Goal: Information Seeking & Learning: Learn about a topic

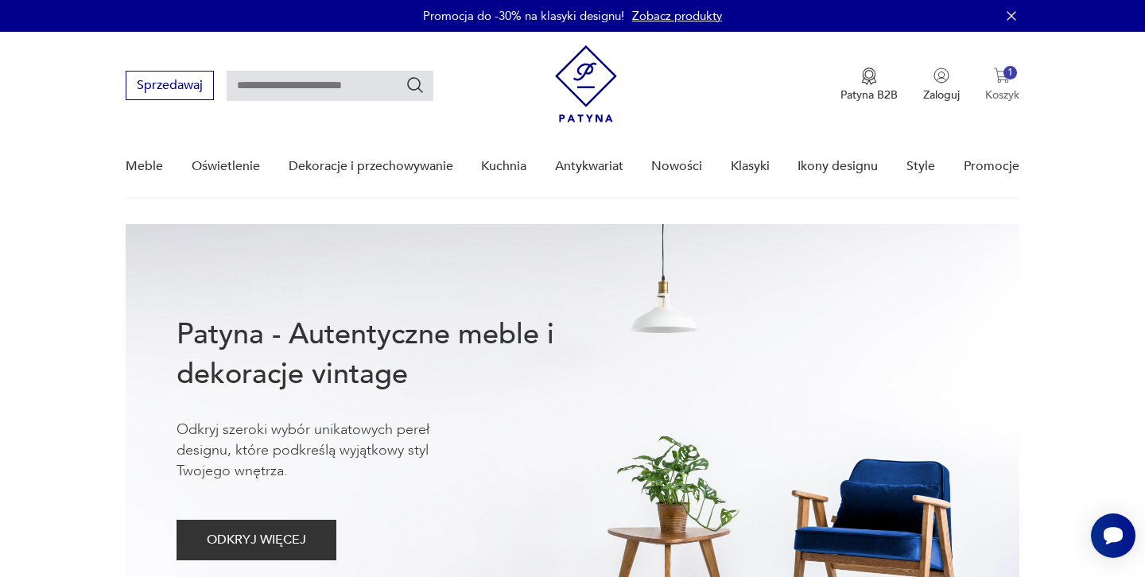
click at [1012, 73] on div "1" at bounding box center [1011, 73] width 14 height 14
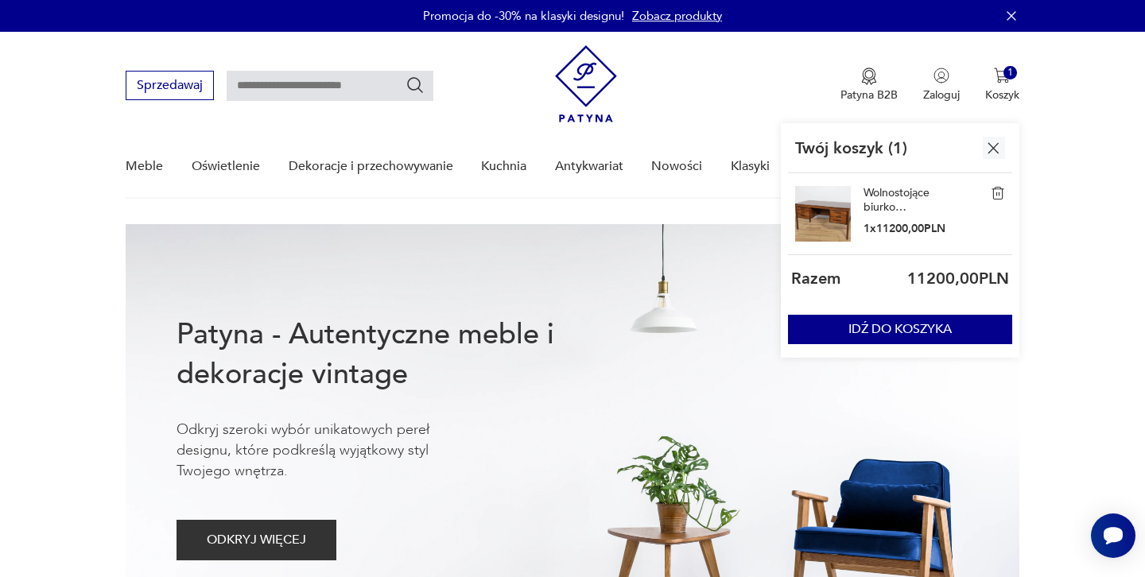
click at [829, 224] on img at bounding box center [823, 214] width 56 height 56
click at [752, 165] on link "Klasyki" at bounding box center [750, 166] width 39 height 61
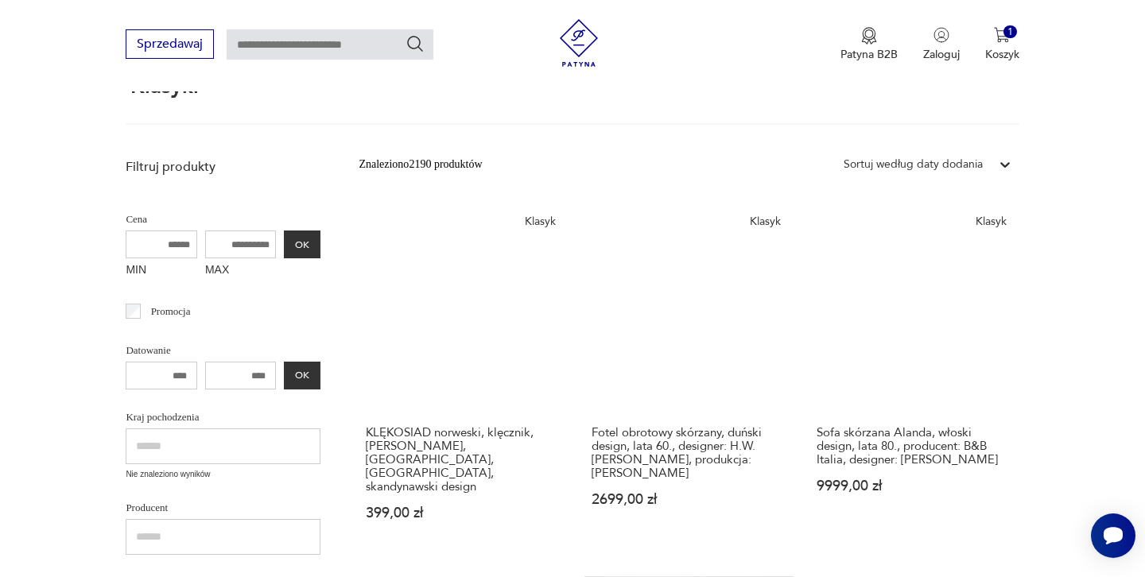
scroll to position [562, 0]
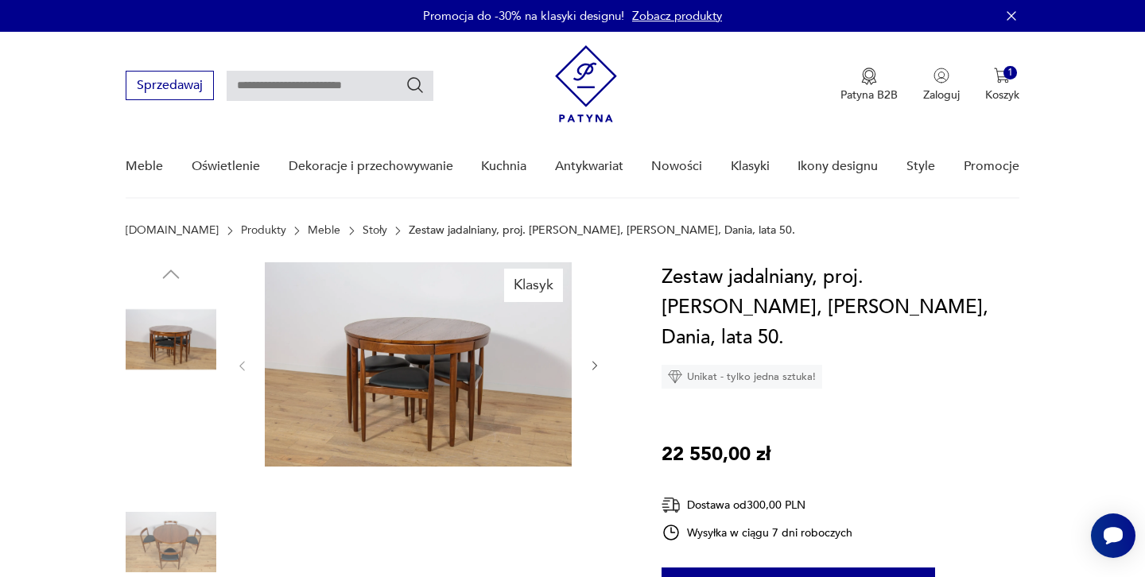
click at [401, 386] on img at bounding box center [418, 364] width 307 height 204
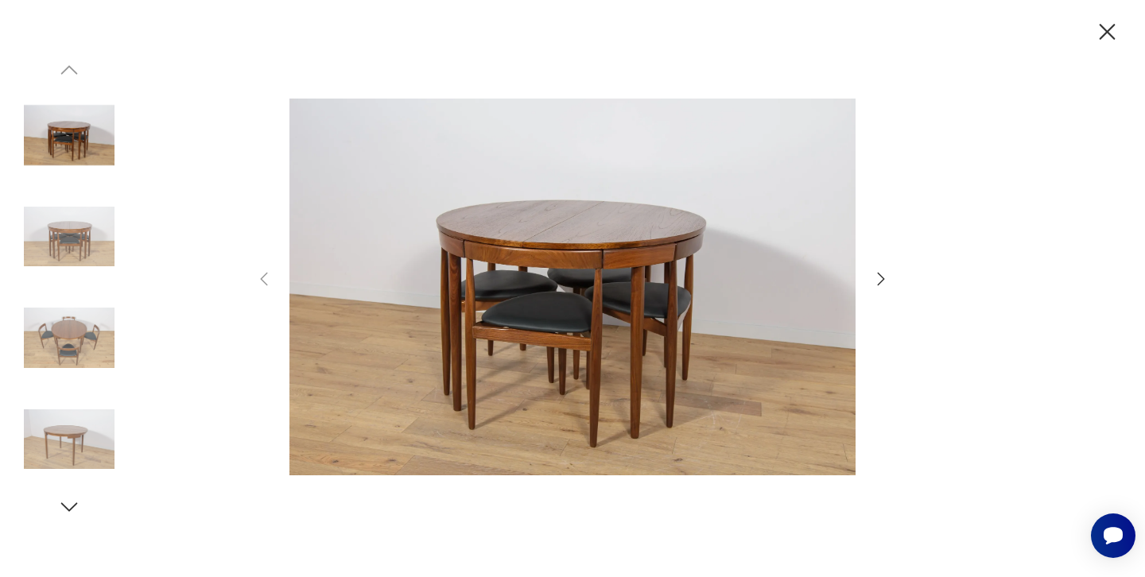
click at [881, 273] on icon "button" at bounding box center [881, 279] width 19 height 19
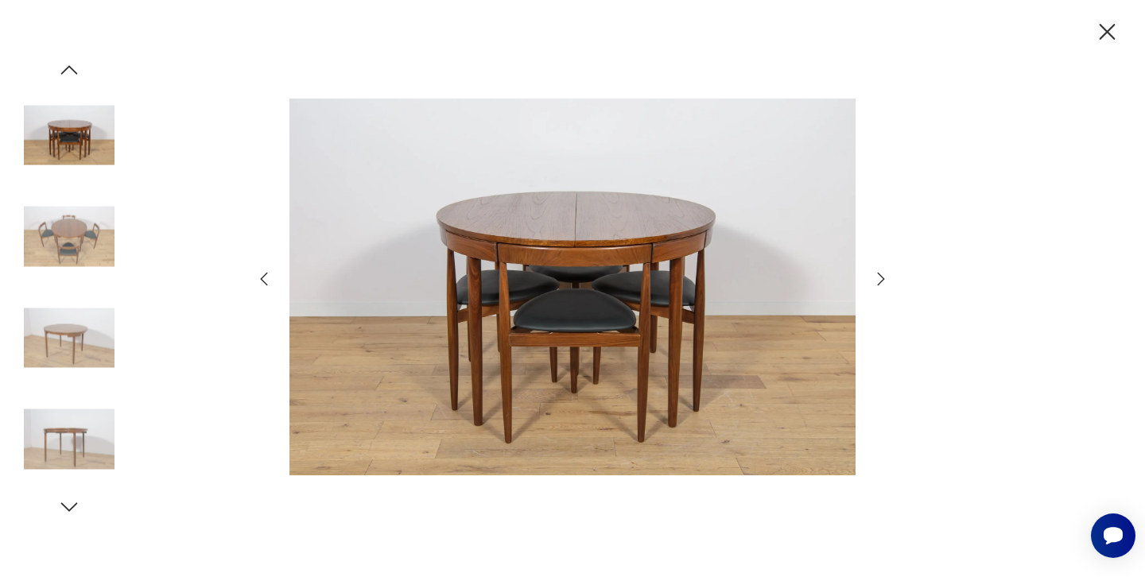
click at [881, 273] on icon "button" at bounding box center [881, 279] width 19 height 19
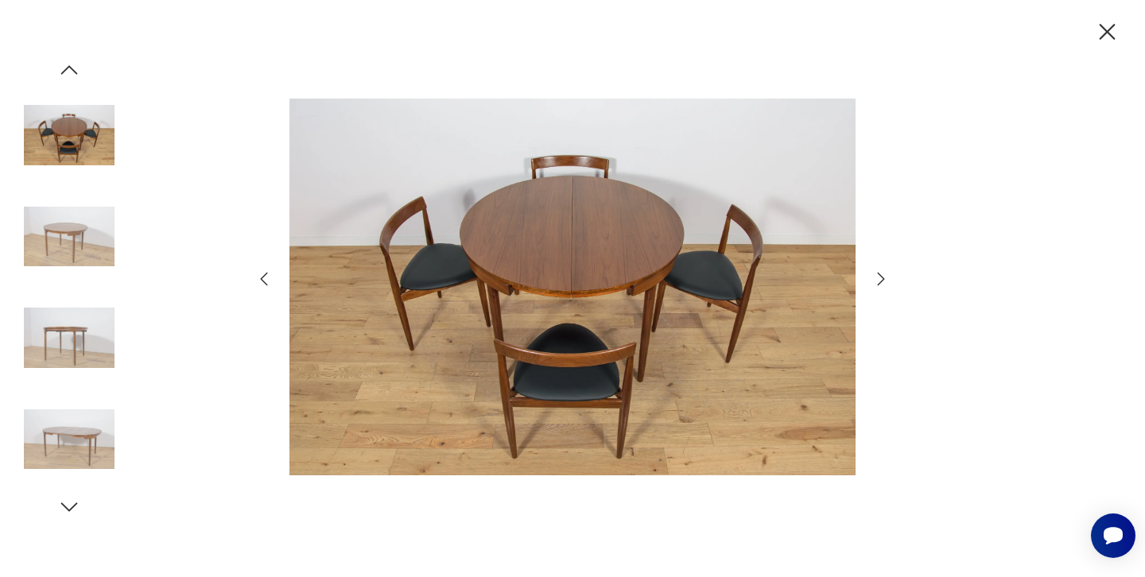
click at [881, 273] on icon "button" at bounding box center [881, 279] width 19 height 19
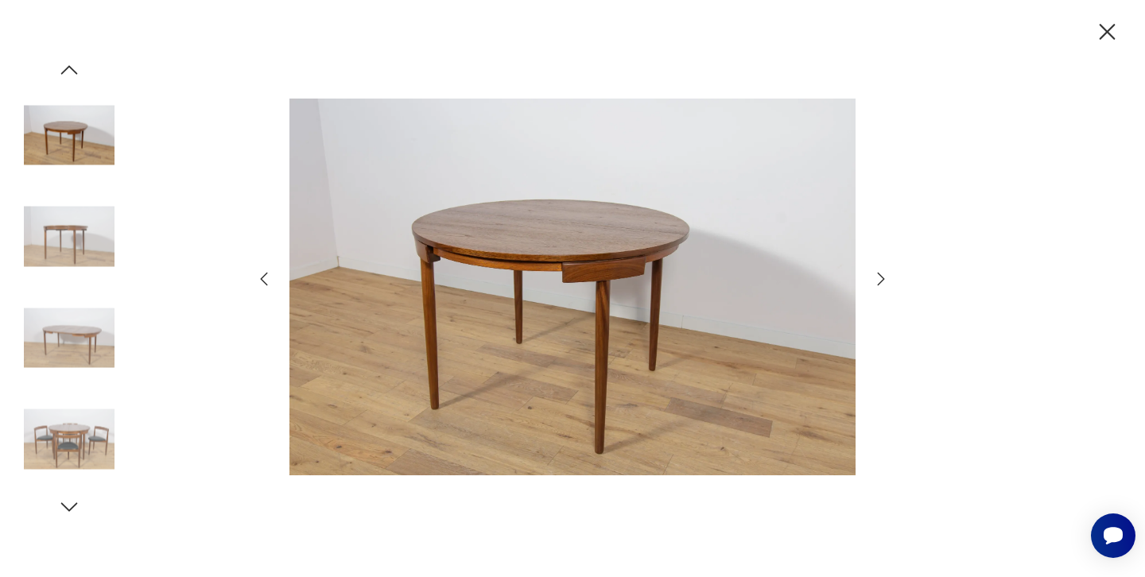
click at [881, 273] on icon "button" at bounding box center [881, 279] width 19 height 19
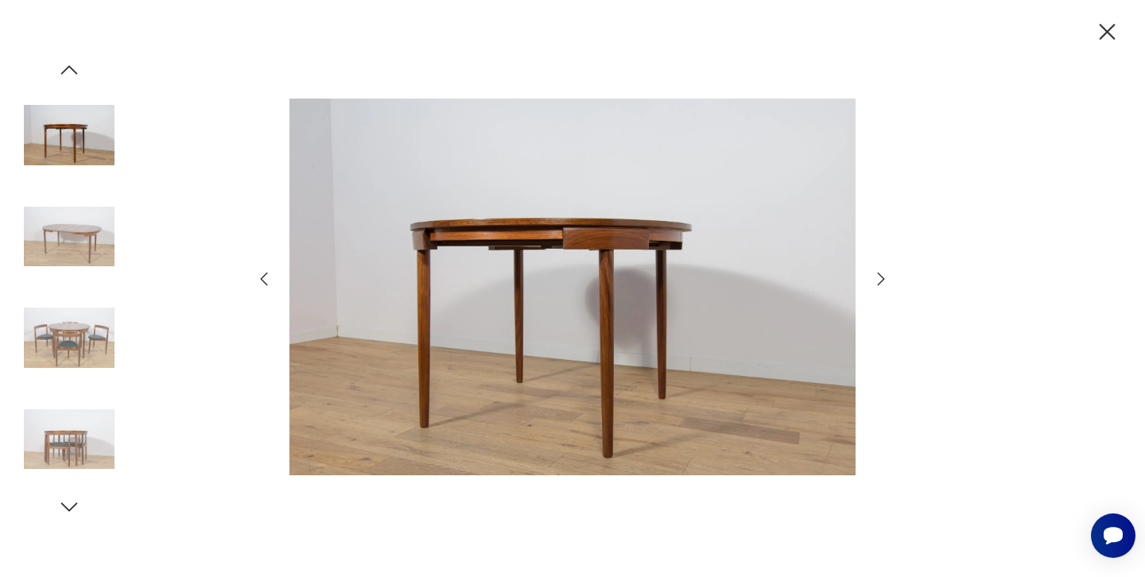
click at [881, 273] on icon "button" at bounding box center [881, 279] width 19 height 19
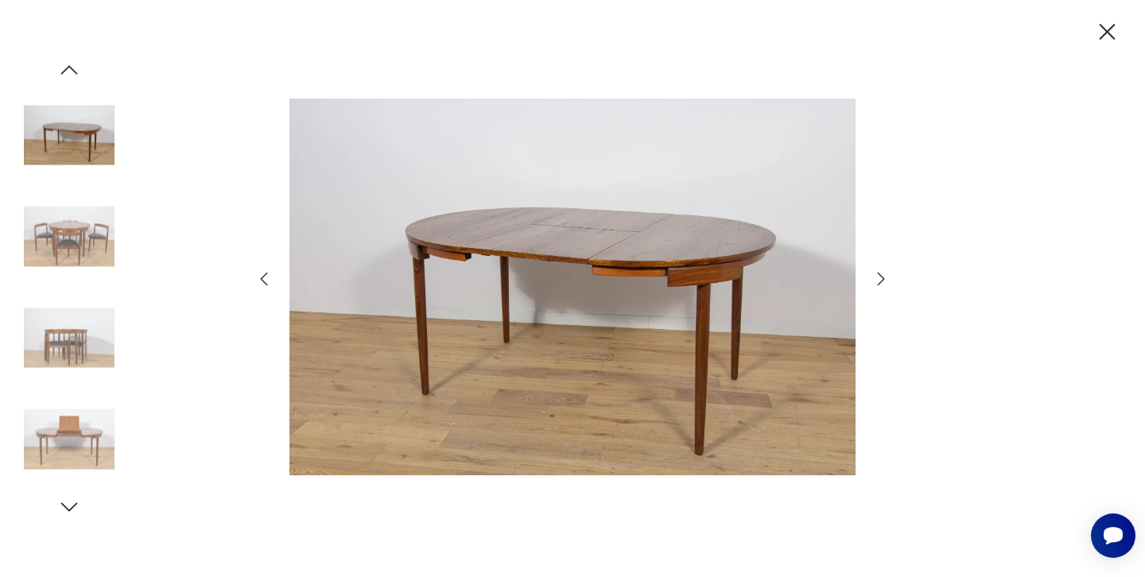
click at [1111, 28] on icon "button" at bounding box center [1108, 32] width 16 height 16
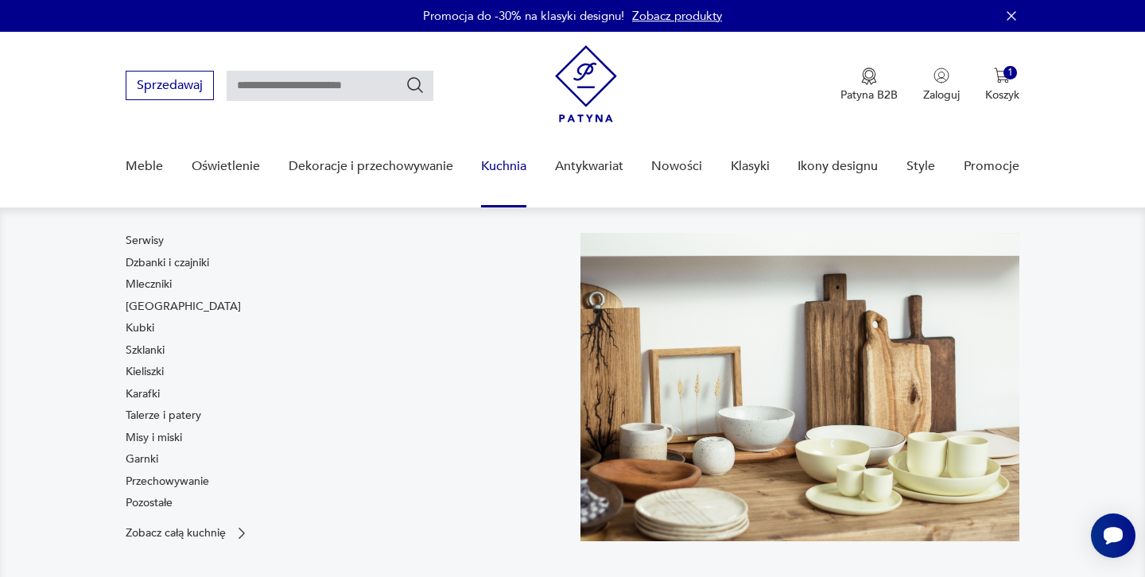
click at [497, 168] on link "Kuchnia" at bounding box center [503, 166] width 45 height 61
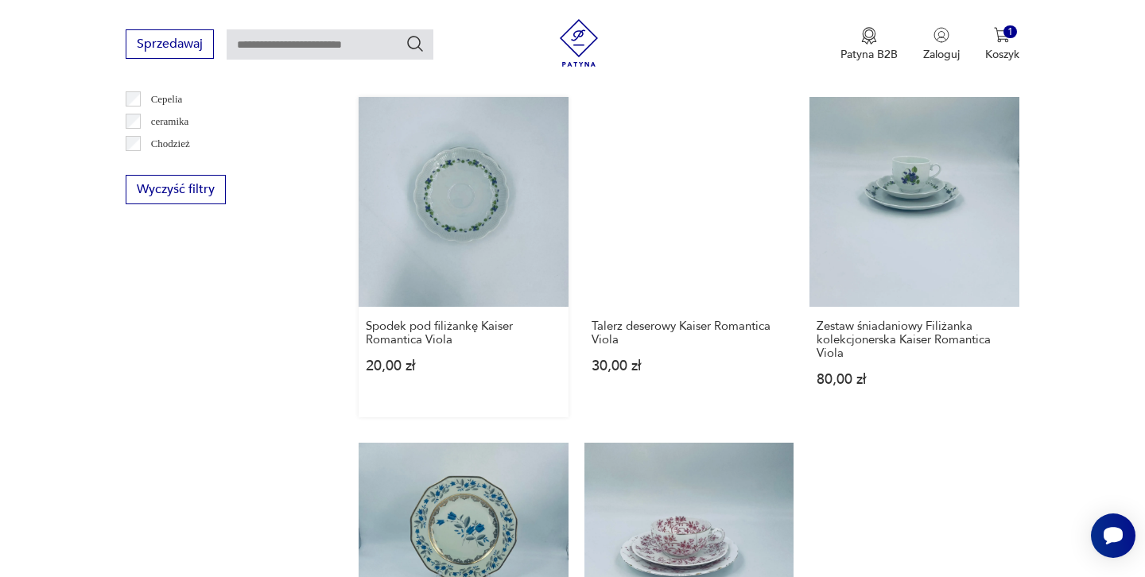
scroll to position [1667, 0]
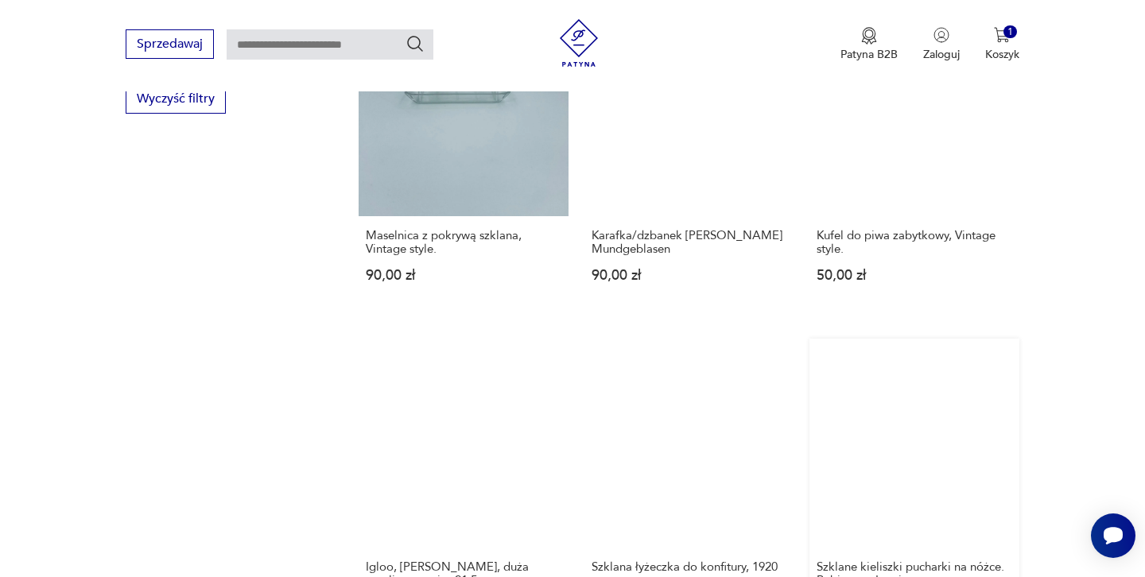
scroll to position [1729, 0]
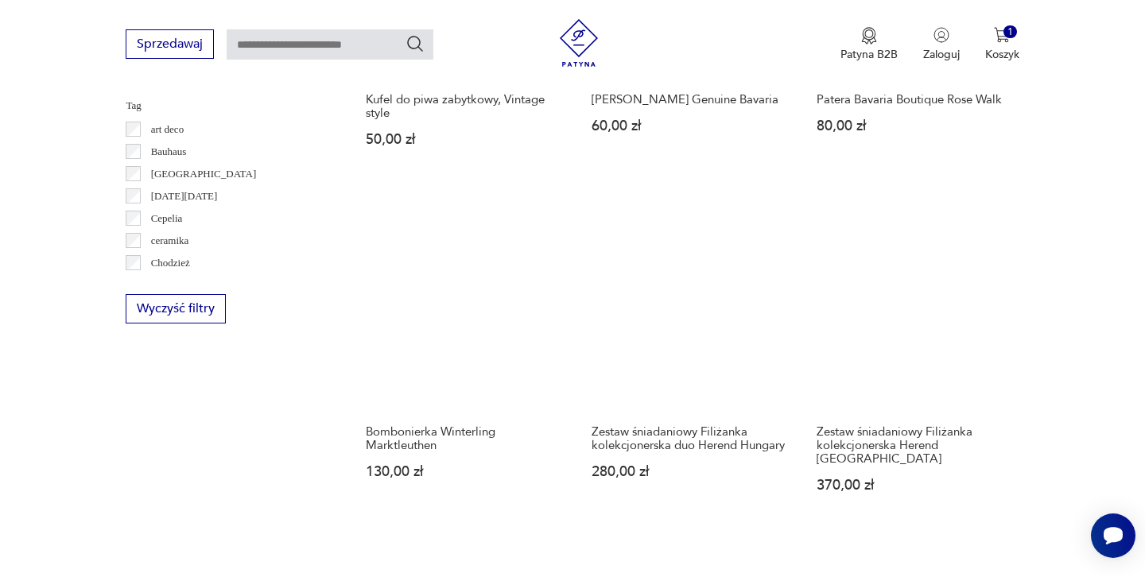
scroll to position [1499, 0]
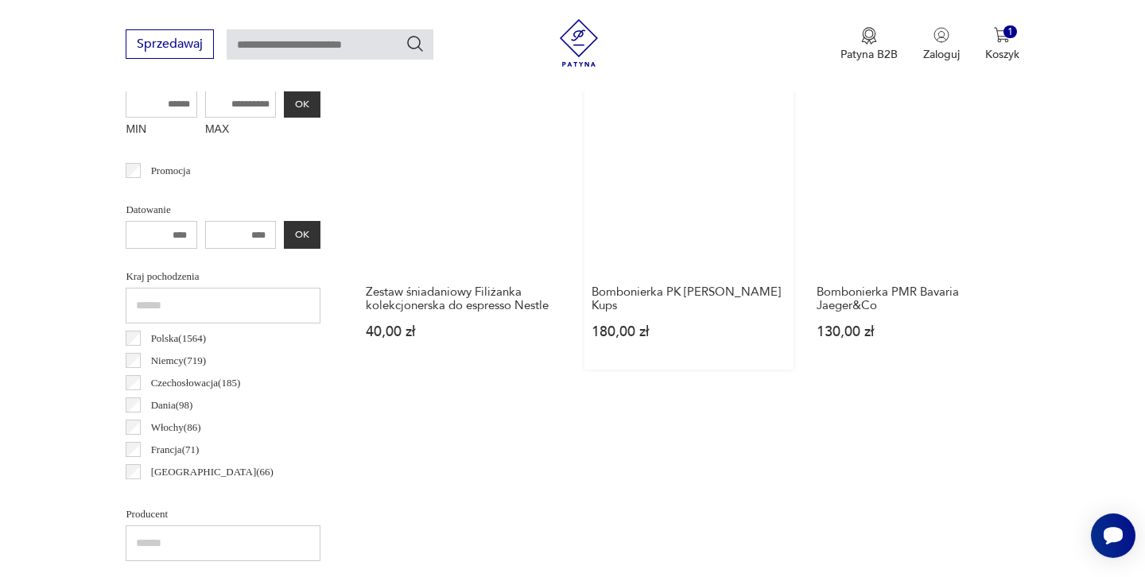
scroll to position [802, 0]
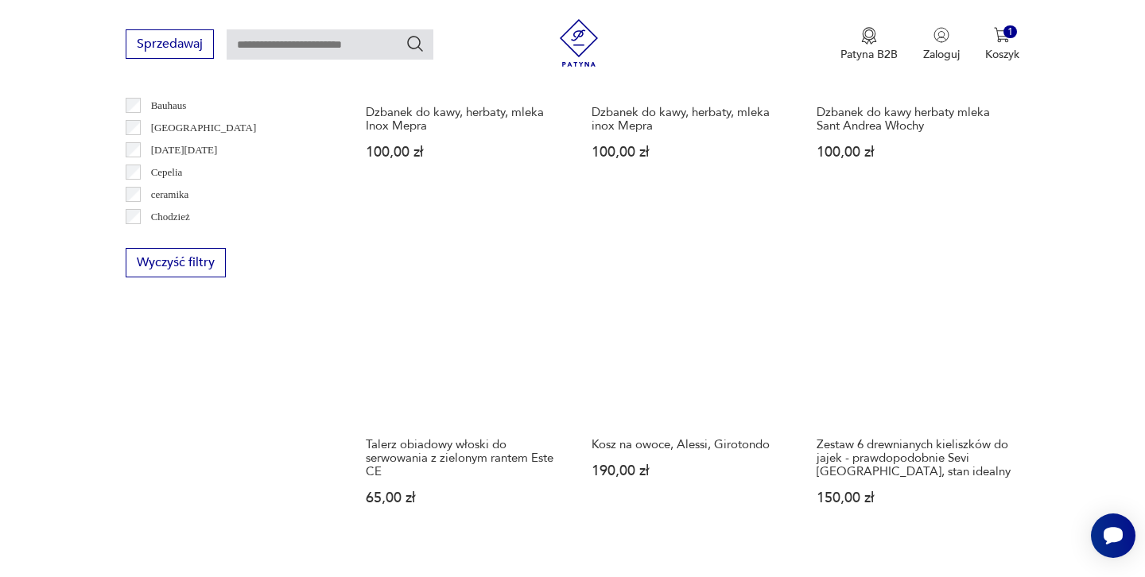
scroll to position [1557, 0]
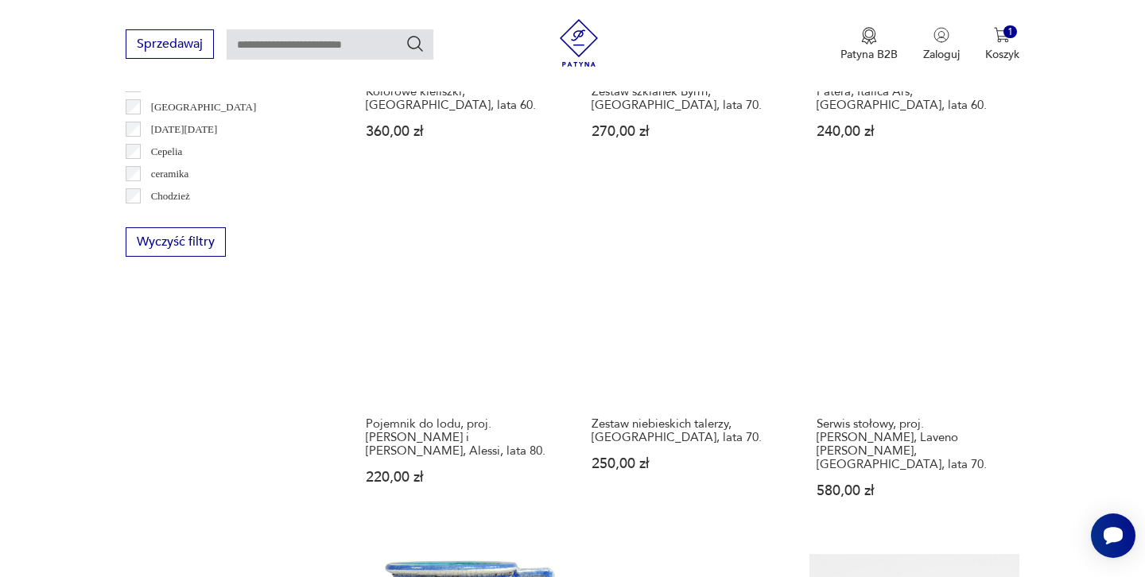
scroll to position [1578, 0]
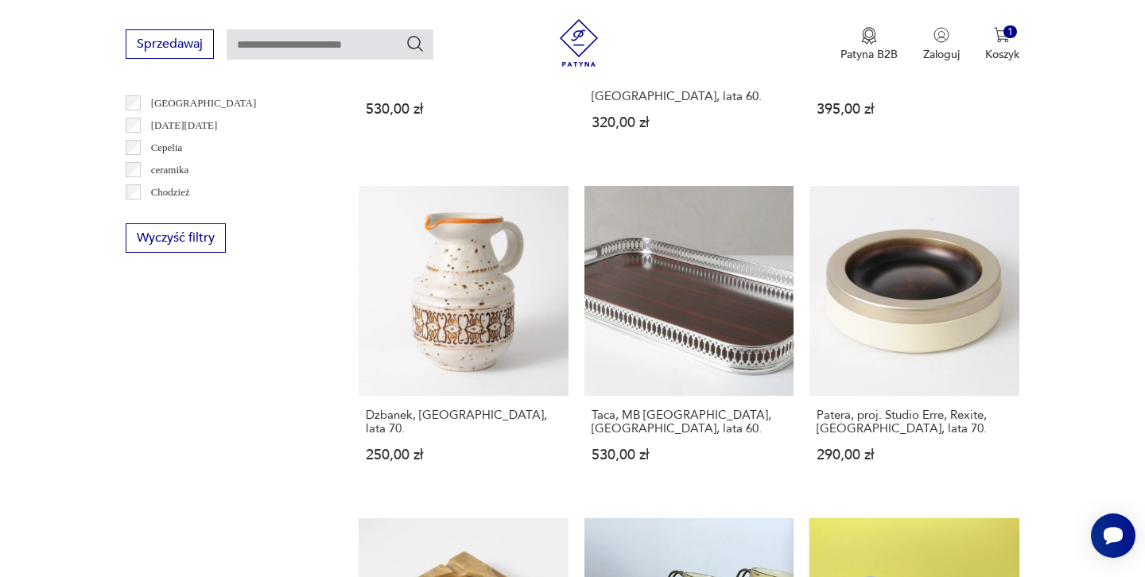
scroll to position [1608, 0]
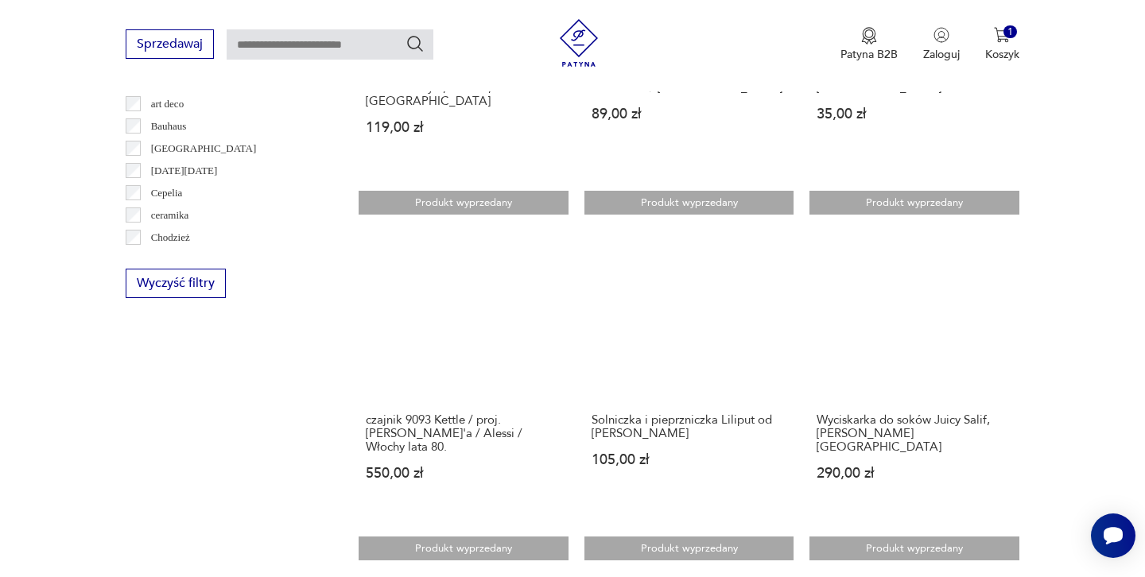
scroll to position [1541, 0]
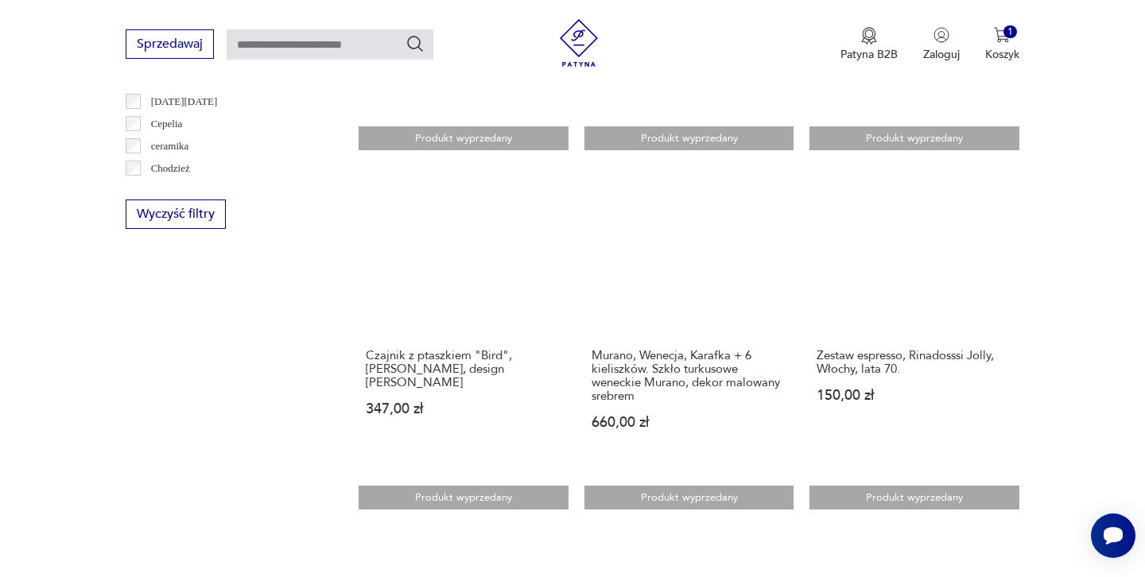
scroll to position [1606, 0]
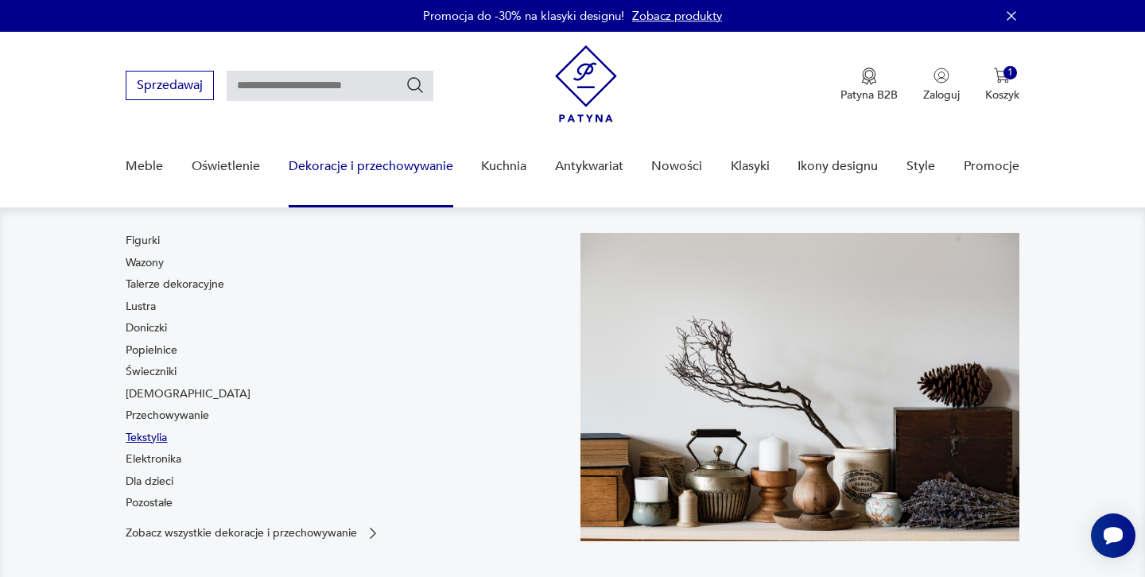
click at [152, 435] on link "Tekstylia" at bounding box center [146, 438] width 41 height 16
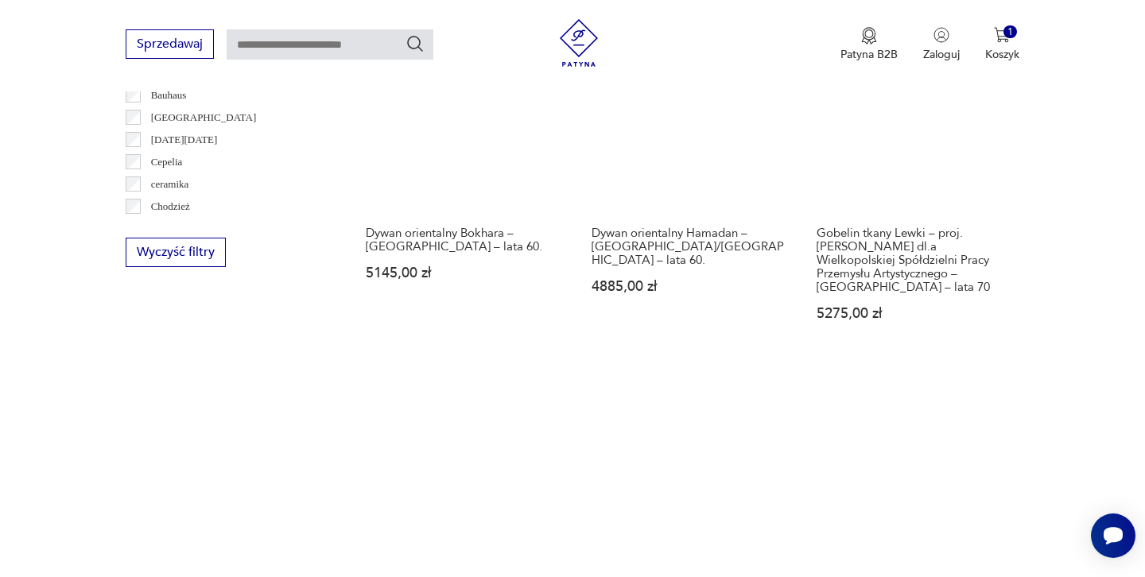
scroll to position [1791, 0]
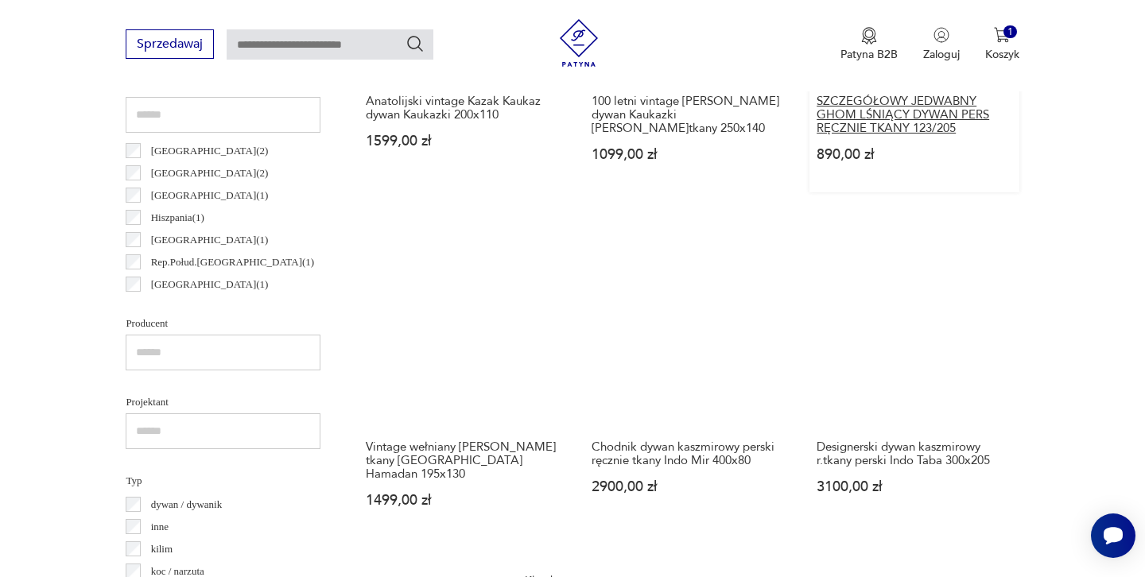
scroll to position [736, 0]
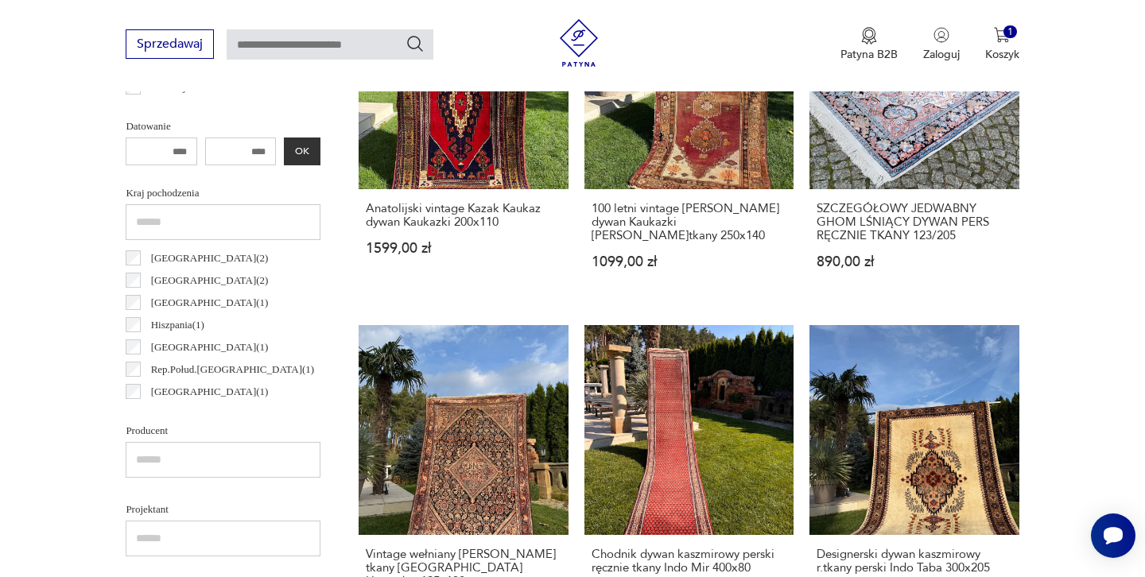
click at [176, 282] on p "Turkmenistan ( 2 )" at bounding box center [210, 280] width 118 height 17
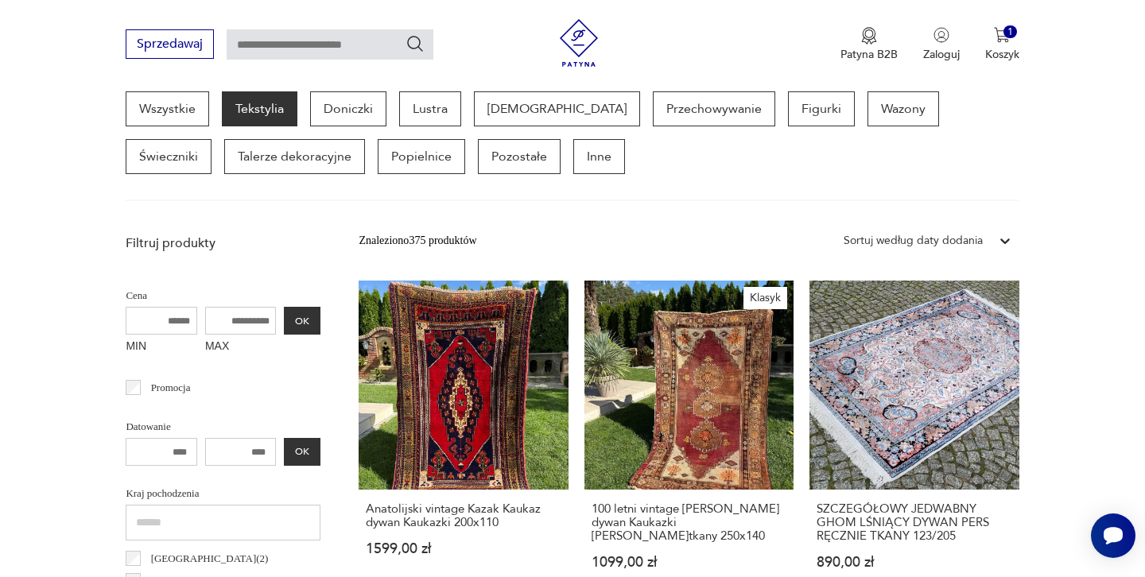
scroll to position [423, 0]
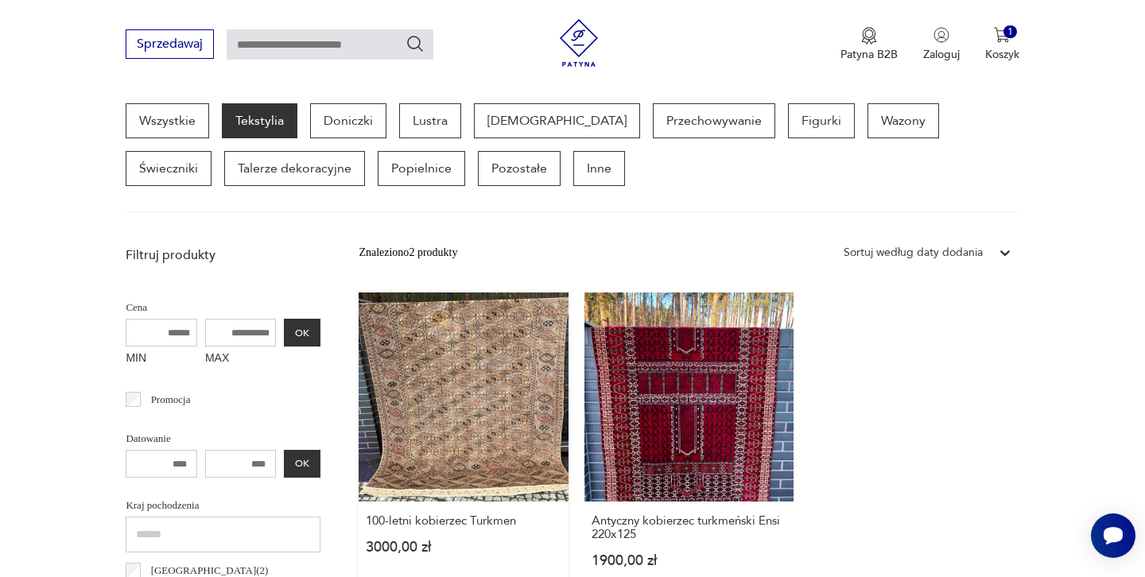
click at [379, 336] on link "100-letni kobierzec Turkmen 3000,00 zł" at bounding box center [463, 446] width 209 height 306
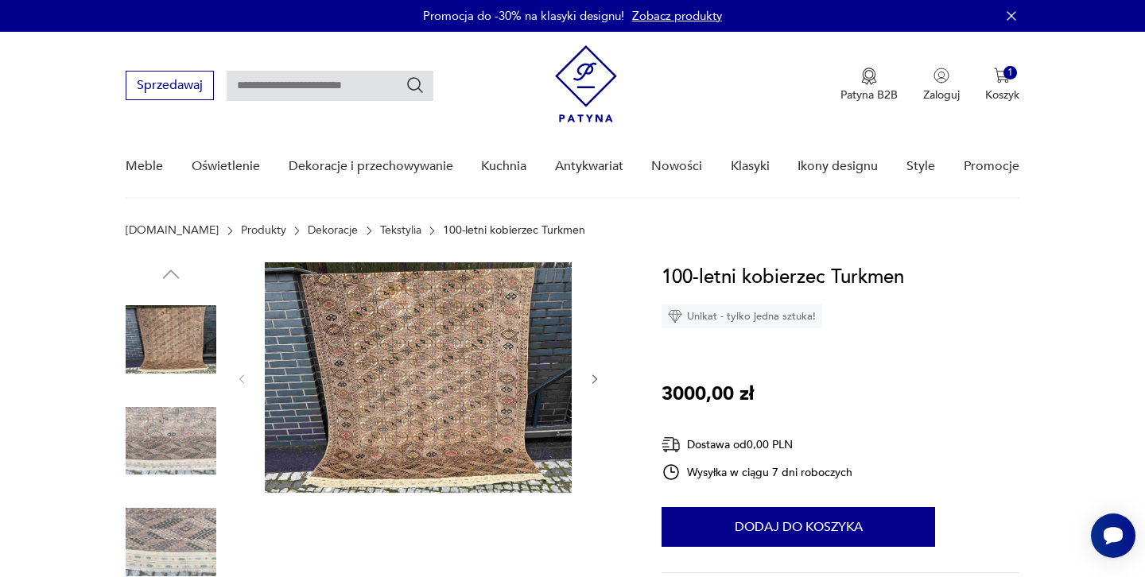
click at [490, 341] on img at bounding box center [418, 377] width 307 height 231
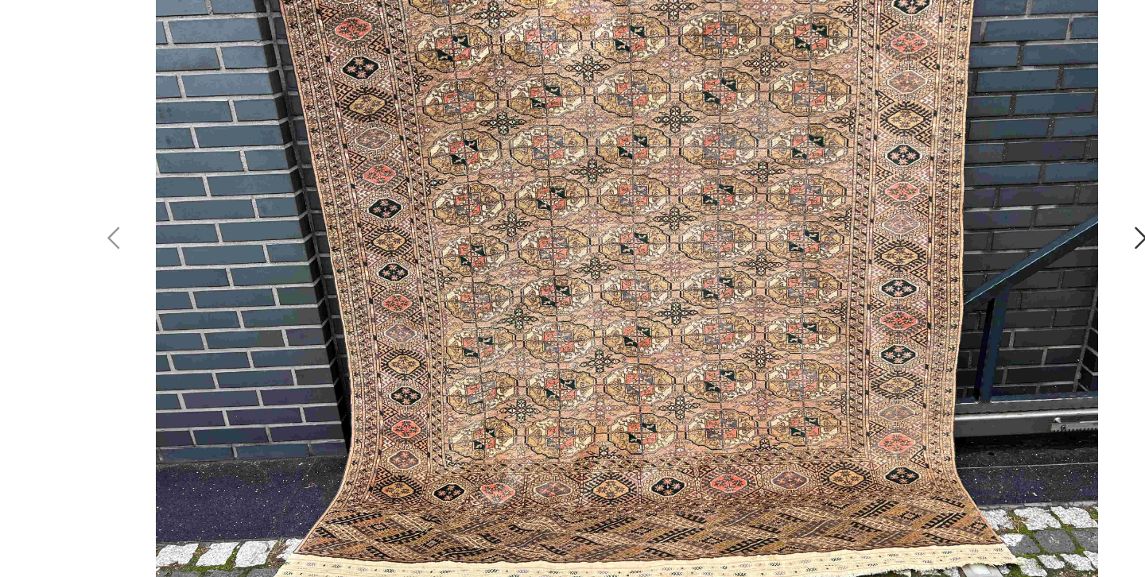
scroll to position [19, 0]
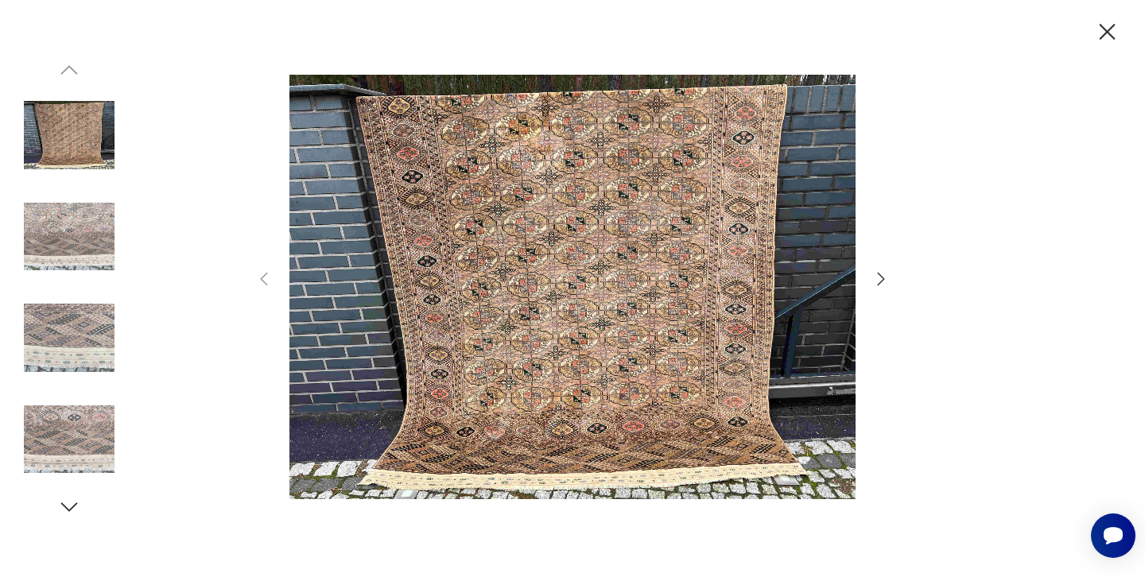
click at [72, 331] on img at bounding box center [69, 338] width 91 height 91
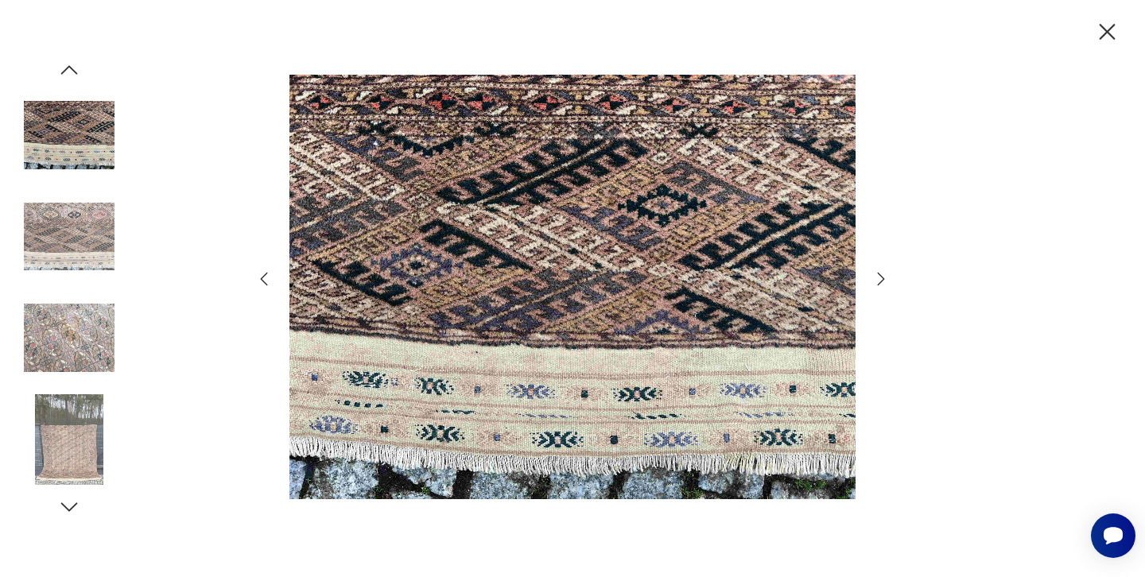
click at [72, 429] on img at bounding box center [69, 439] width 91 height 91
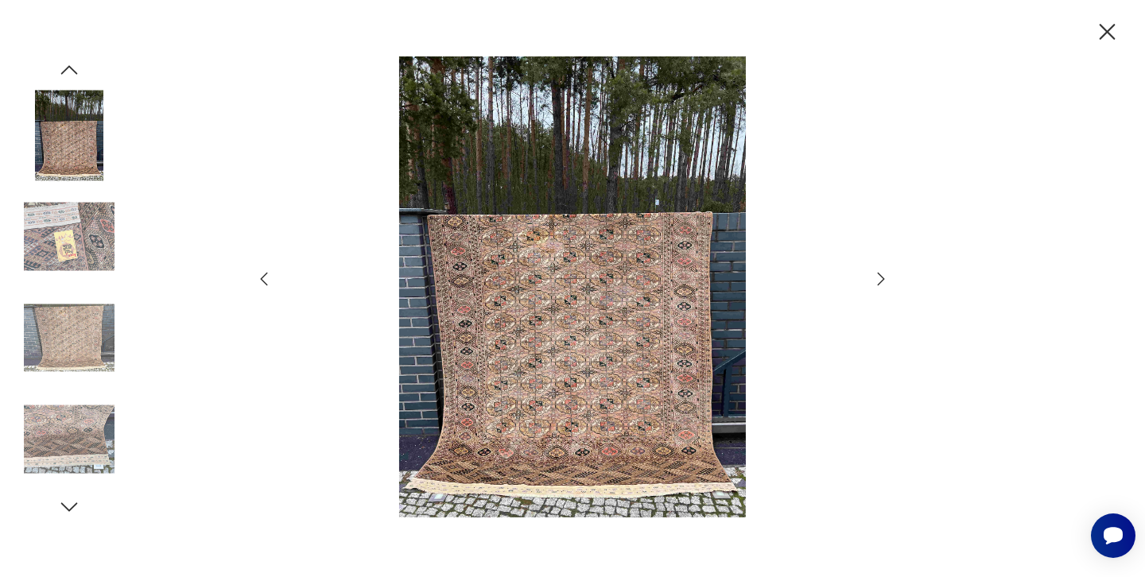
click at [1107, 33] on icon "button" at bounding box center [1108, 32] width 16 height 16
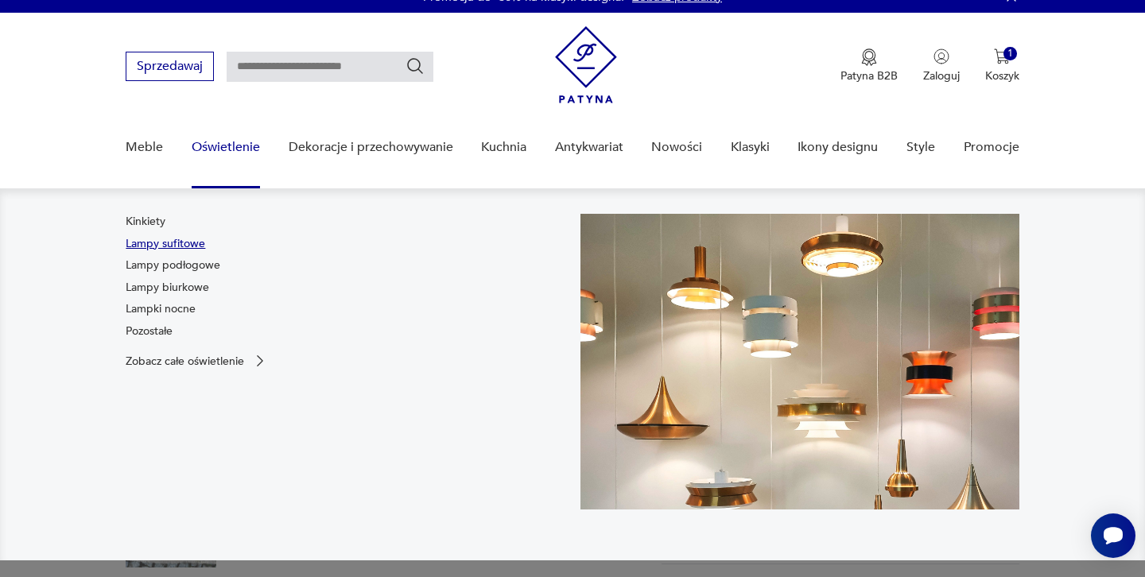
click at [167, 242] on link "Lampy sufitowe" at bounding box center [166, 244] width 80 height 16
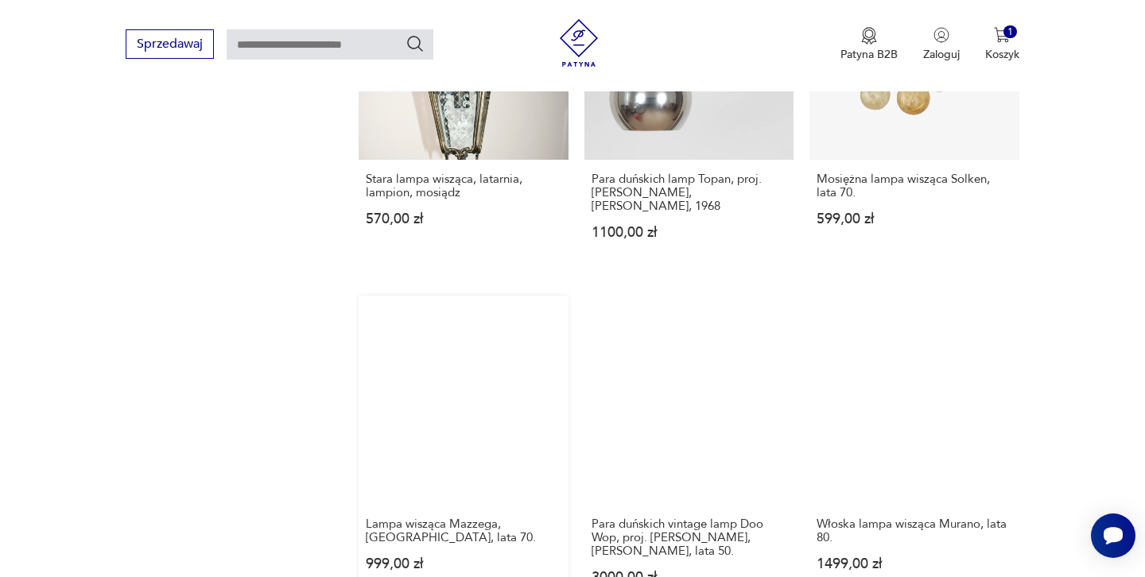
scroll to position [1758, 0]
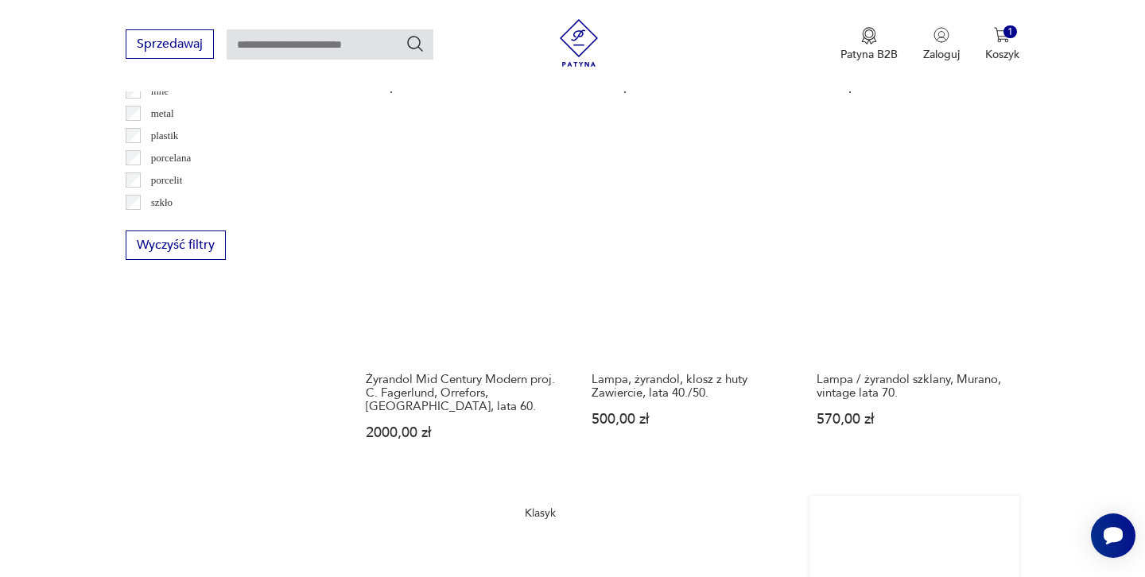
scroll to position [1567, 0]
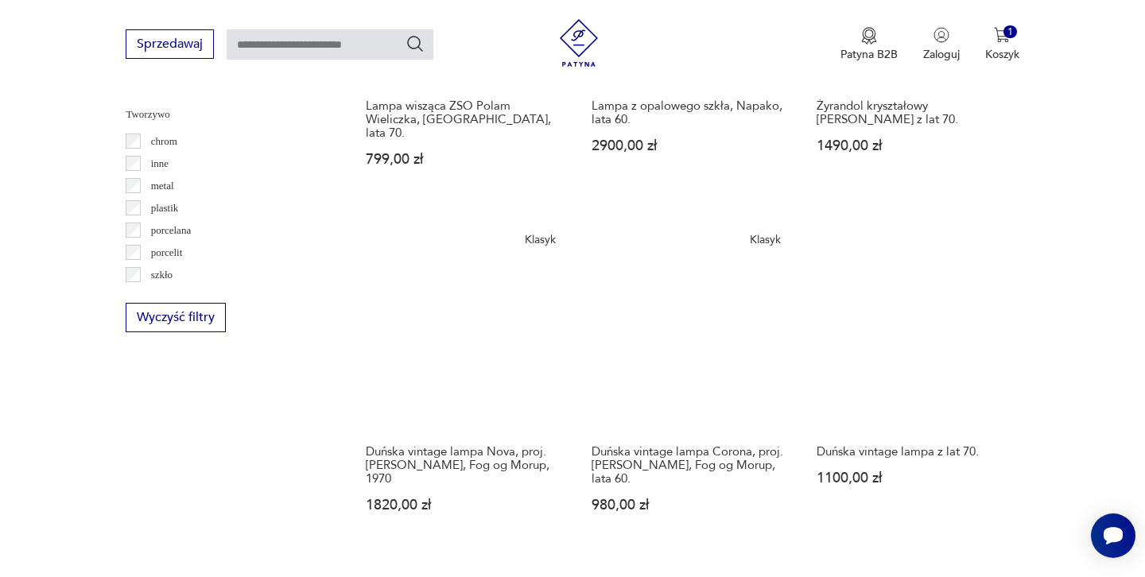
scroll to position [1487, 0]
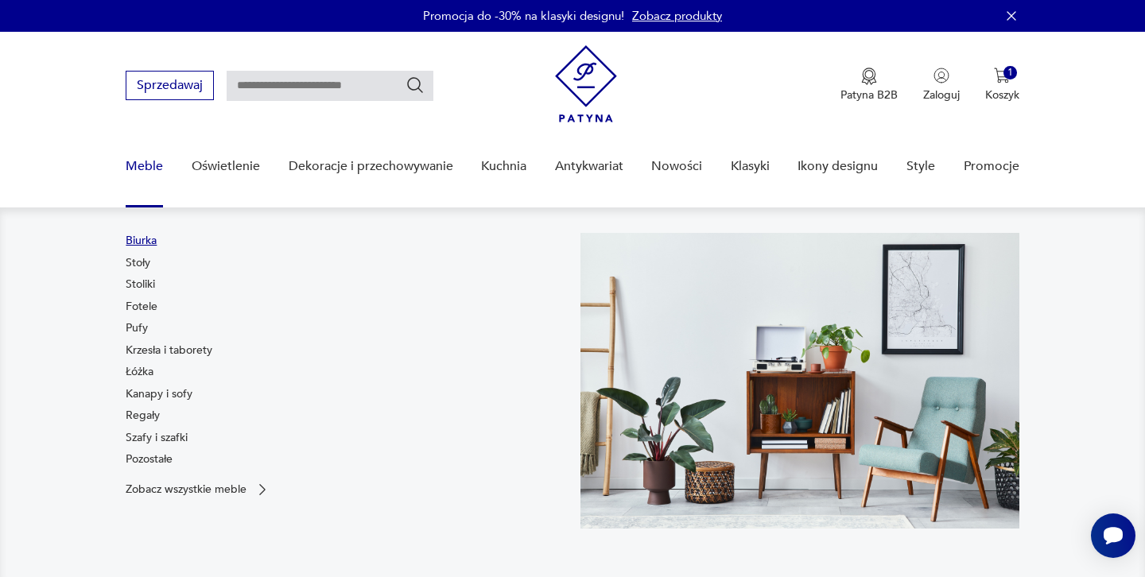
click at [141, 240] on link "Biurka" at bounding box center [141, 241] width 31 height 16
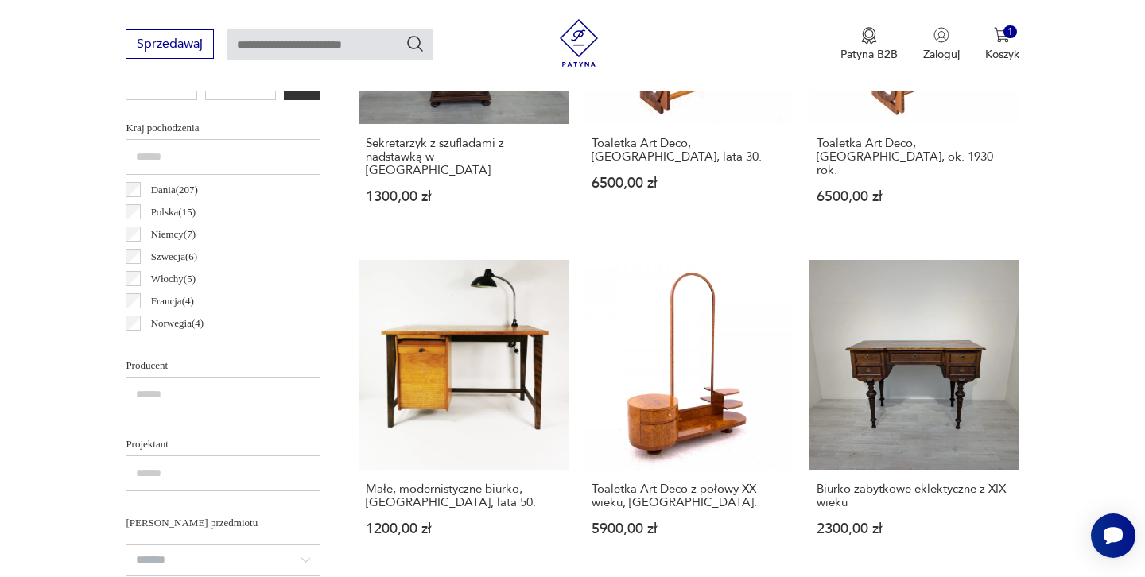
scroll to position [802, 0]
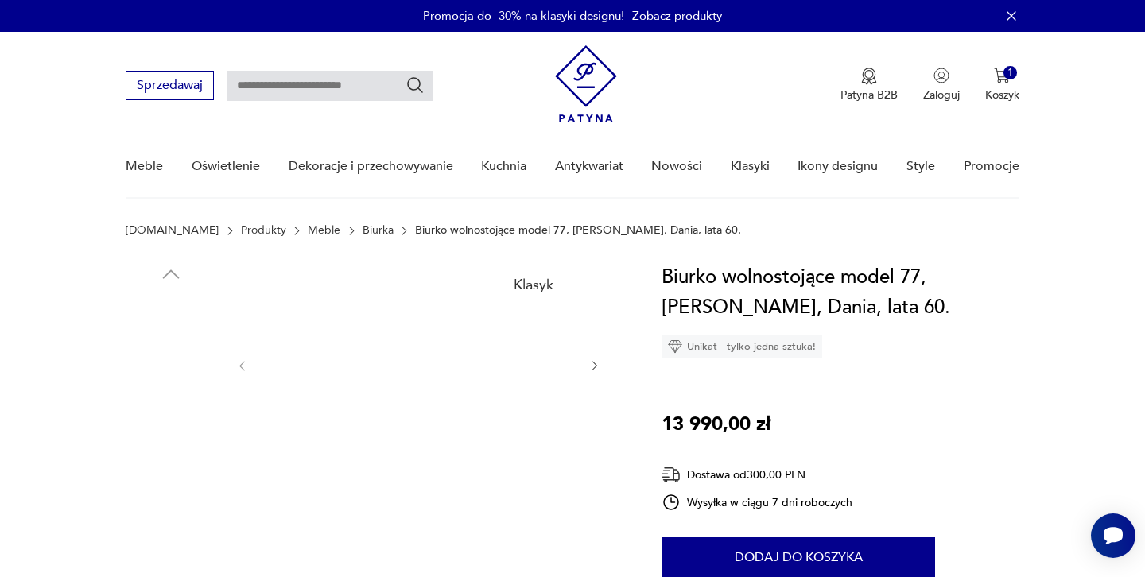
click at [402, 361] on img at bounding box center [418, 364] width 307 height 204
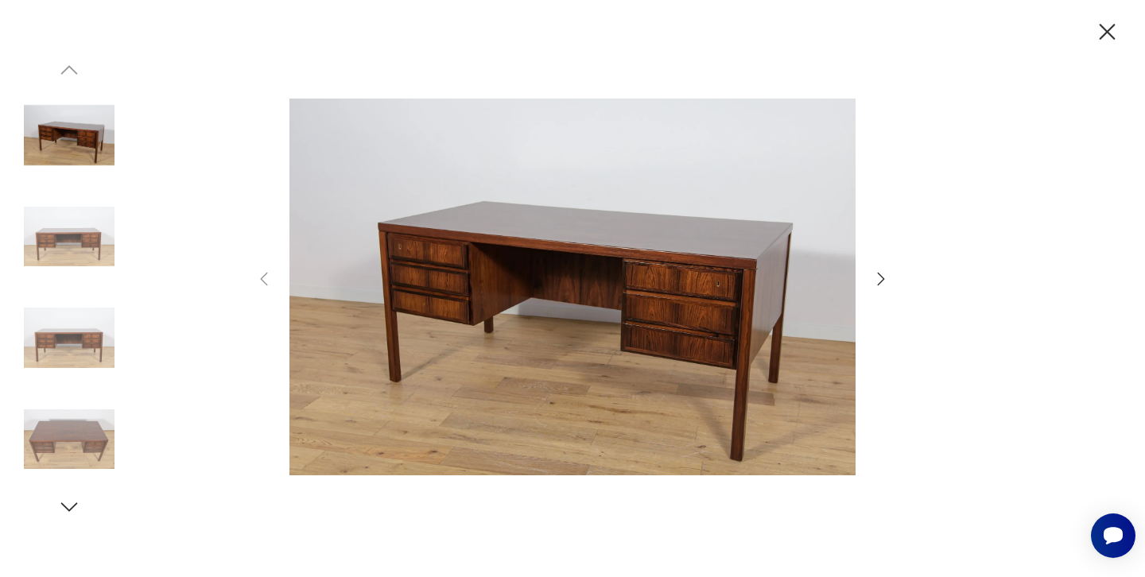
click at [70, 244] on img at bounding box center [69, 237] width 91 height 91
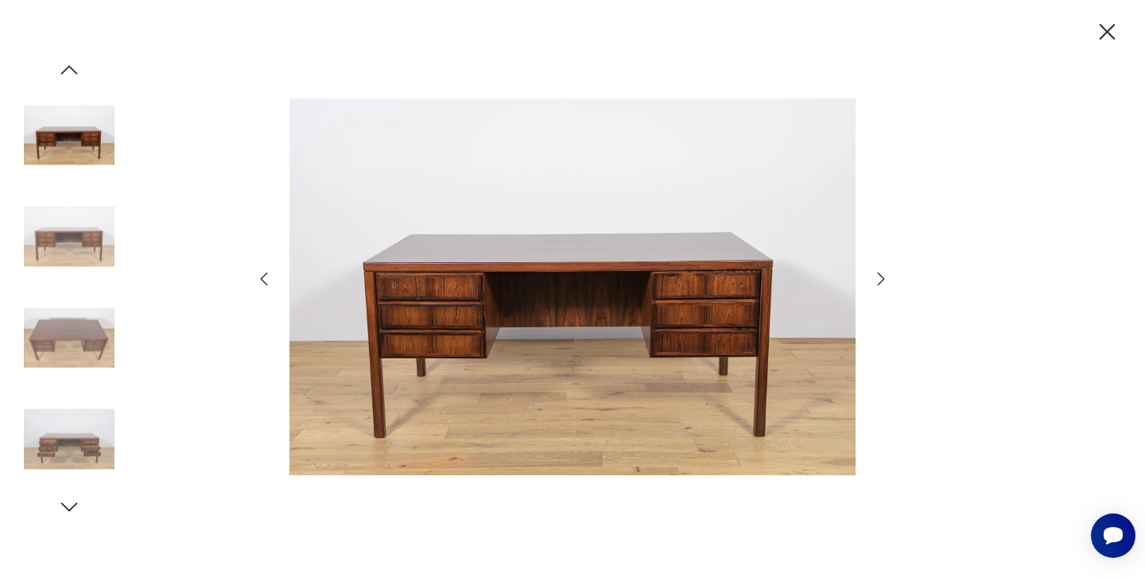
click at [880, 270] on icon "button" at bounding box center [881, 279] width 19 height 19
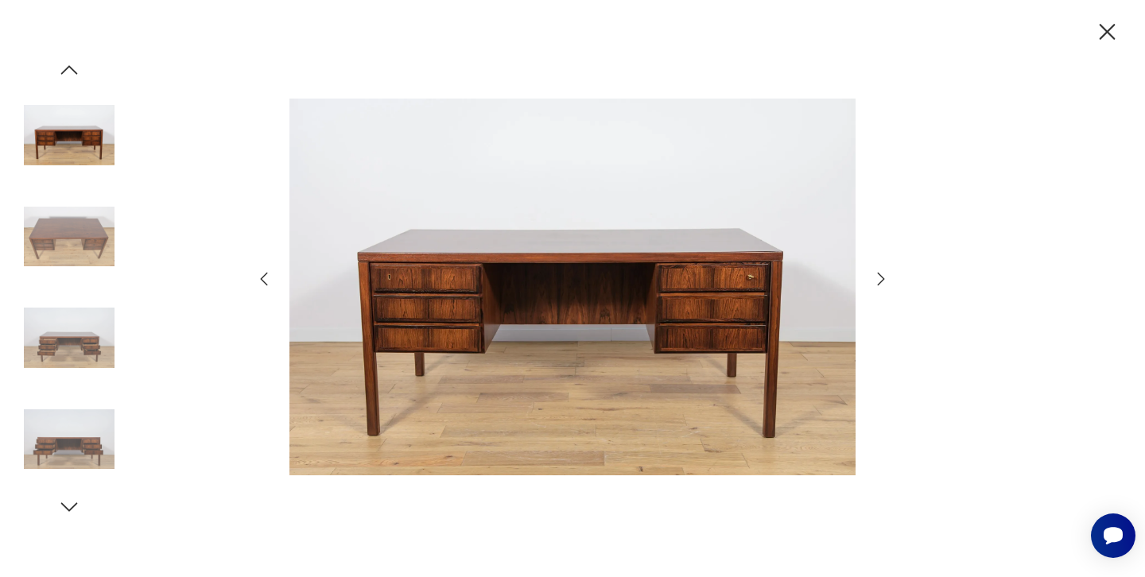
click at [880, 270] on icon "button" at bounding box center [881, 279] width 19 height 19
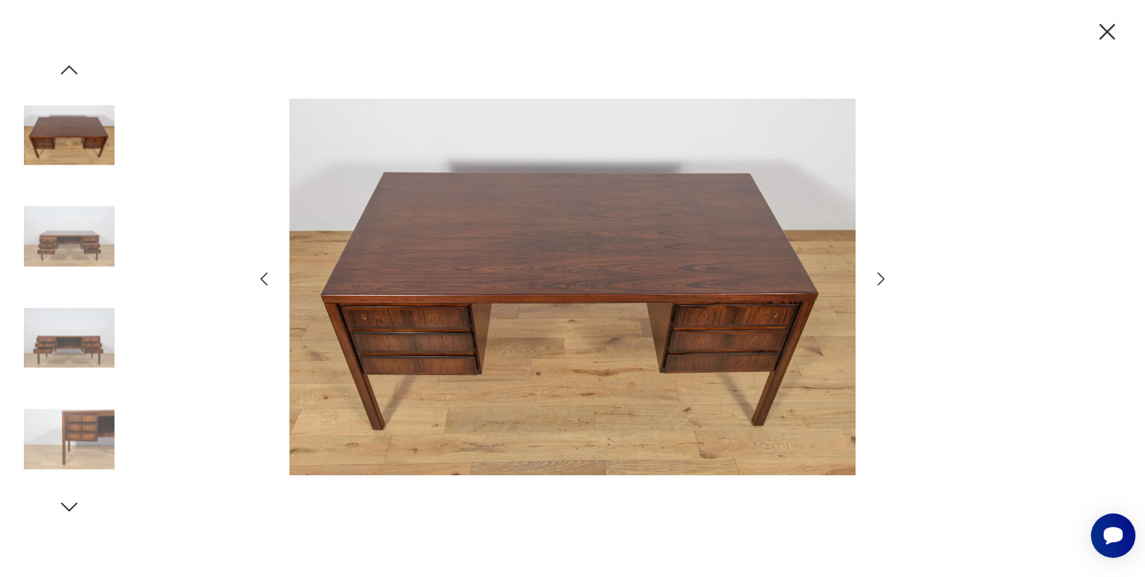
click at [880, 270] on icon "button" at bounding box center [881, 279] width 19 height 19
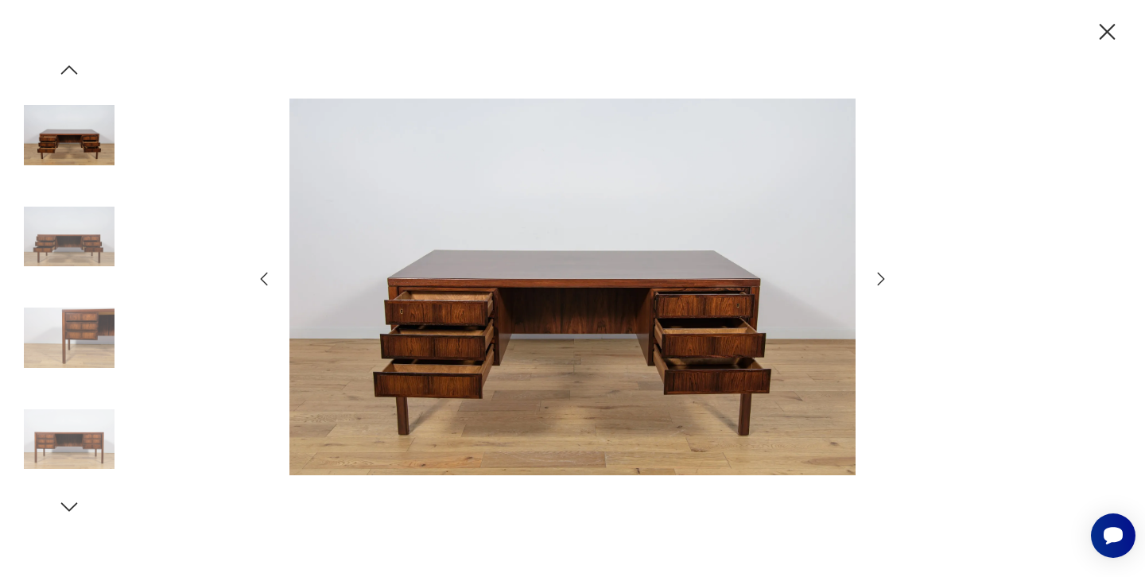
click at [880, 270] on icon "button" at bounding box center [881, 279] width 19 height 19
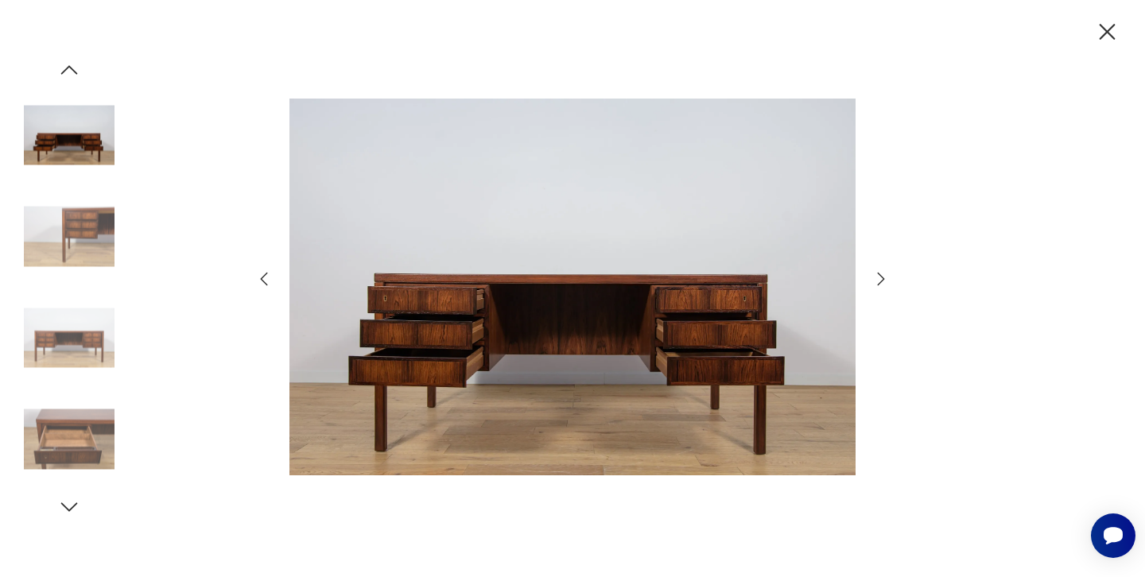
click at [880, 270] on icon "button" at bounding box center [881, 279] width 19 height 19
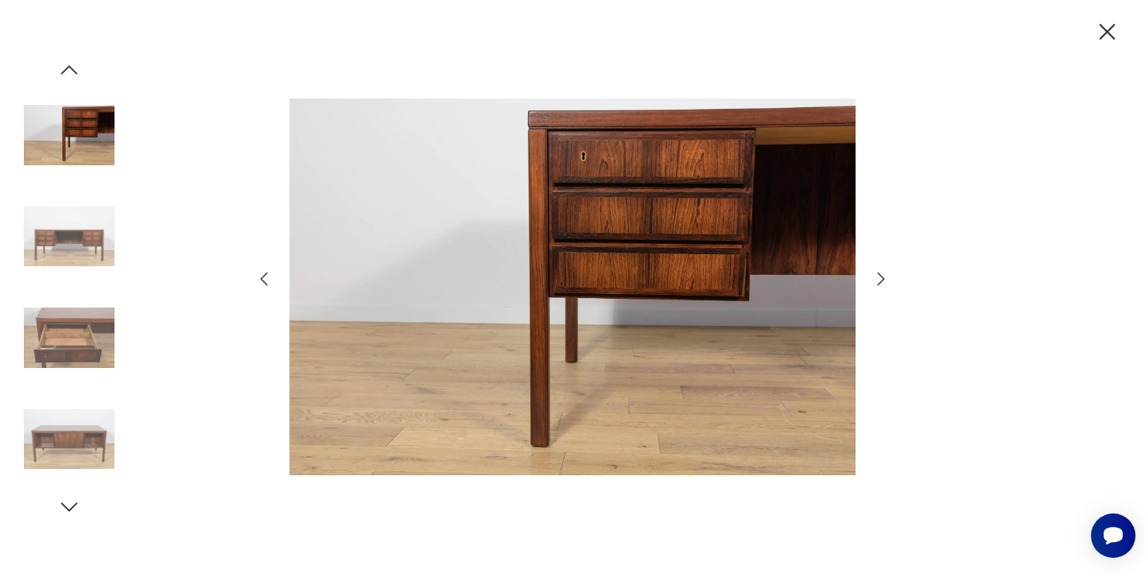
click at [880, 270] on icon "button" at bounding box center [881, 279] width 19 height 19
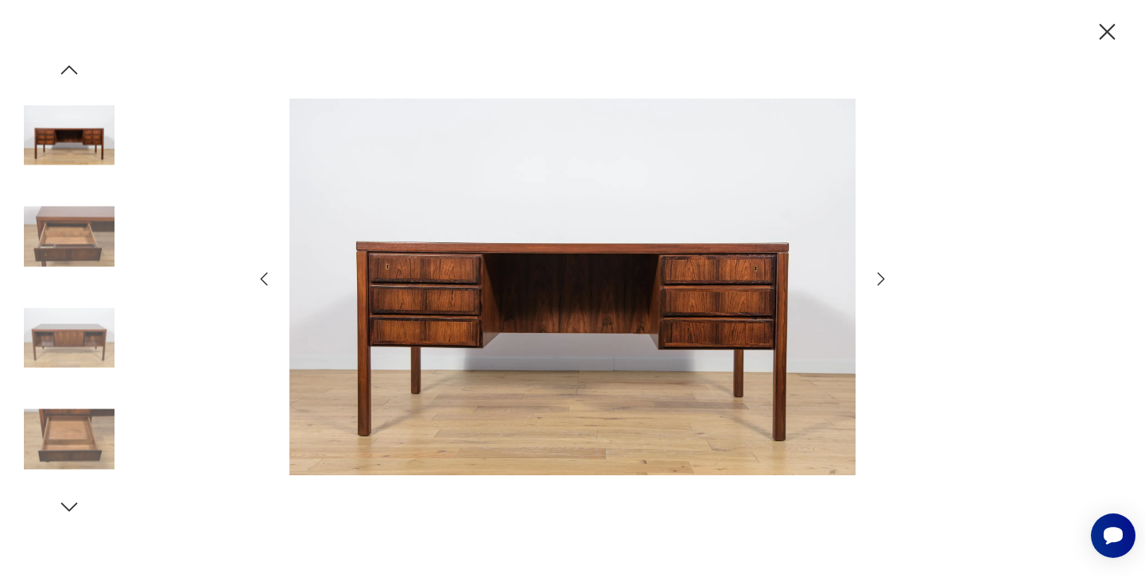
click at [880, 270] on icon "button" at bounding box center [881, 279] width 19 height 19
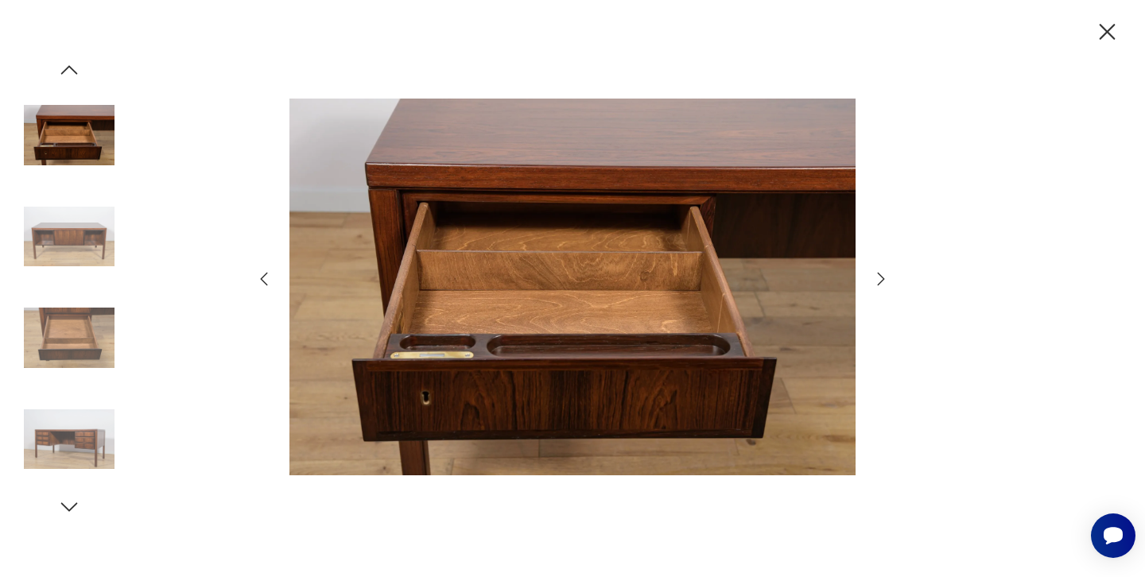
click at [880, 270] on icon "button" at bounding box center [881, 279] width 19 height 19
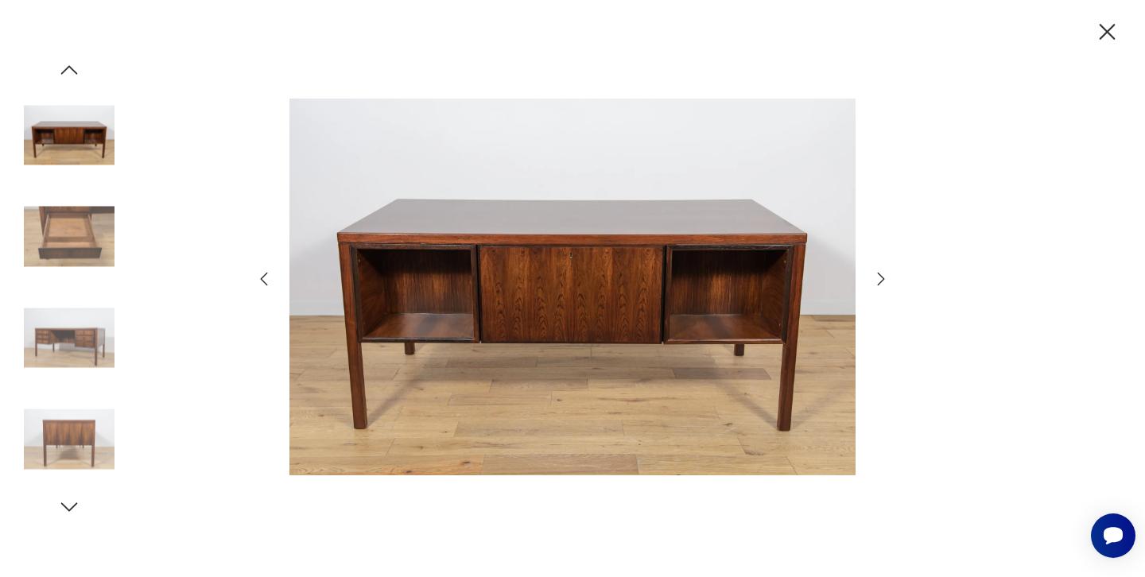
click at [880, 270] on icon "button" at bounding box center [881, 279] width 19 height 19
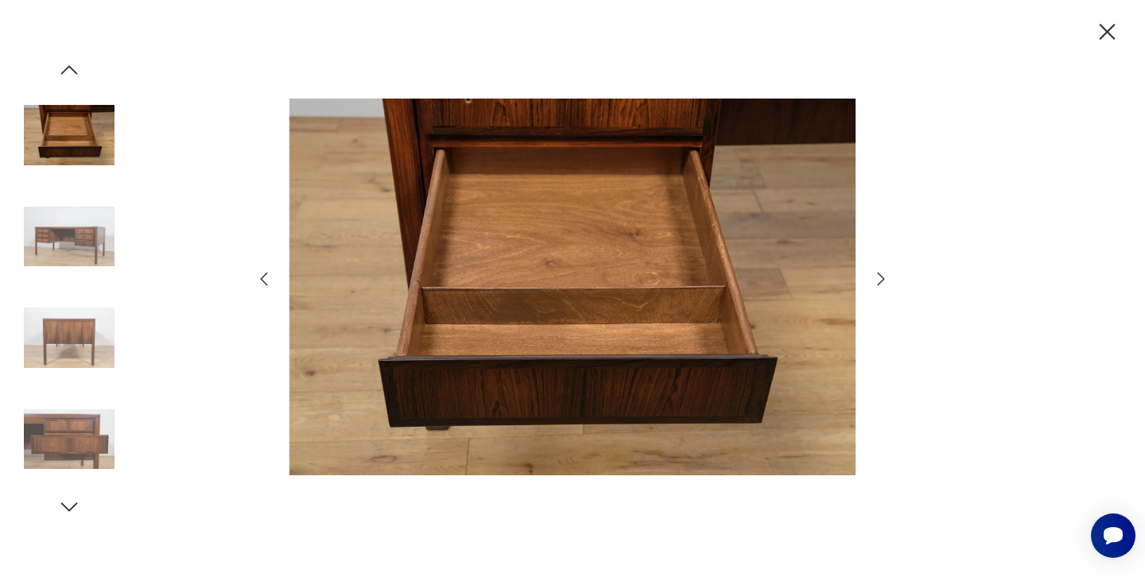
click at [1101, 25] on icon "button" at bounding box center [1108, 32] width 16 height 16
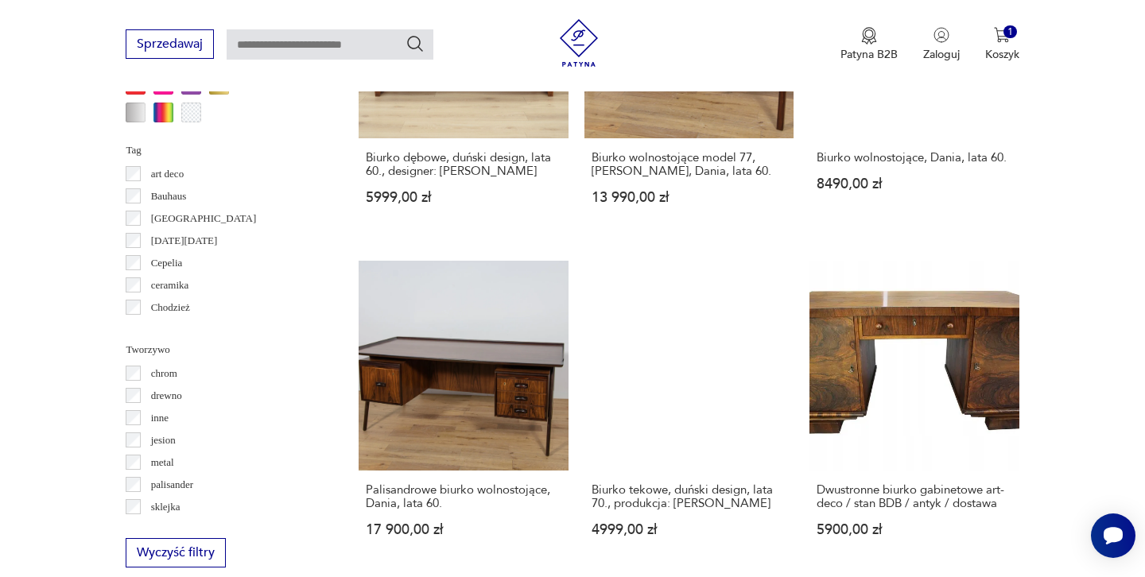
scroll to position [1475, 0]
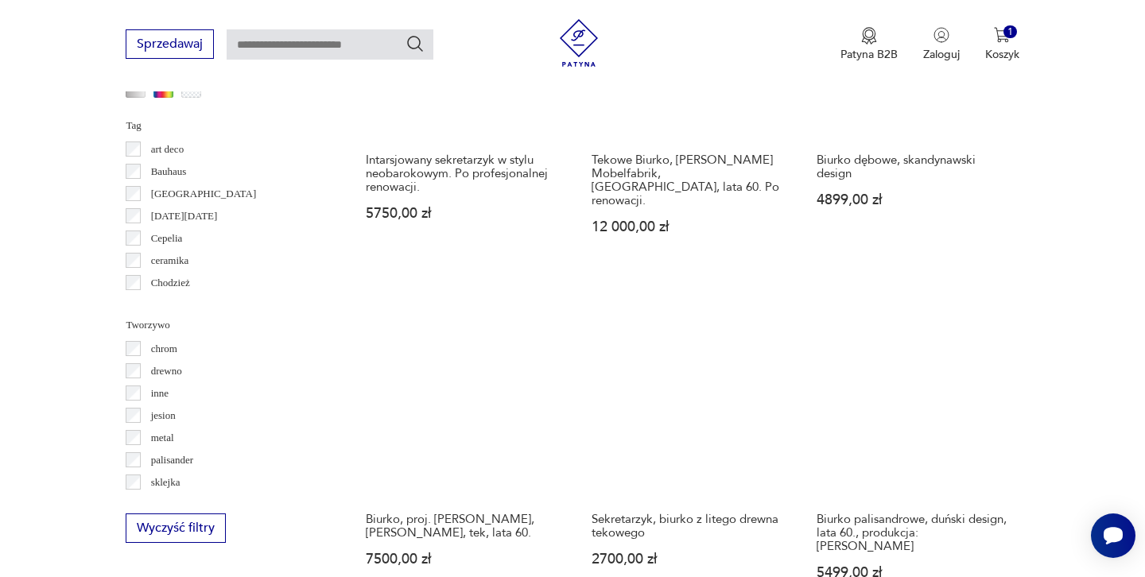
scroll to position [1489, 0]
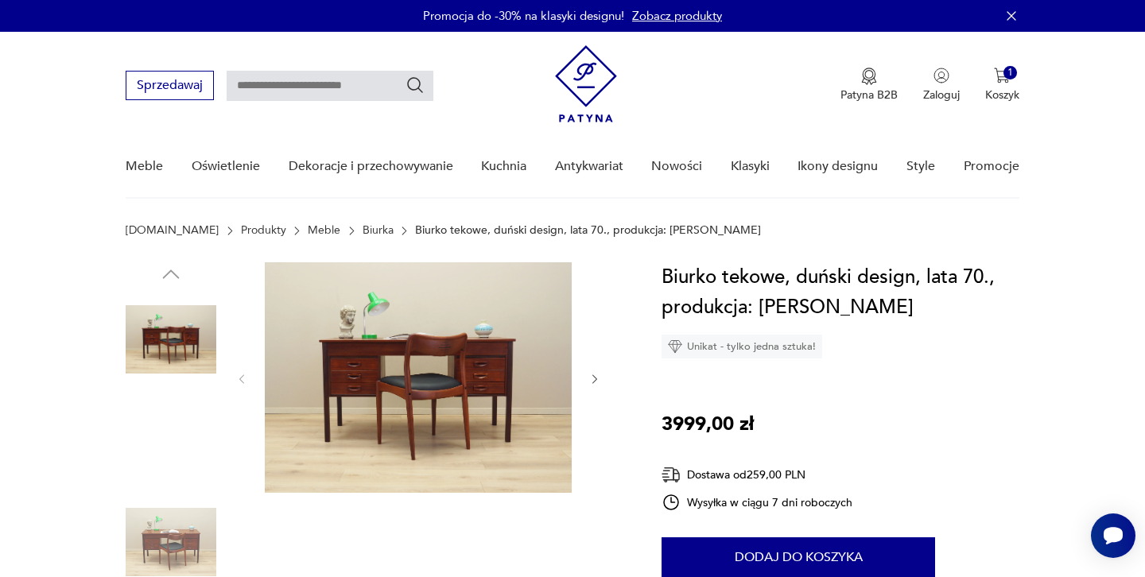
click at [399, 347] on img at bounding box center [418, 377] width 307 height 231
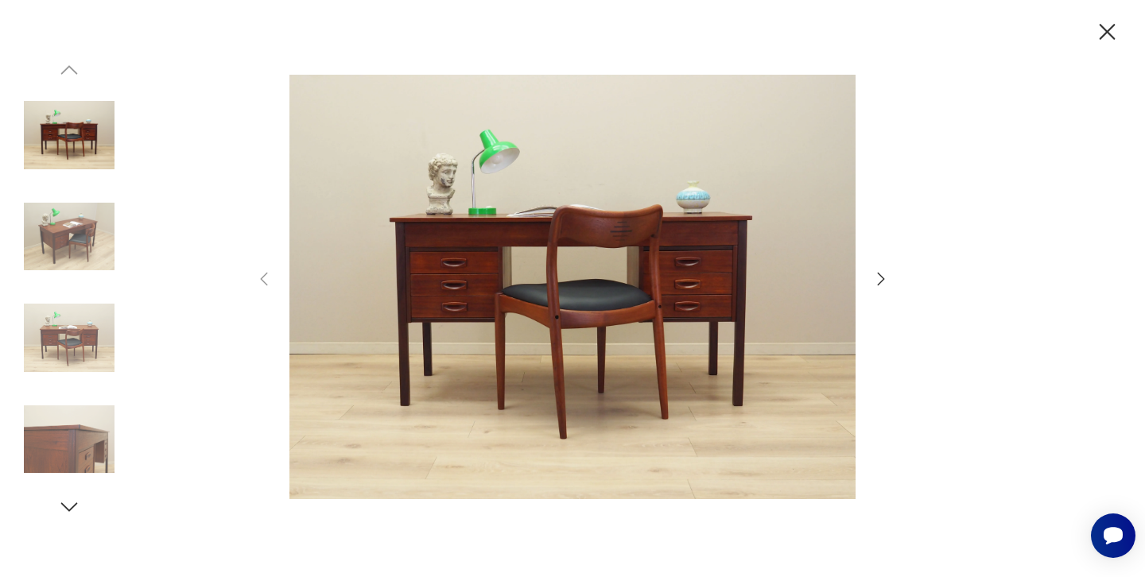
click at [878, 280] on icon "button" at bounding box center [881, 279] width 19 height 19
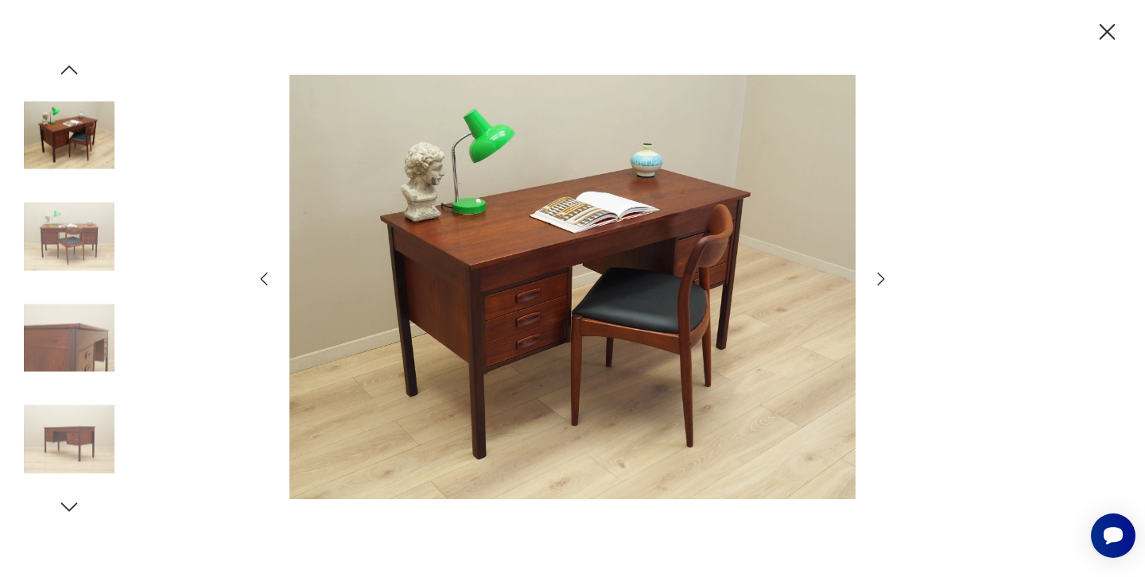
click at [878, 280] on icon "button" at bounding box center [881, 279] width 19 height 19
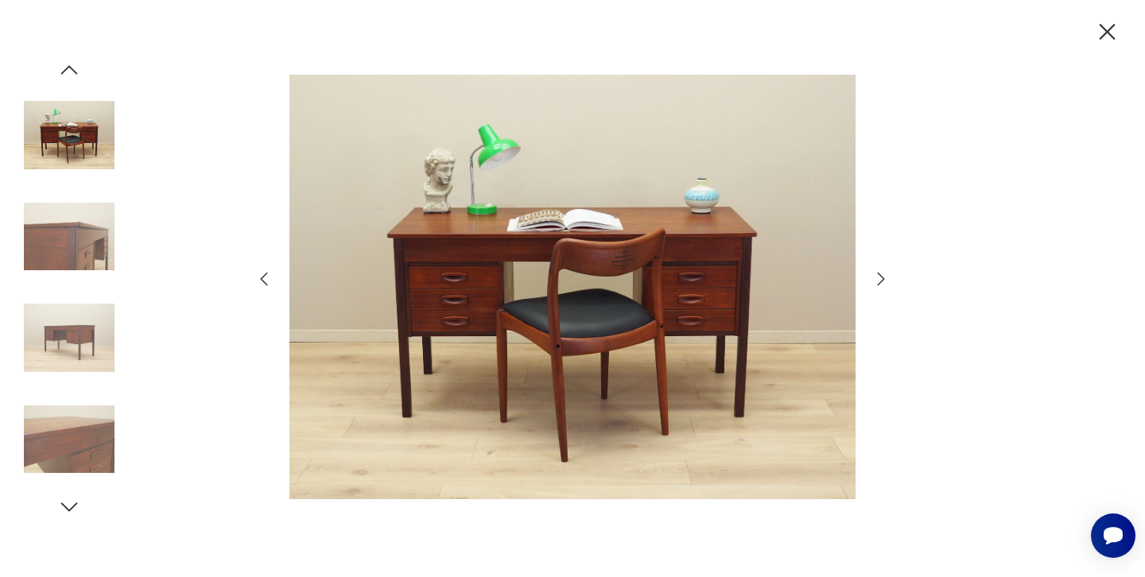
click at [878, 280] on icon "button" at bounding box center [881, 279] width 19 height 19
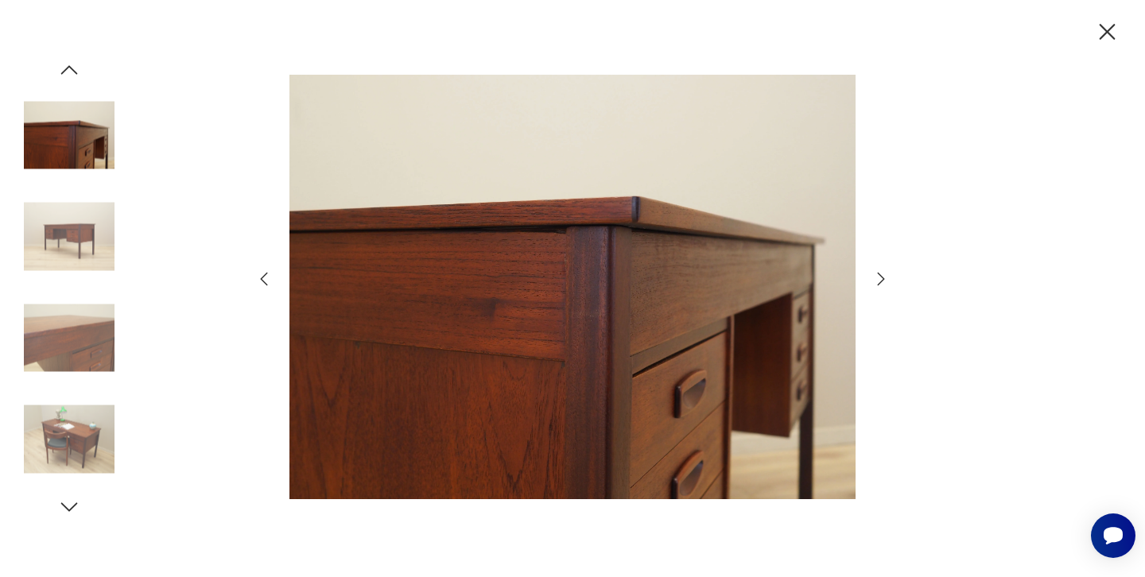
click at [878, 280] on icon "button" at bounding box center [881, 279] width 19 height 19
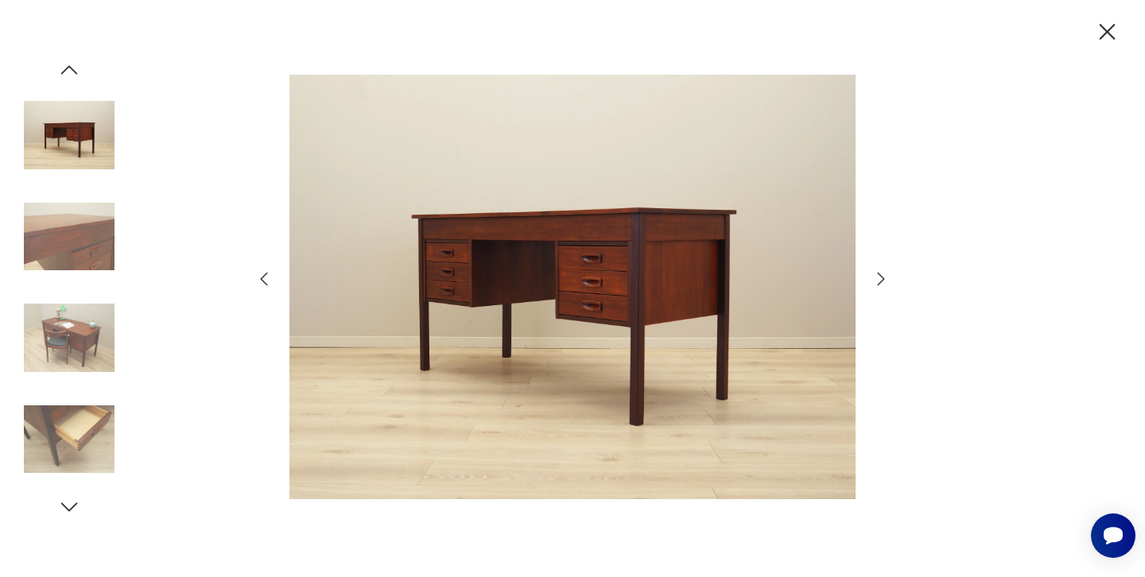
click at [878, 280] on icon "button" at bounding box center [881, 279] width 19 height 19
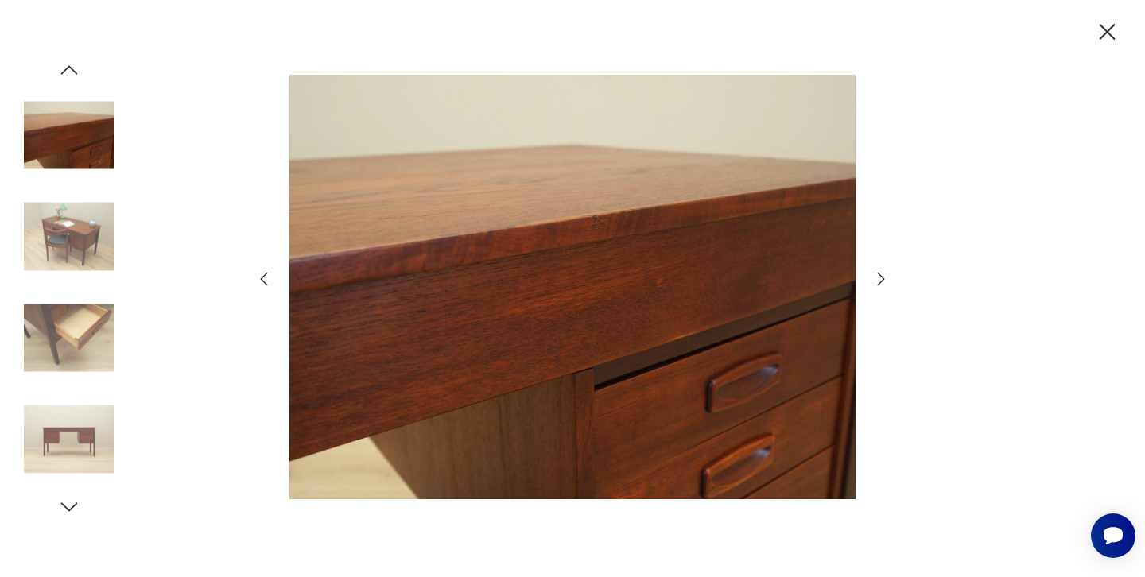
click at [878, 280] on icon "button" at bounding box center [881, 279] width 19 height 19
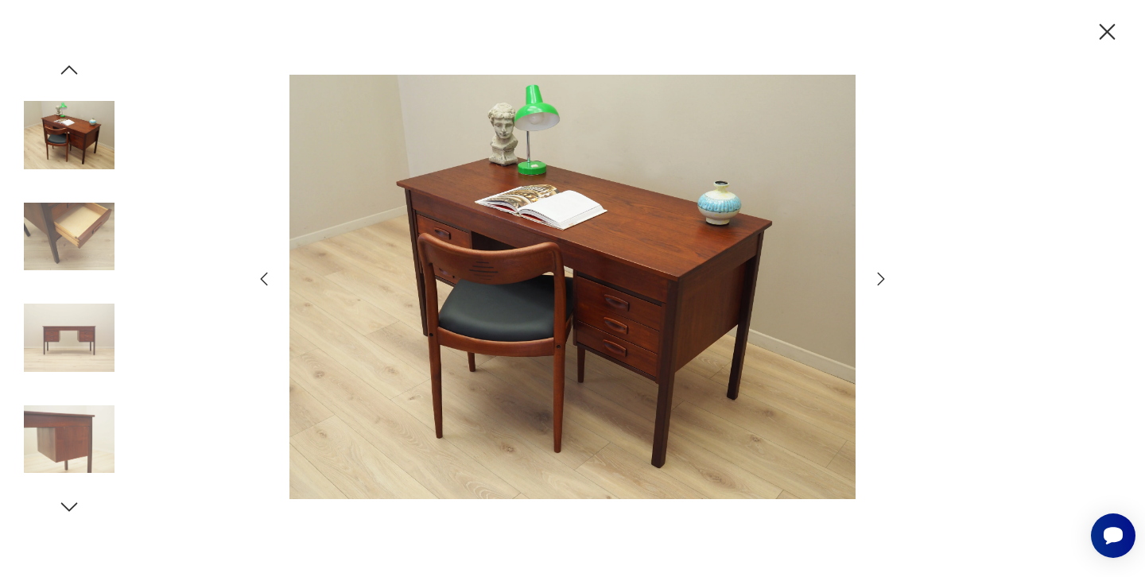
click at [878, 280] on icon "button" at bounding box center [881, 279] width 19 height 19
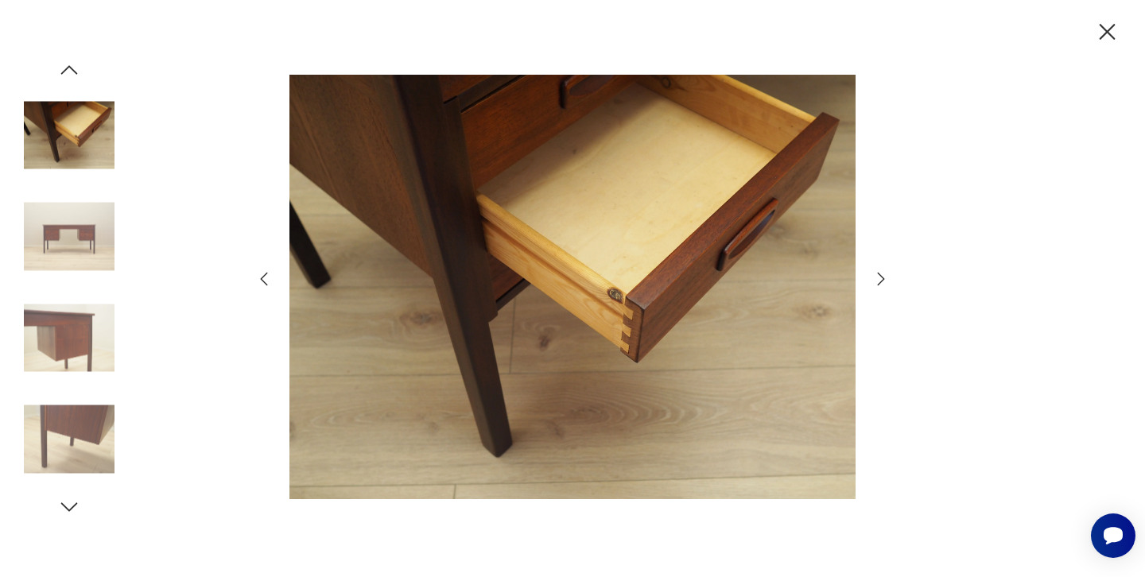
click at [878, 280] on icon "button" at bounding box center [881, 279] width 19 height 19
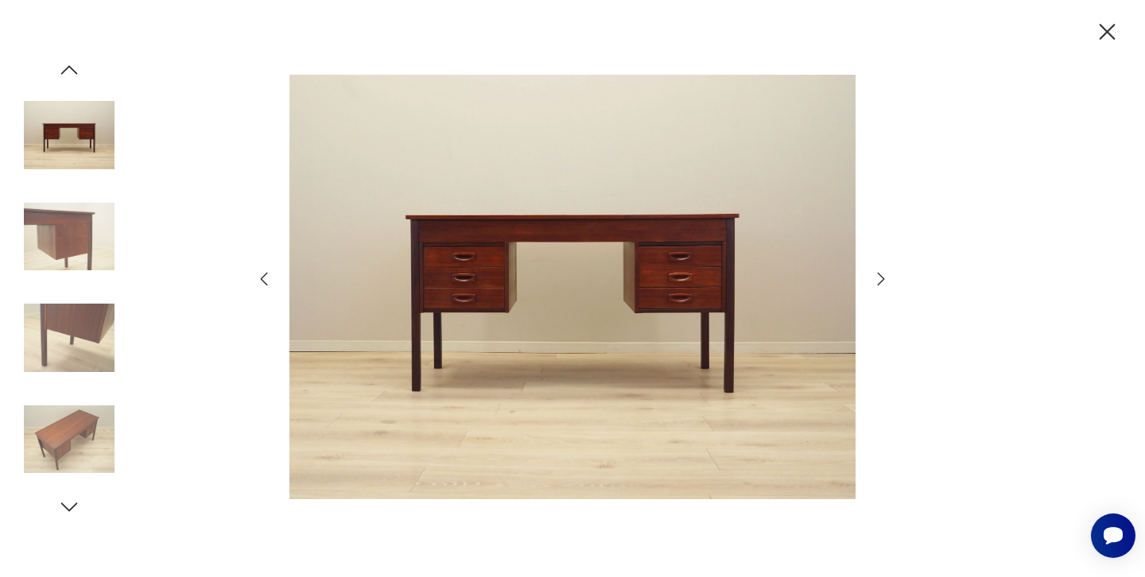
click at [878, 280] on icon "button" at bounding box center [881, 279] width 19 height 19
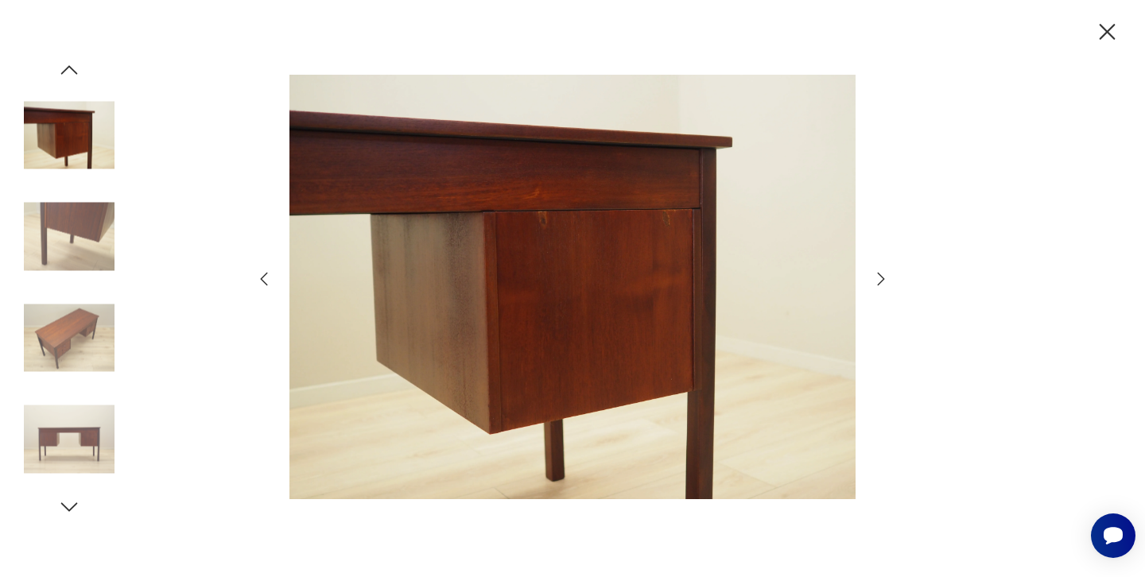
click at [1101, 33] on icon "button" at bounding box center [1107, 32] width 28 height 28
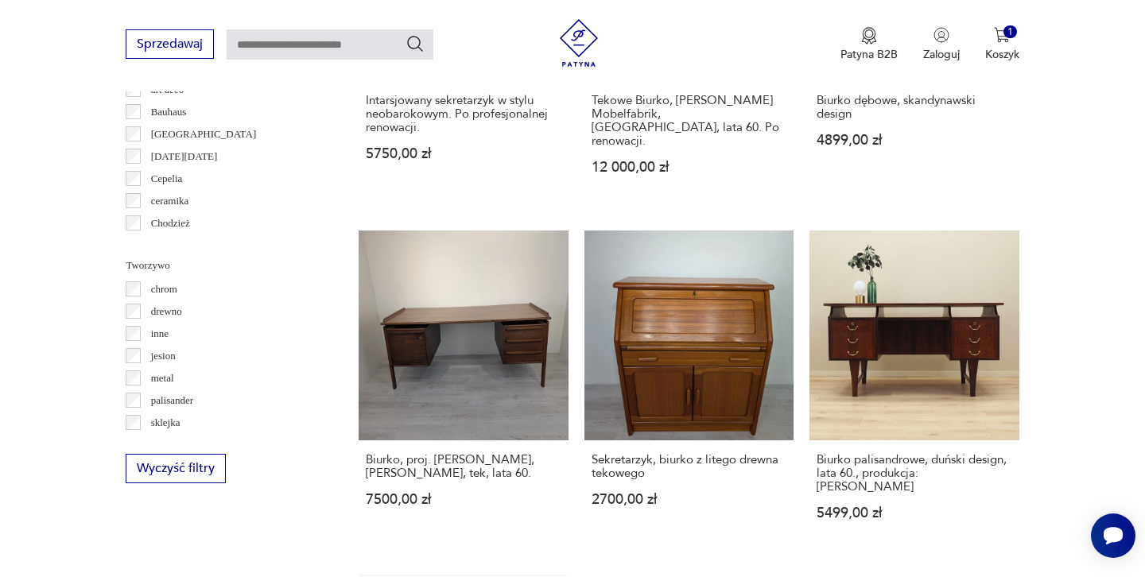
scroll to position [1587, 0]
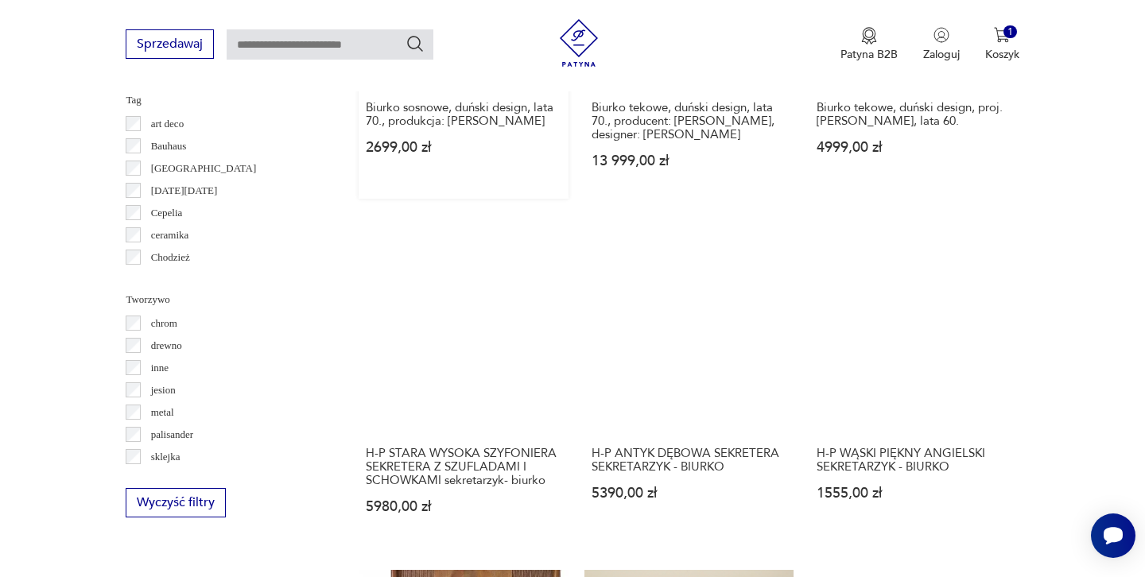
scroll to position [1520, 0]
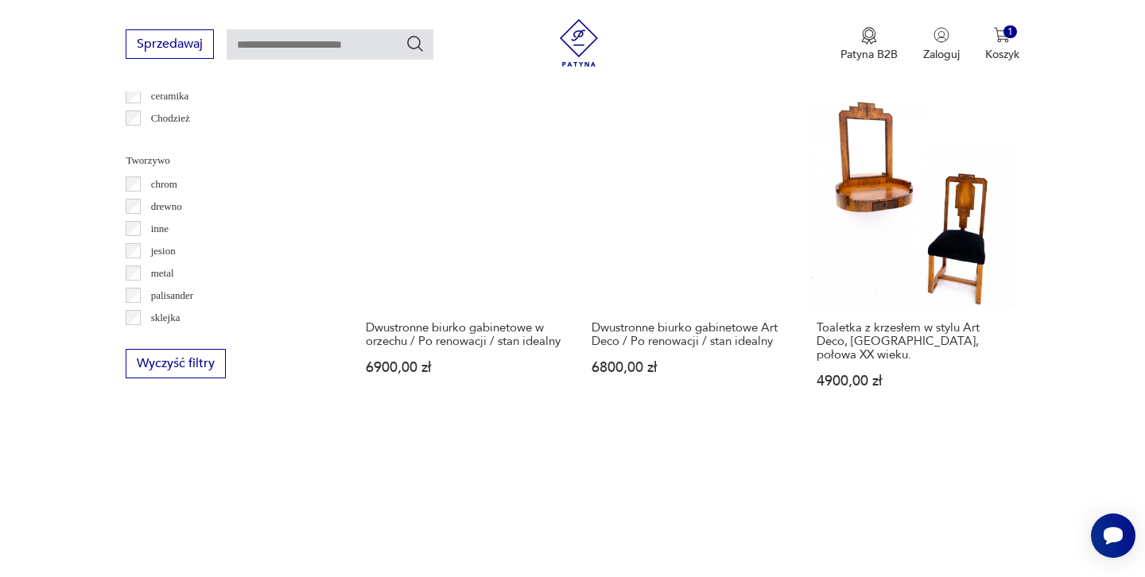
scroll to position [1662, 0]
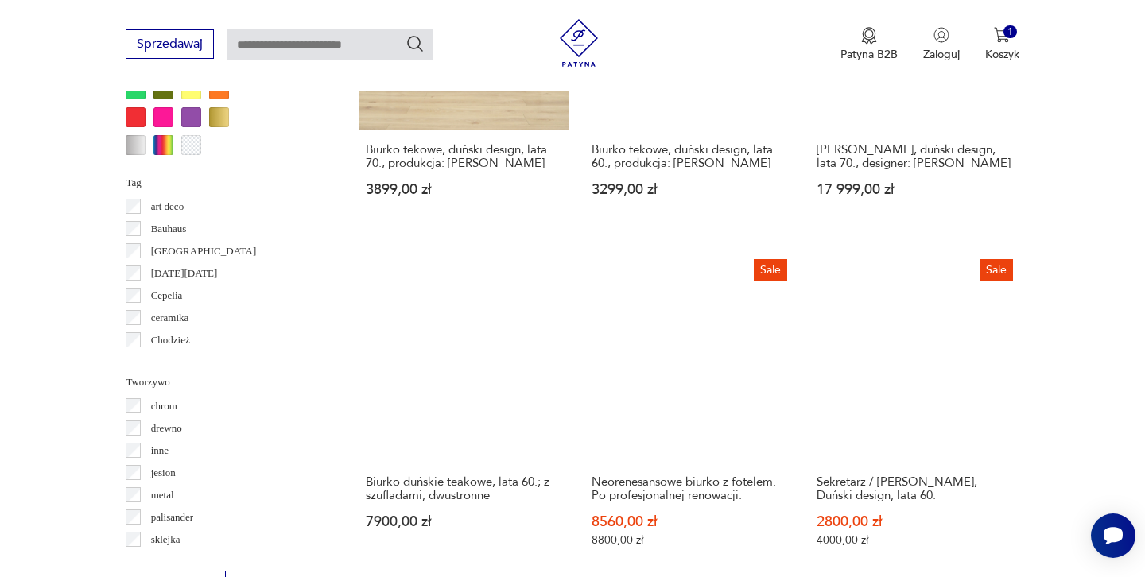
scroll to position [1441, 0]
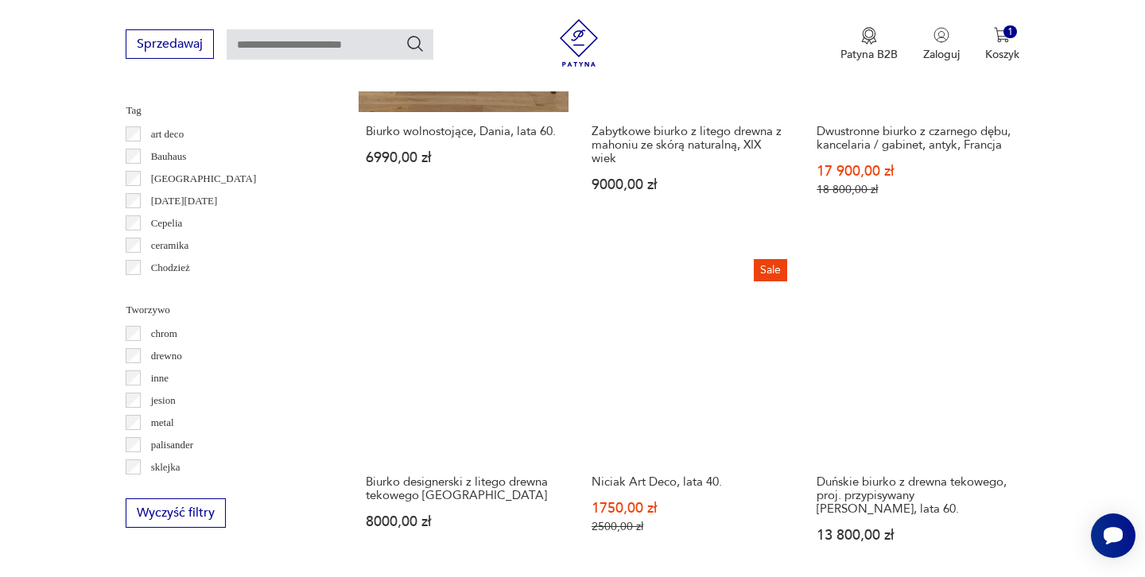
scroll to position [1507, 0]
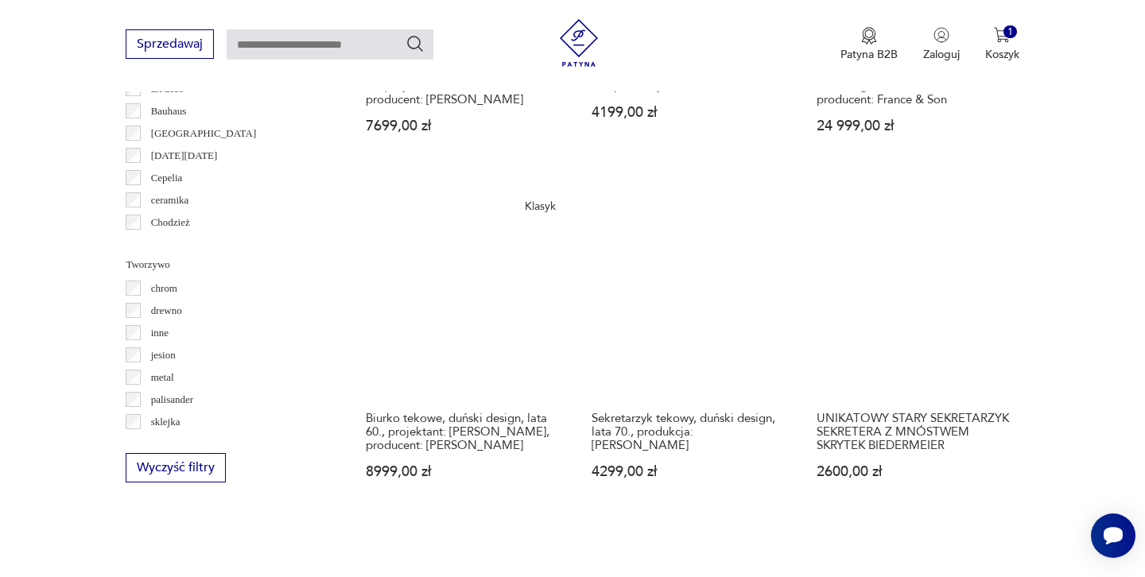
scroll to position [1552, 0]
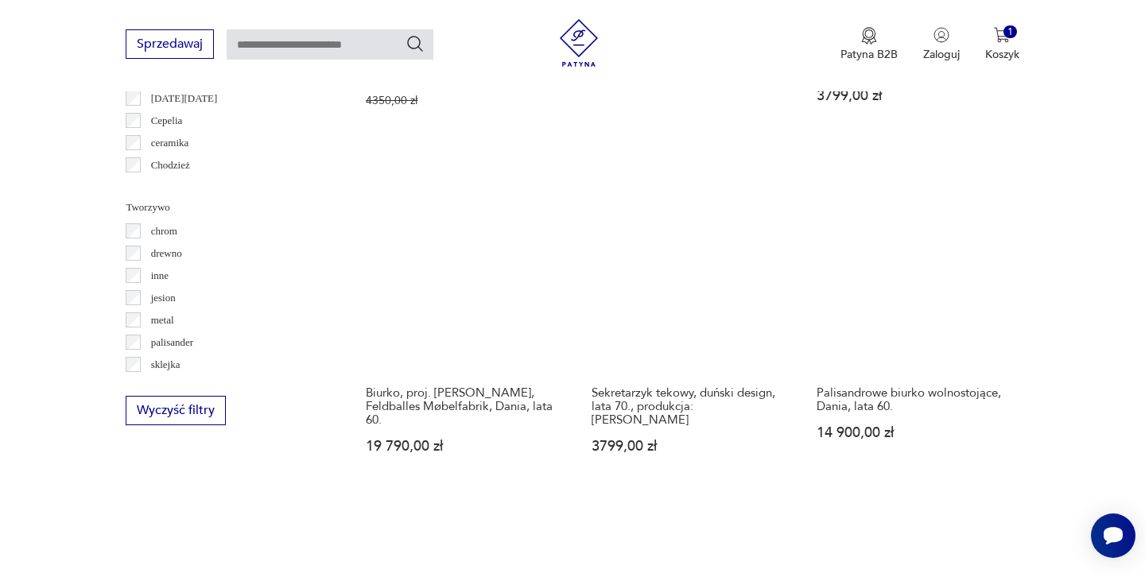
scroll to position [1641, 0]
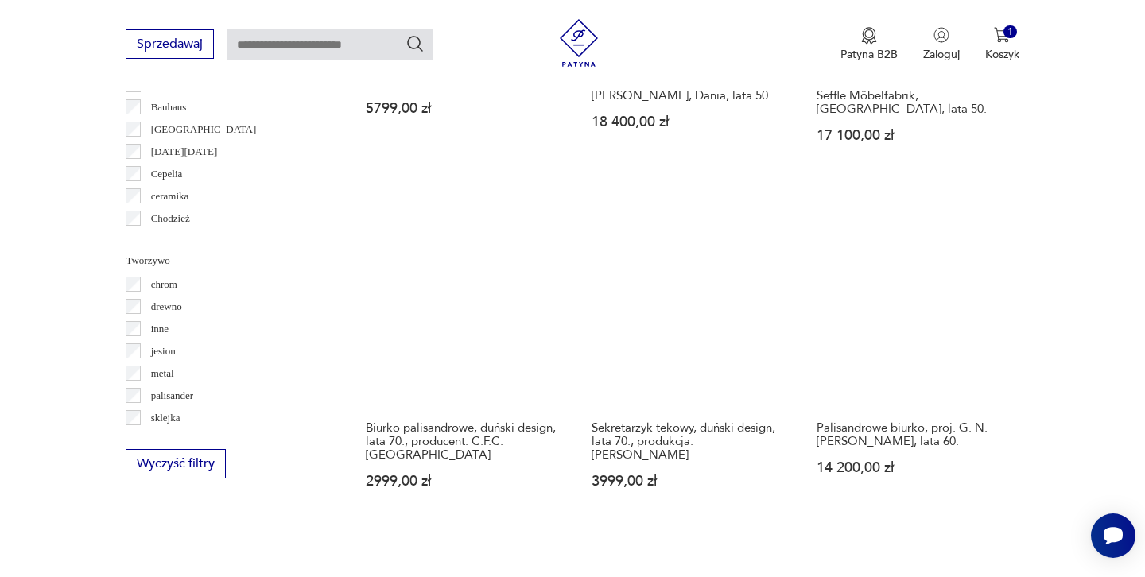
scroll to position [1556, 0]
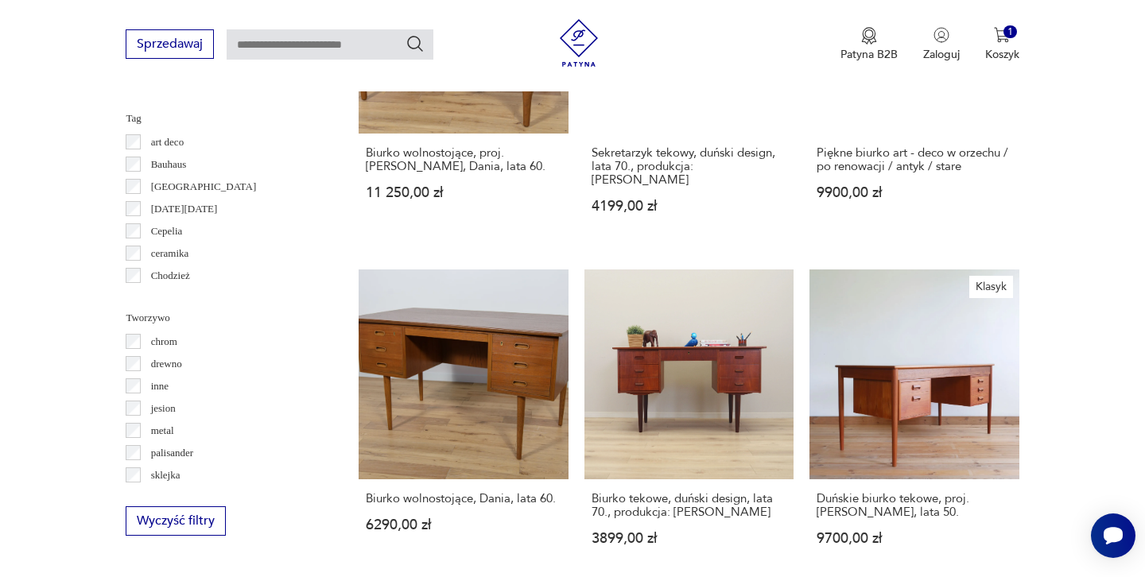
scroll to position [1513, 0]
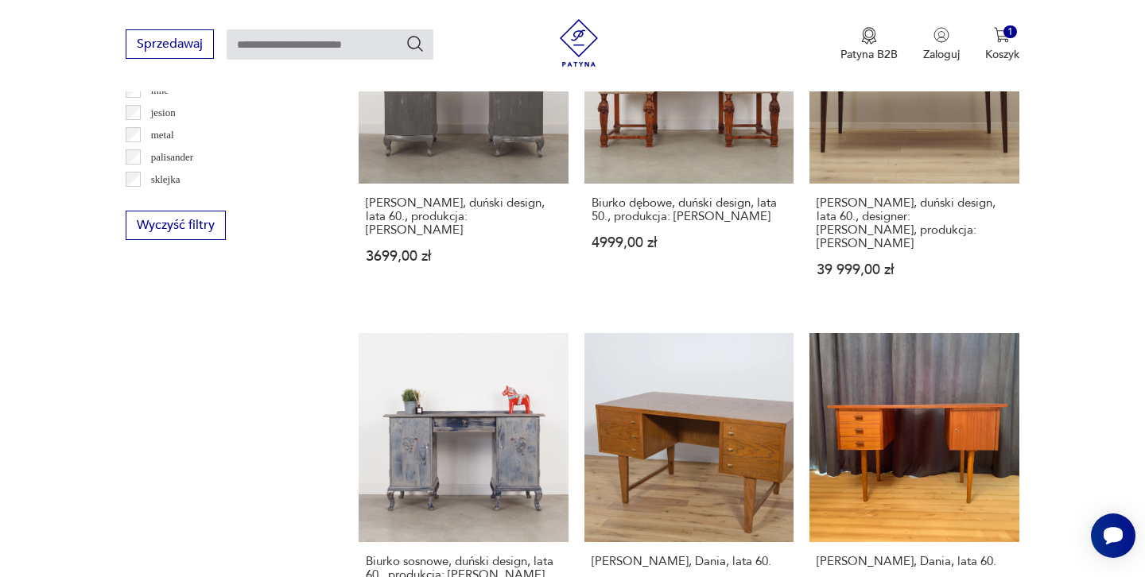
scroll to position [1804, 0]
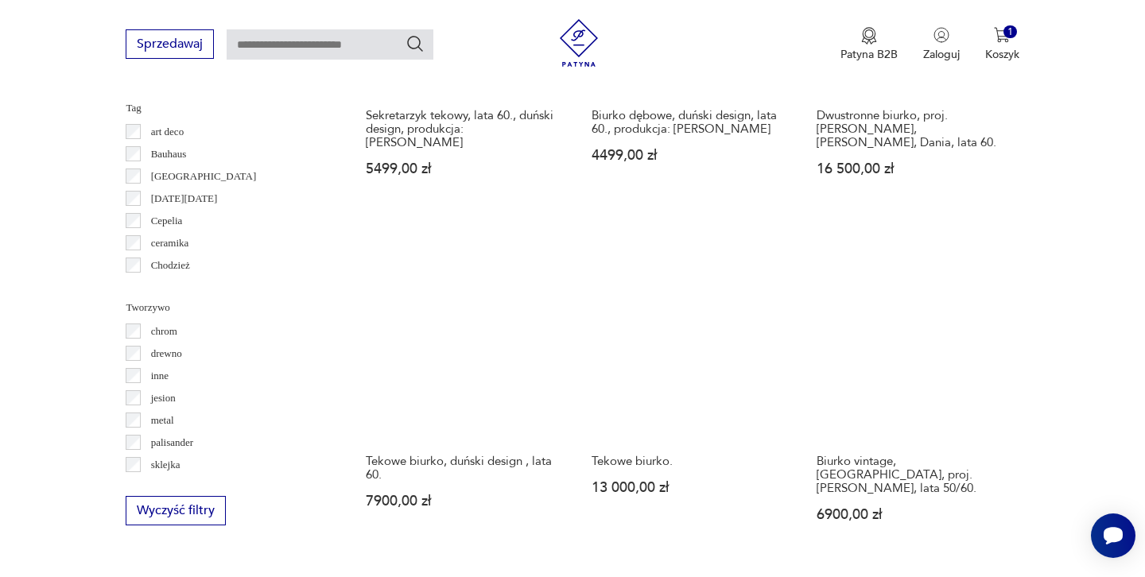
scroll to position [1507, 0]
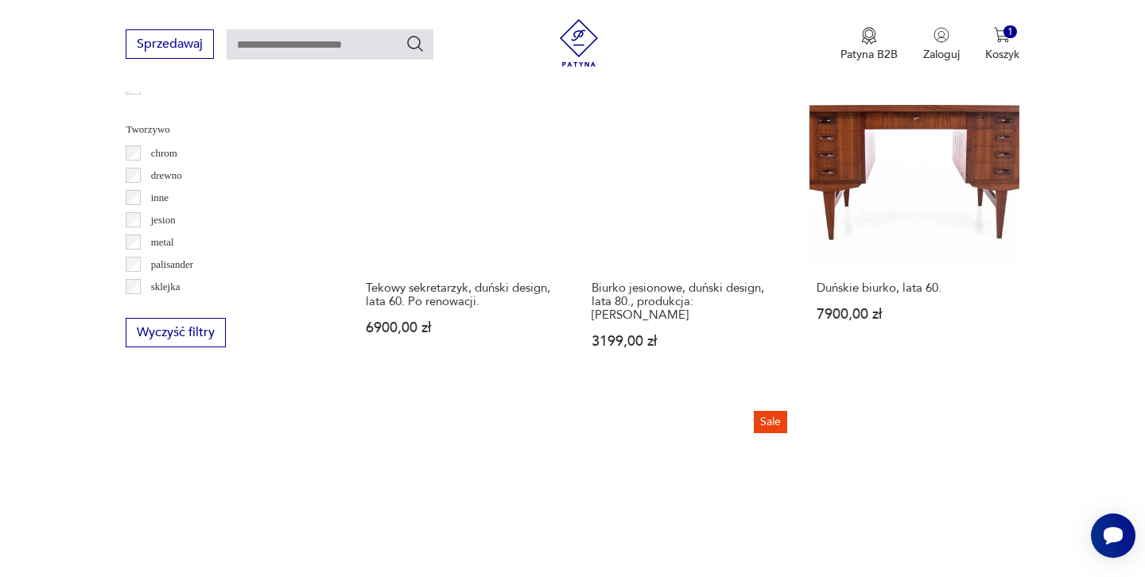
scroll to position [1672, 0]
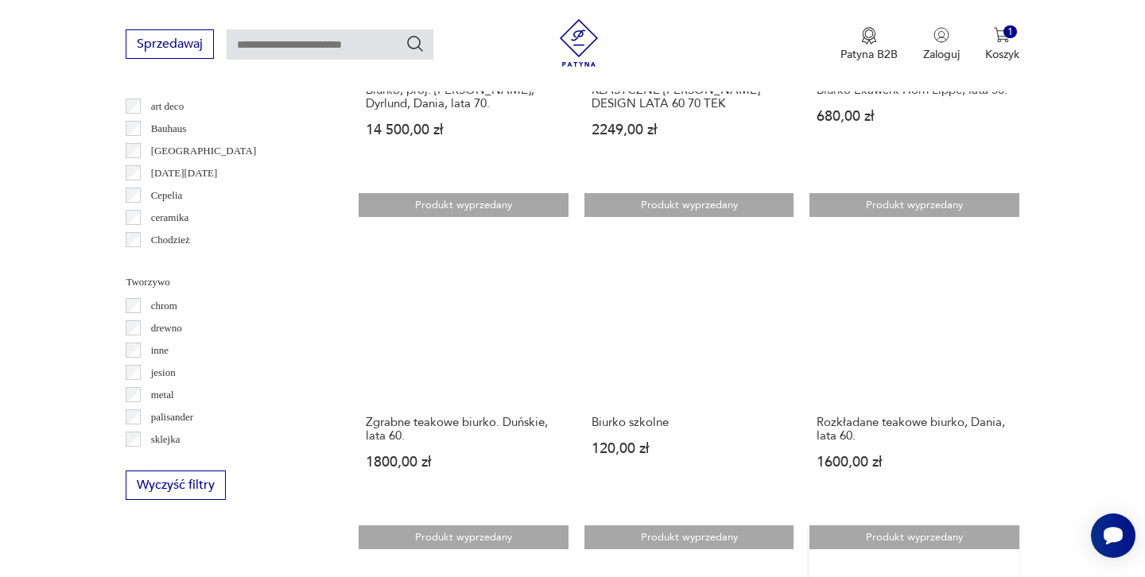
scroll to position [1541, 0]
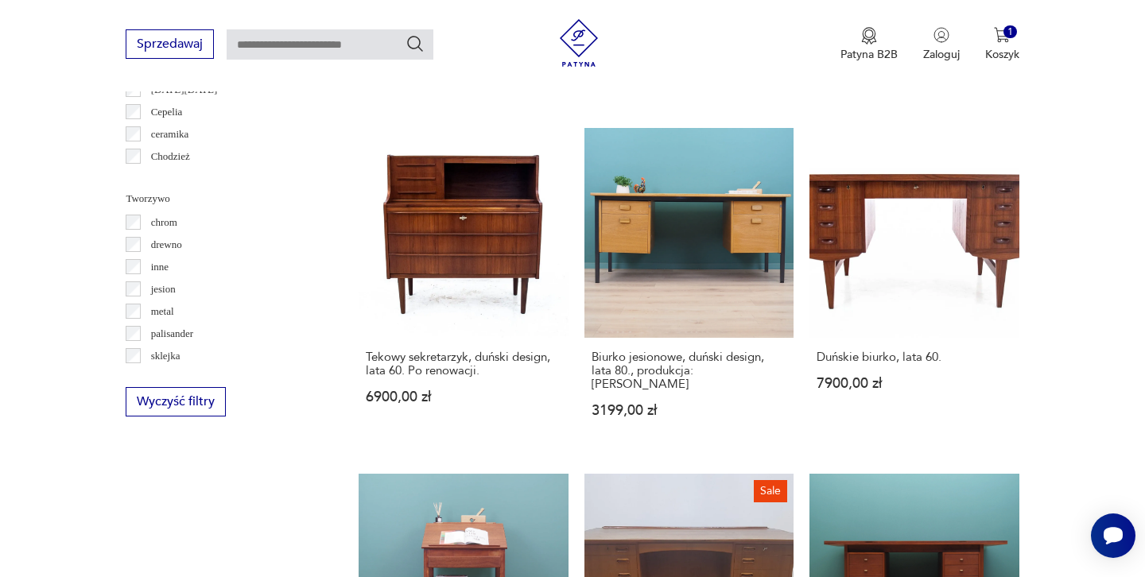
scroll to position [1621, 0]
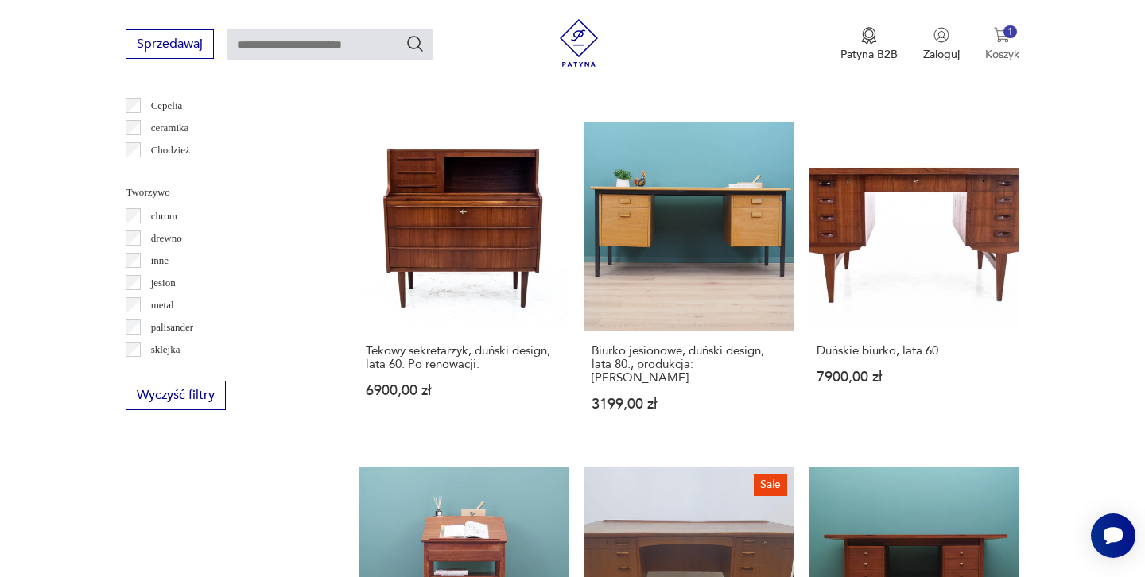
click at [1004, 38] on img "button" at bounding box center [1002, 35] width 16 height 16
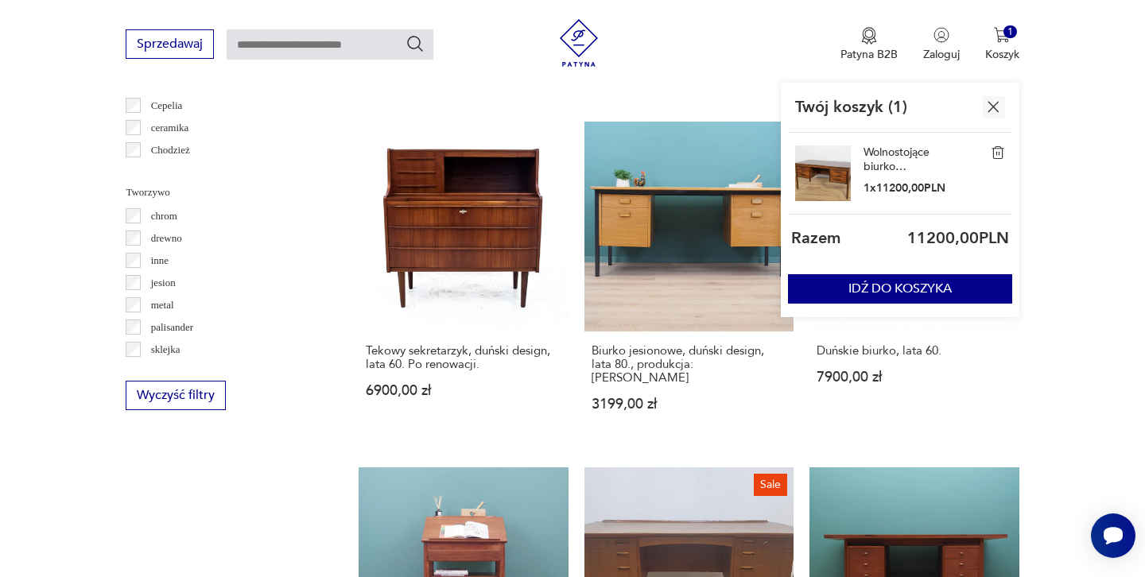
click at [869, 151] on link "Wolnostojące biurko palisandrowe, Dania, lata 60." at bounding box center [904, 160] width 80 height 29
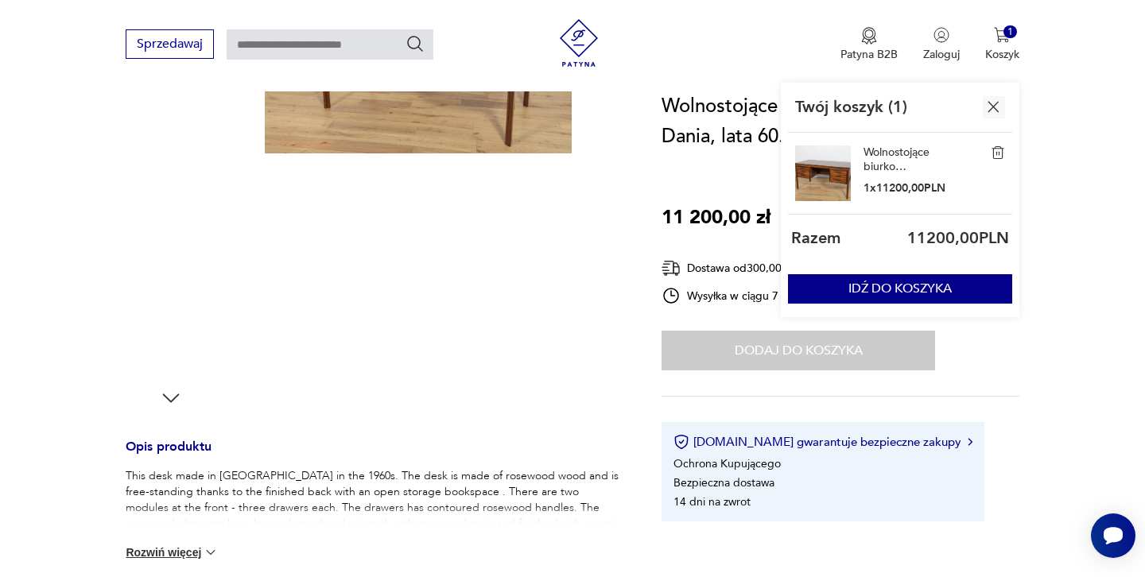
scroll to position [313, 0]
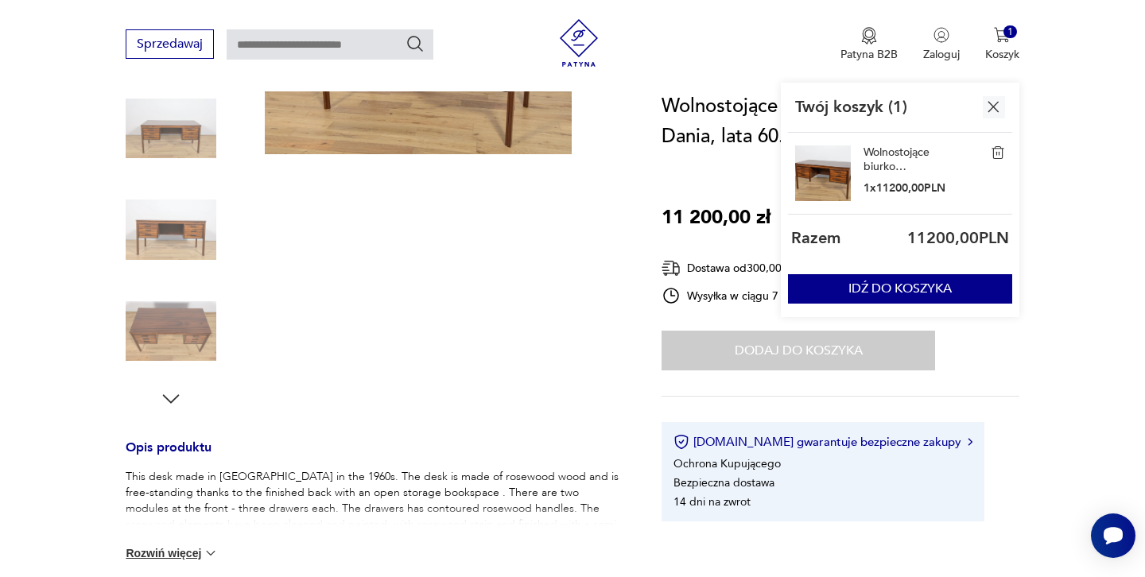
click at [992, 105] on img "button" at bounding box center [994, 107] width 20 height 20
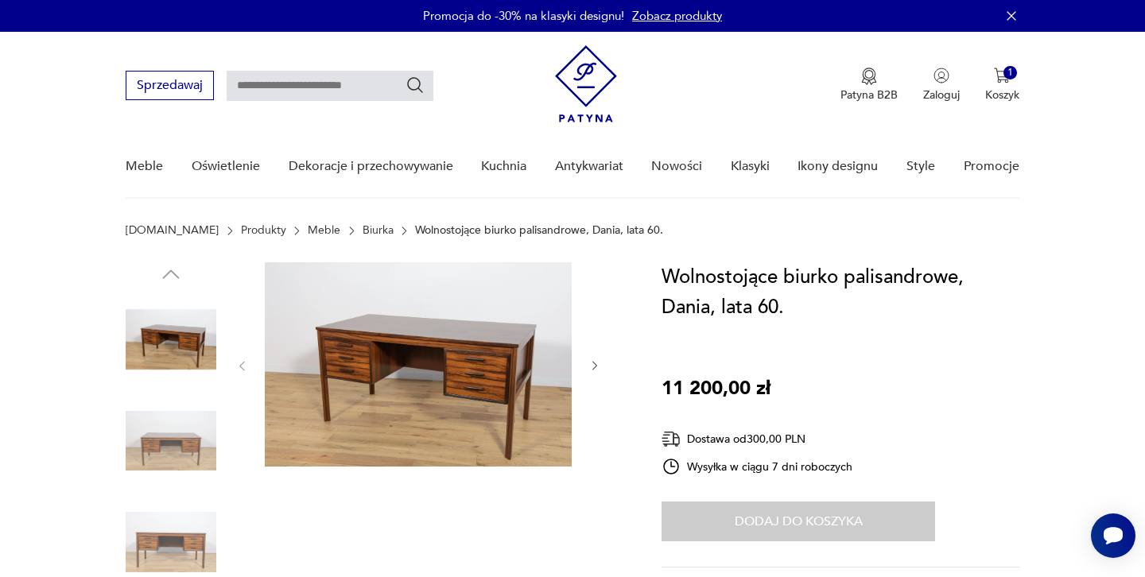
scroll to position [0, 0]
click at [361, 342] on img at bounding box center [418, 364] width 307 height 204
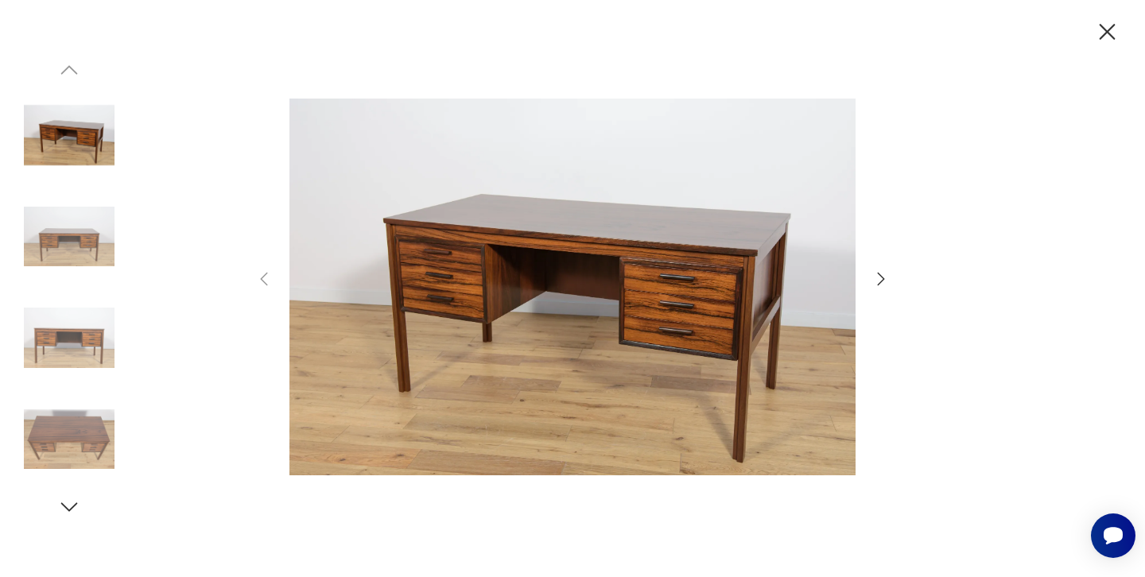
click at [69, 127] on img at bounding box center [69, 135] width 91 height 91
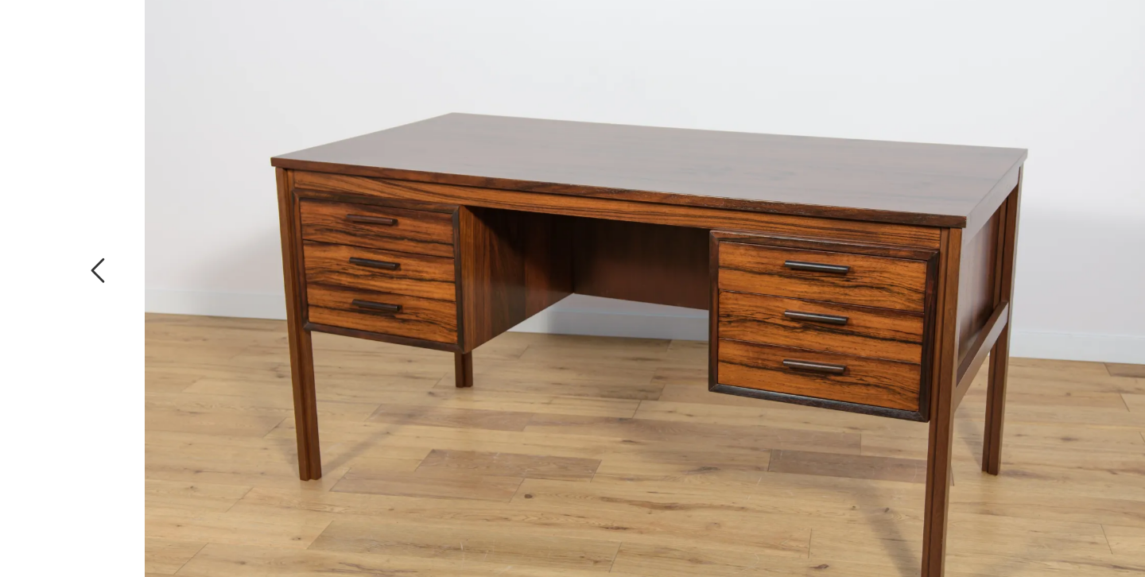
click at [317, 148] on img at bounding box center [546, 287] width 566 height 462
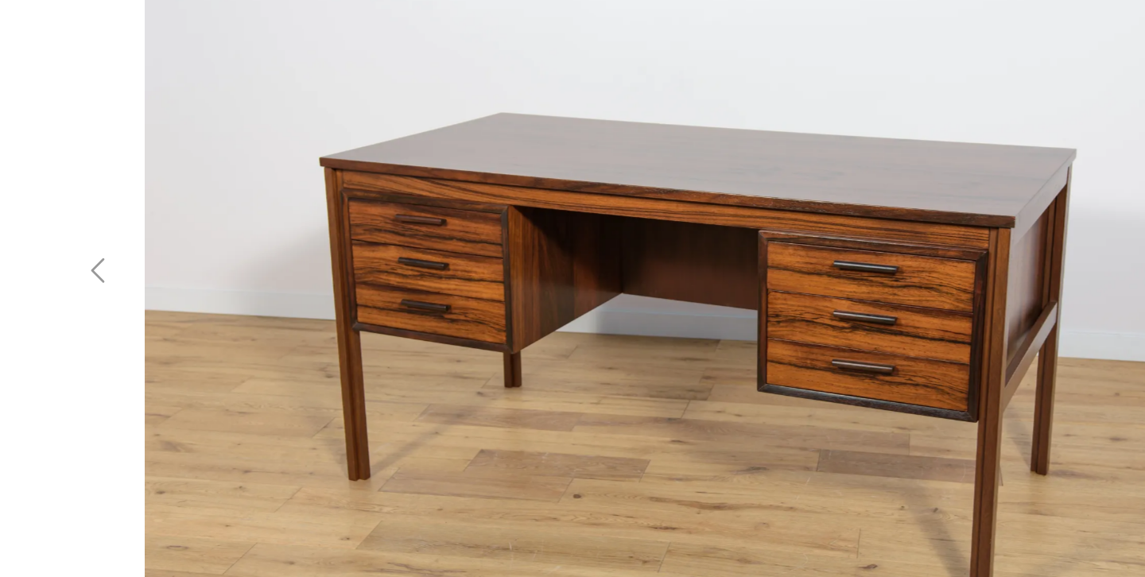
scroll to position [41, 0]
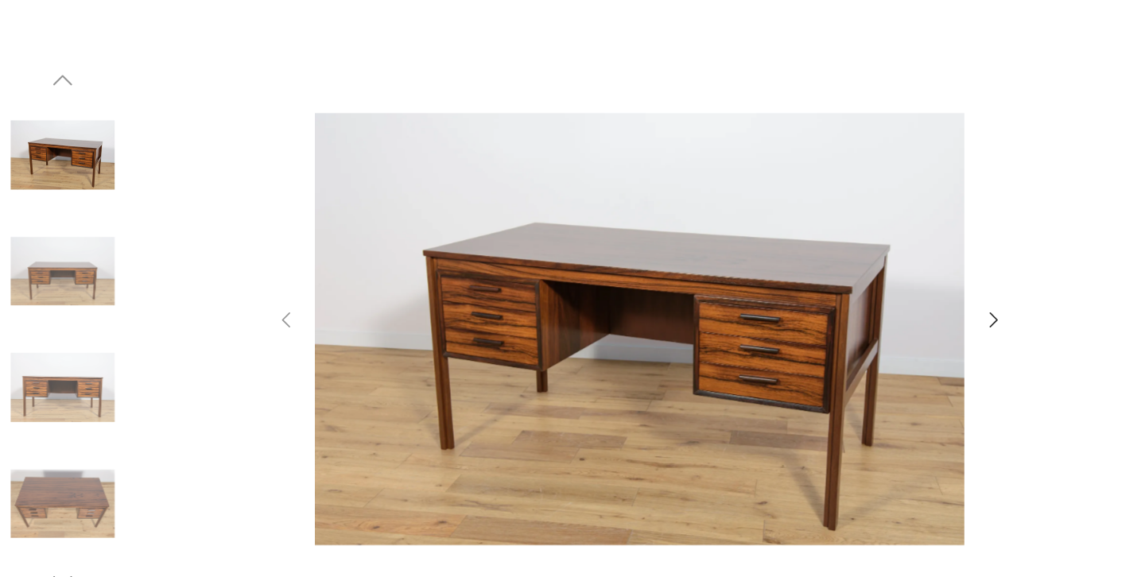
click at [872, 278] on icon "button" at bounding box center [881, 279] width 19 height 19
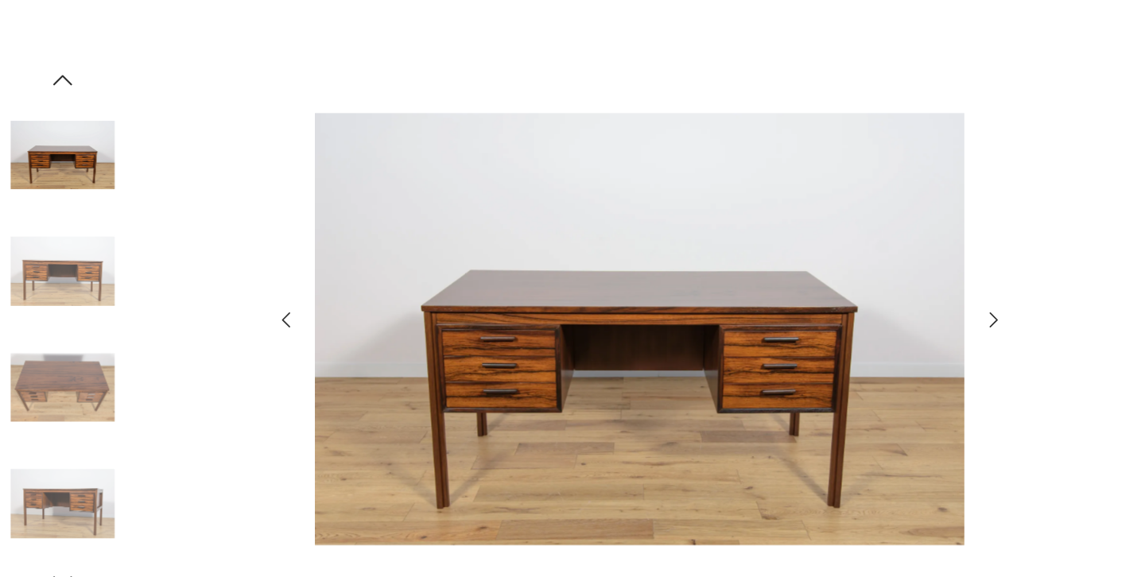
click at [872, 278] on icon "button" at bounding box center [881, 279] width 19 height 19
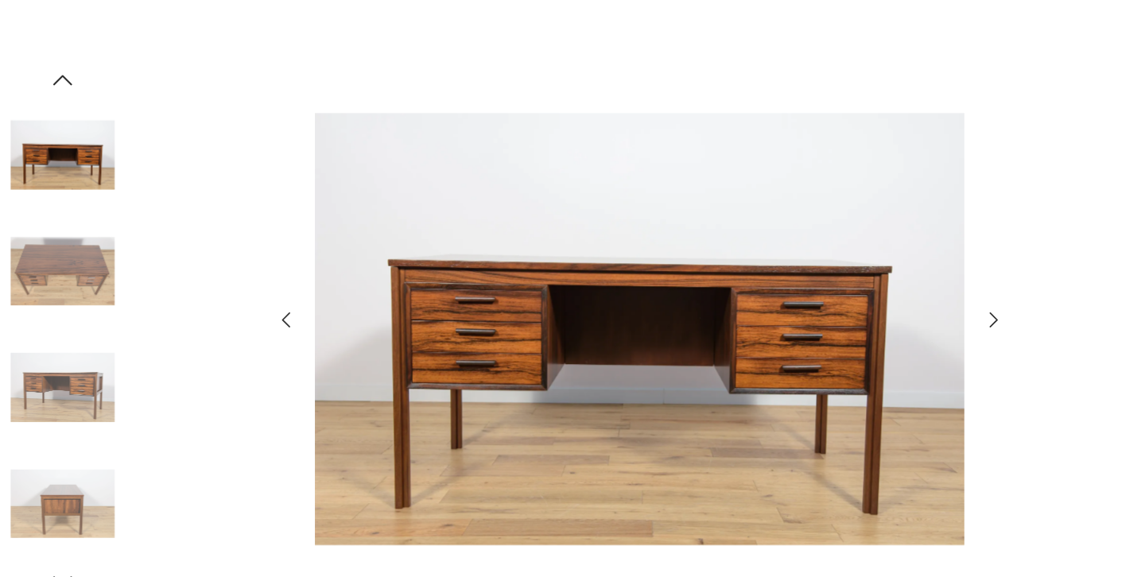
click at [872, 278] on icon "button" at bounding box center [881, 279] width 19 height 19
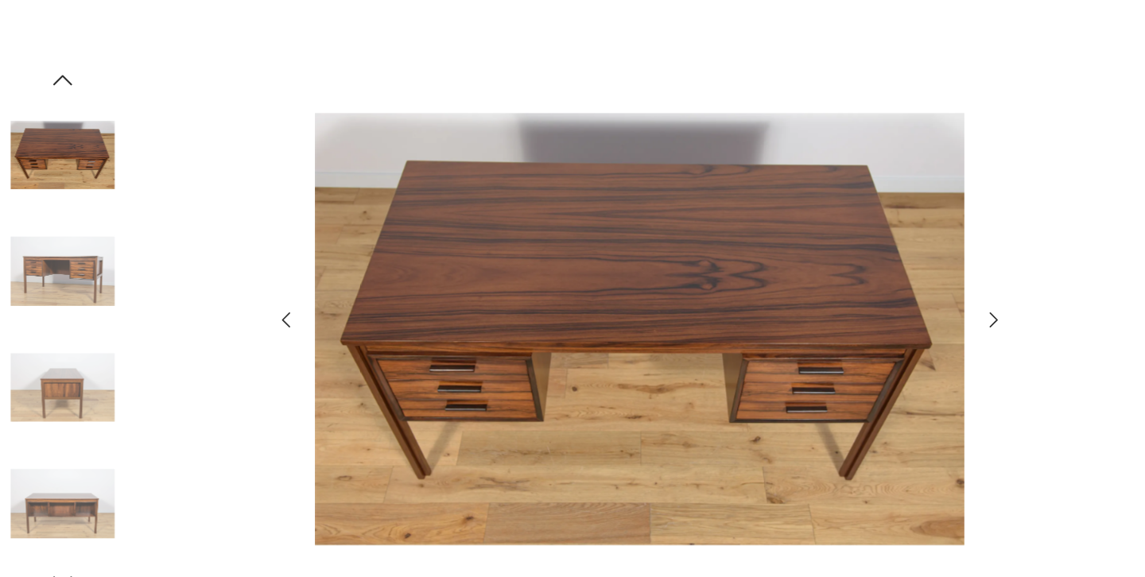
click at [872, 278] on icon "button" at bounding box center [881, 279] width 19 height 19
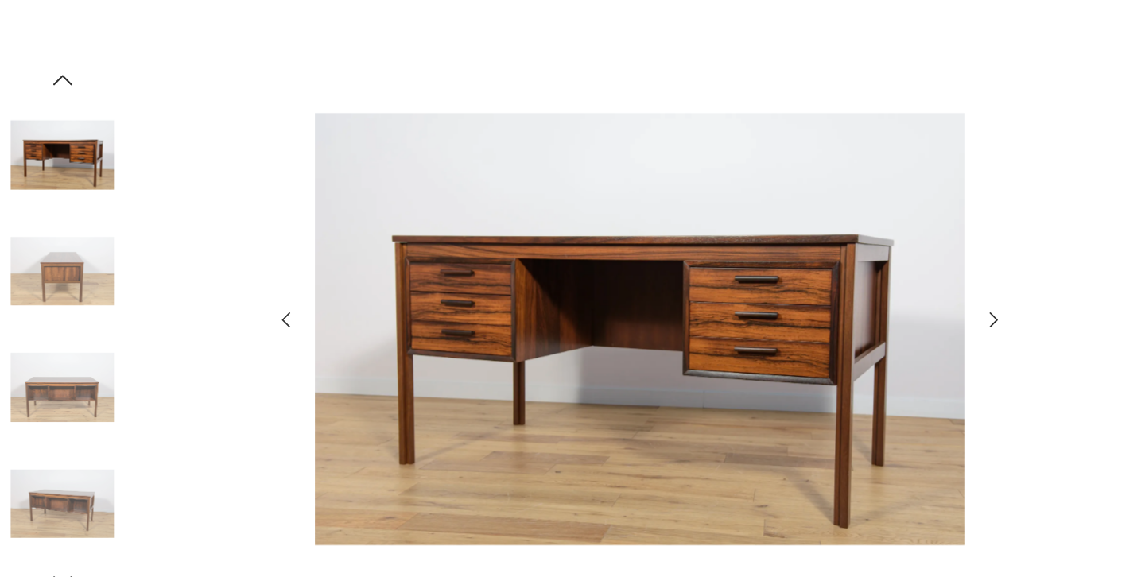
click at [872, 278] on icon "button" at bounding box center [881, 279] width 19 height 19
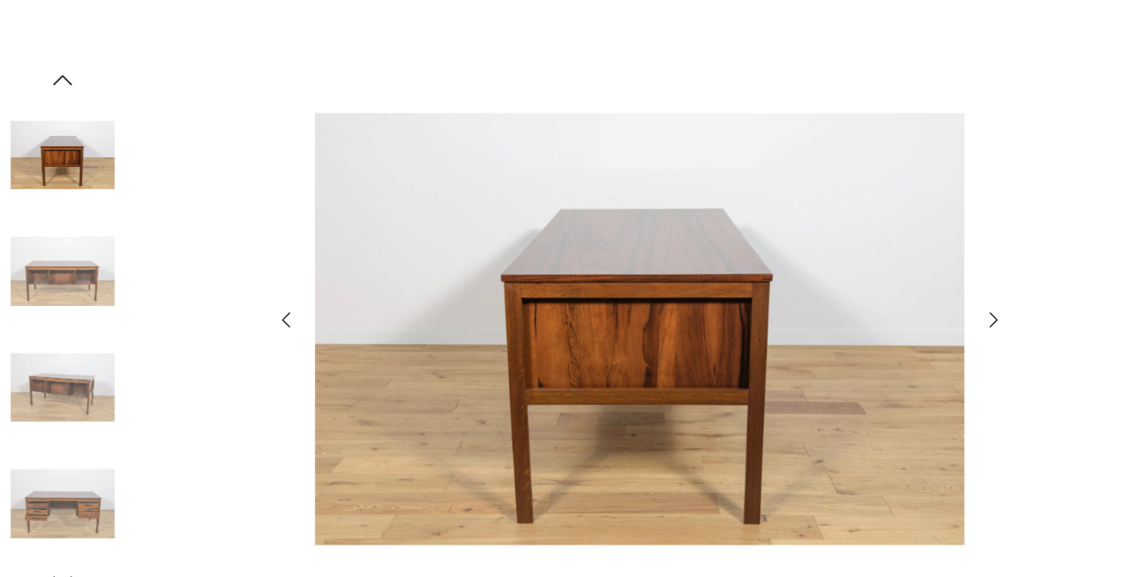
click at [872, 278] on icon "button" at bounding box center [881, 279] width 19 height 19
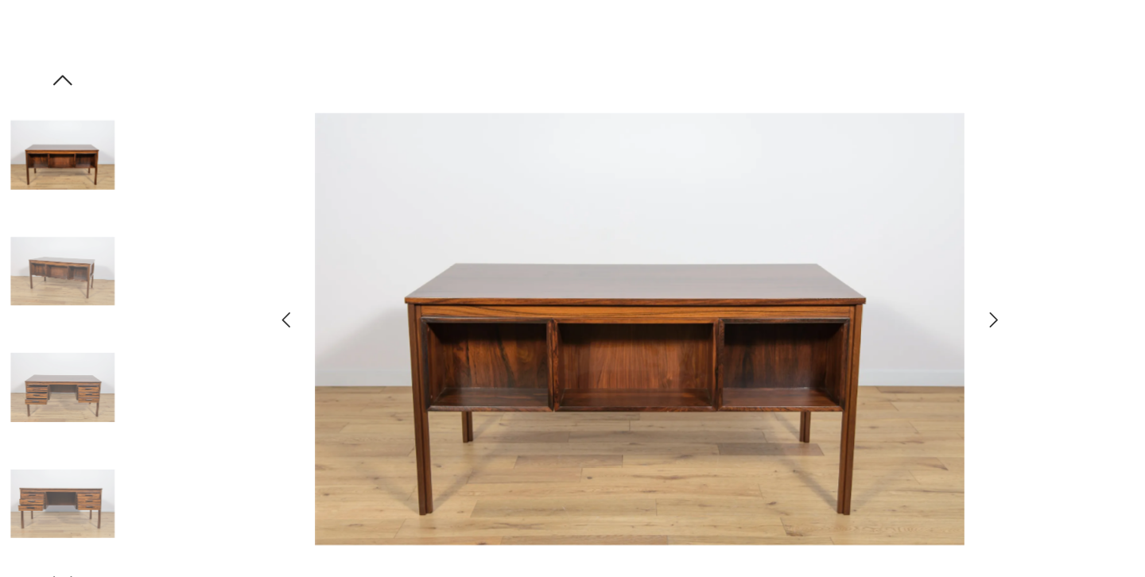
click at [872, 278] on icon "button" at bounding box center [881, 279] width 19 height 19
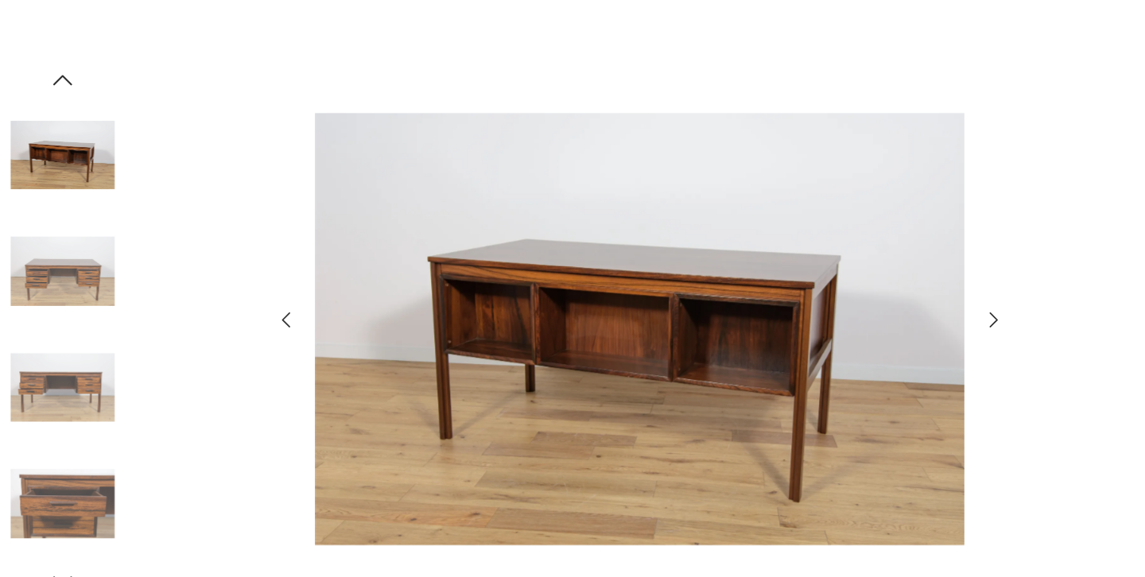
click at [872, 278] on icon "button" at bounding box center [881, 279] width 19 height 19
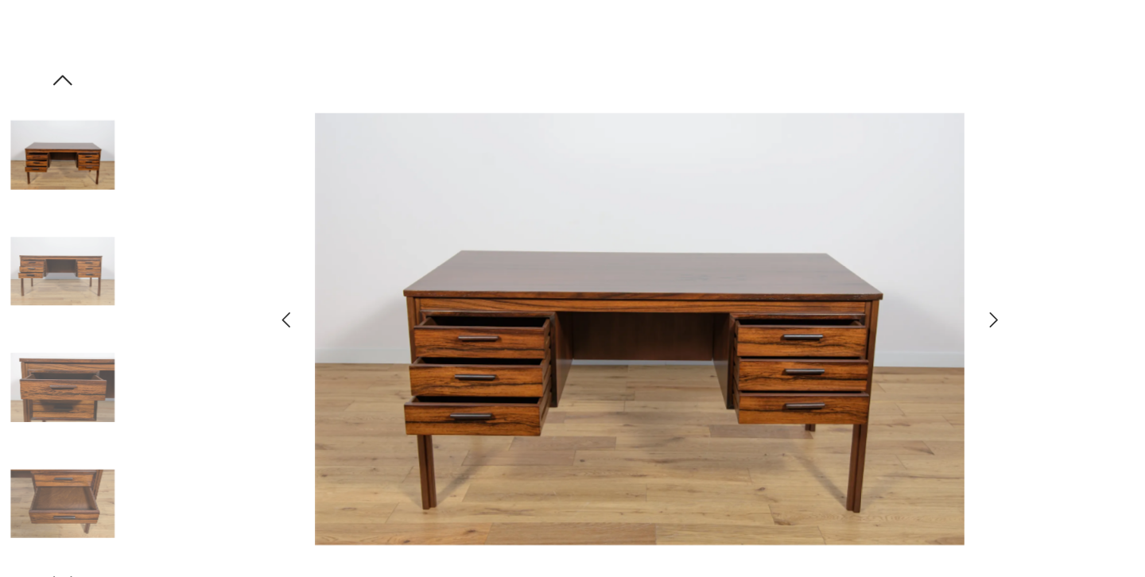
click at [872, 278] on icon "button" at bounding box center [881, 279] width 19 height 19
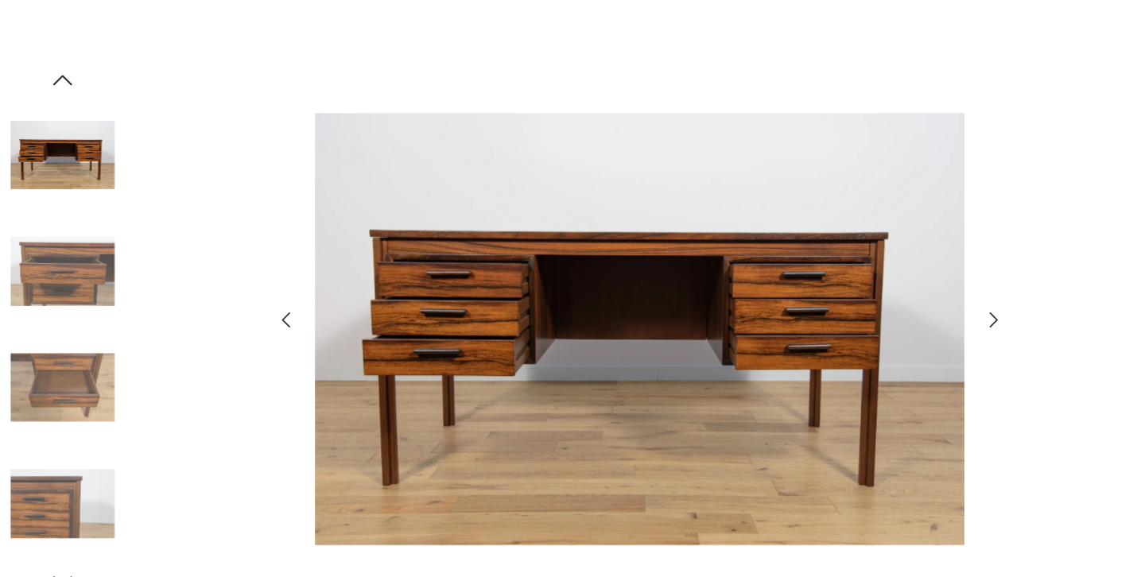
click at [872, 278] on icon "button" at bounding box center [881, 279] width 19 height 19
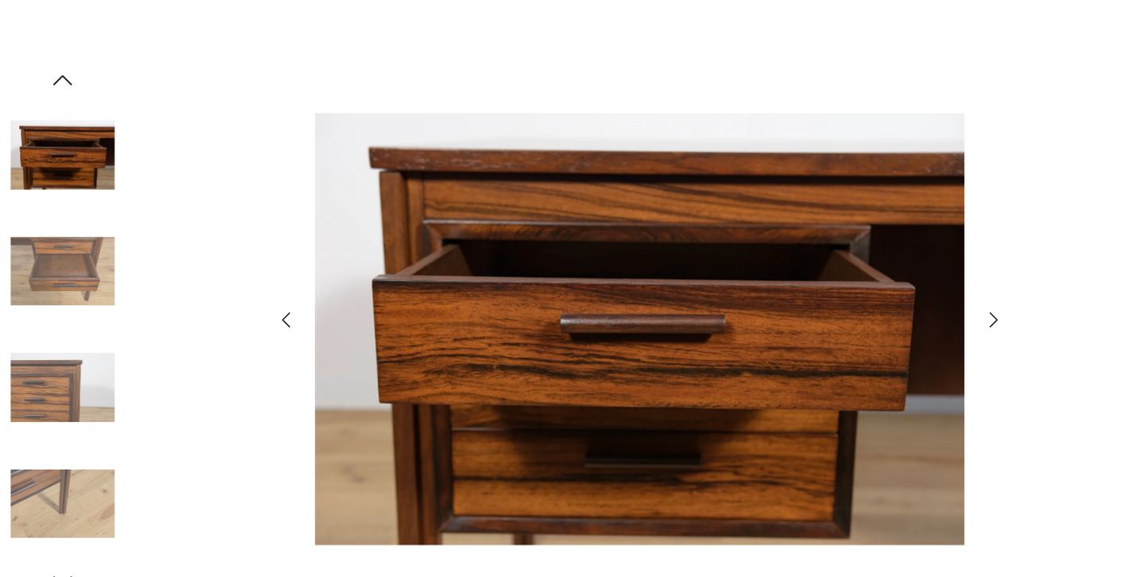
click at [872, 278] on icon "button" at bounding box center [881, 279] width 19 height 19
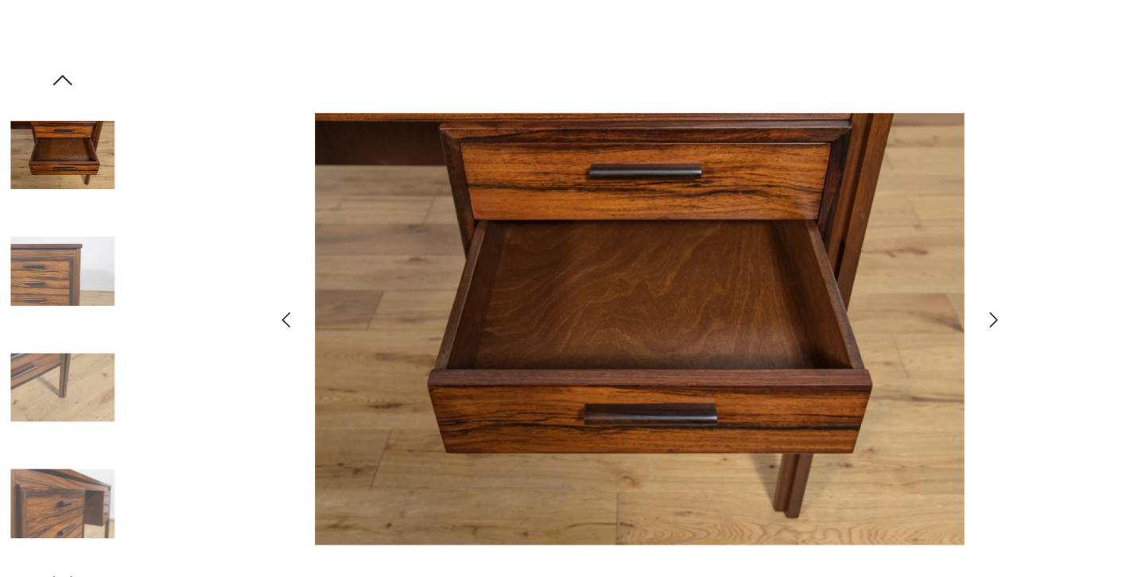
click at [872, 278] on icon "button" at bounding box center [881, 279] width 19 height 19
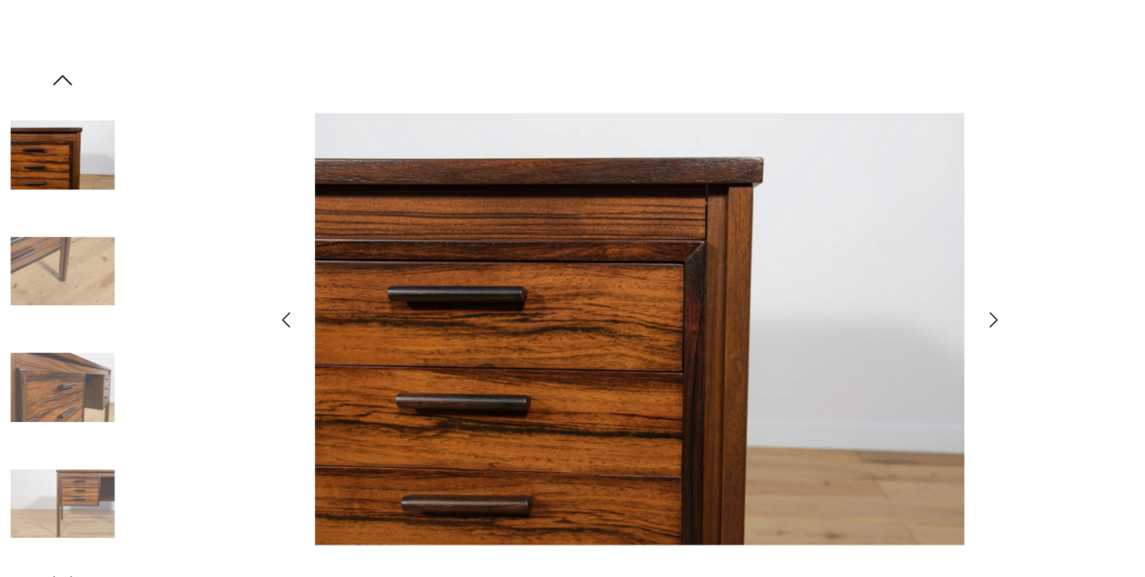
click at [872, 278] on icon "button" at bounding box center [881, 279] width 19 height 19
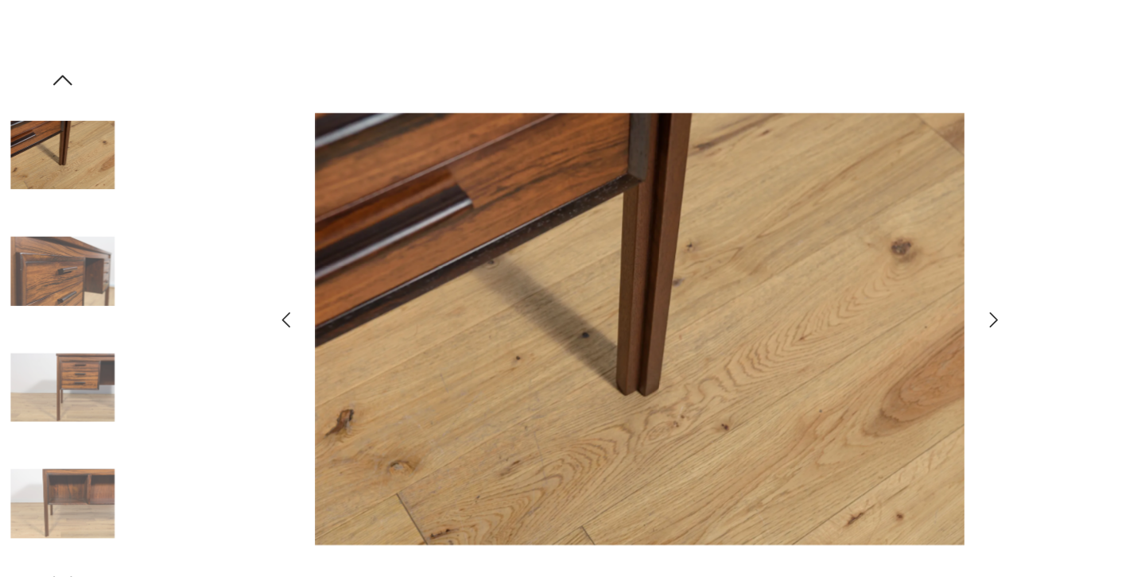
click at [872, 278] on icon "button" at bounding box center [881, 279] width 19 height 19
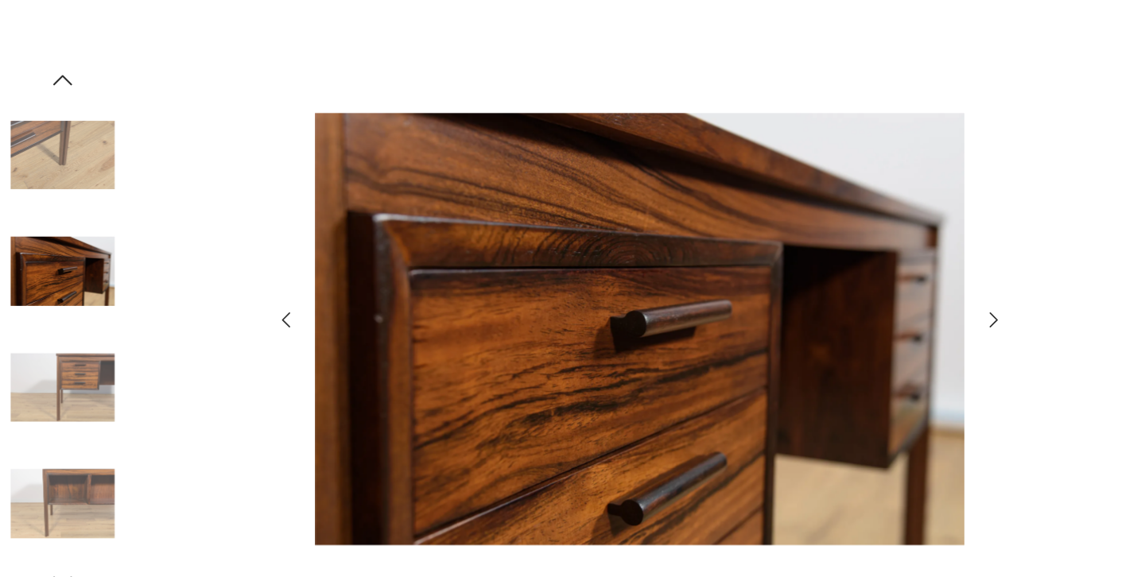
click at [872, 278] on icon "button" at bounding box center [881, 279] width 19 height 19
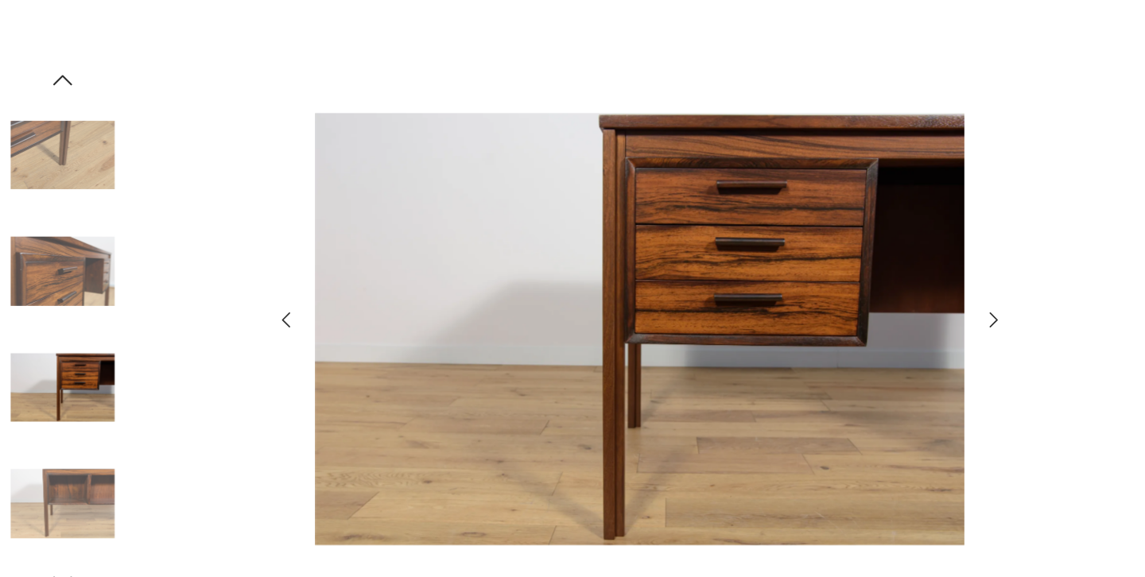
click at [872, 278] on icon "button" at bounding box center [881, 279] width 19 height 19
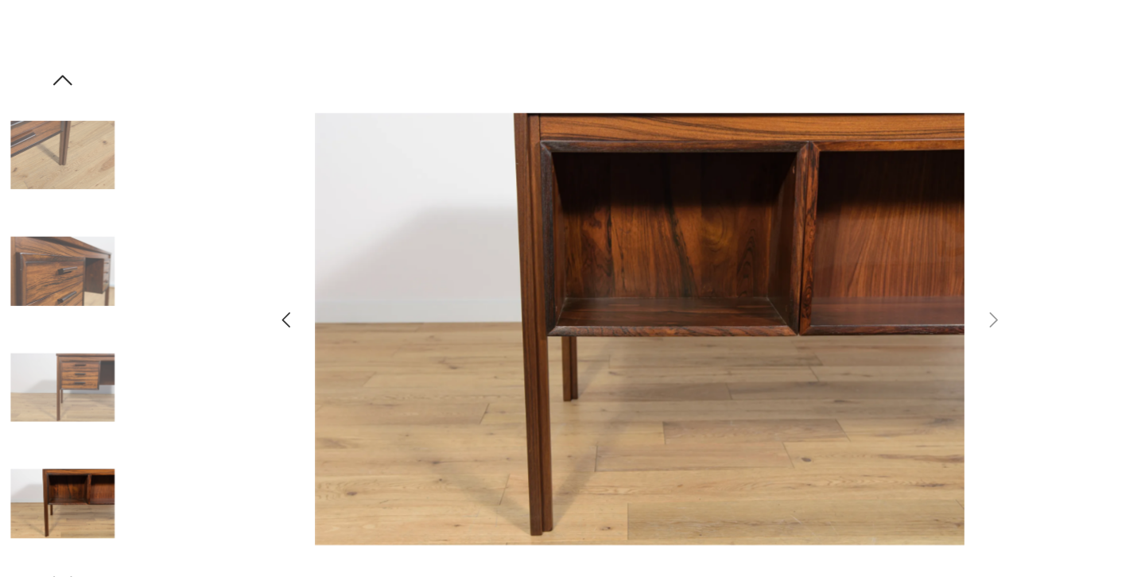
click at [872, 278] on icon "button" at bounding box center [881, 279] width 19 height 19
click at [934, 130] on div at bounding box center [572, 288] width 1145 height 577
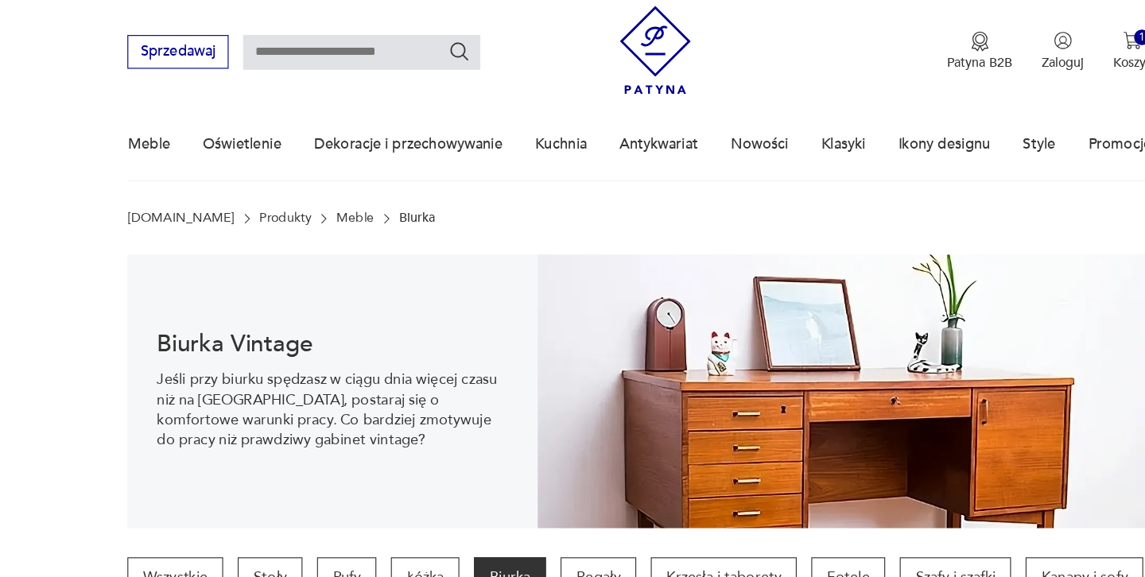
scroll to position [1621, 0]
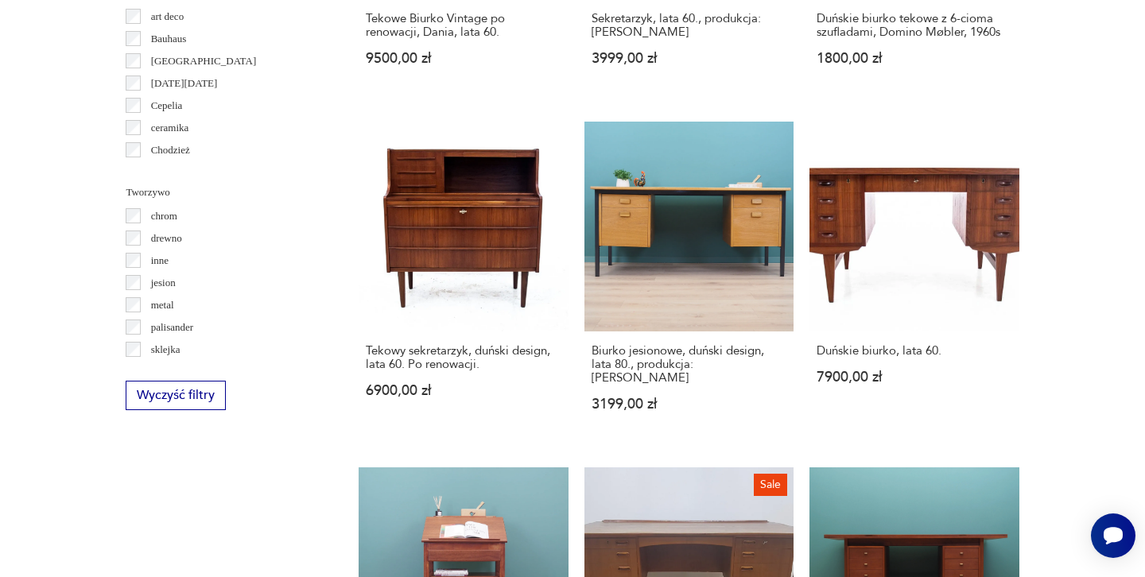
click at [212, 63] on div "[GEOGRAPHIC_DATA]" at bounding box center [223, 61] width 195 height 22
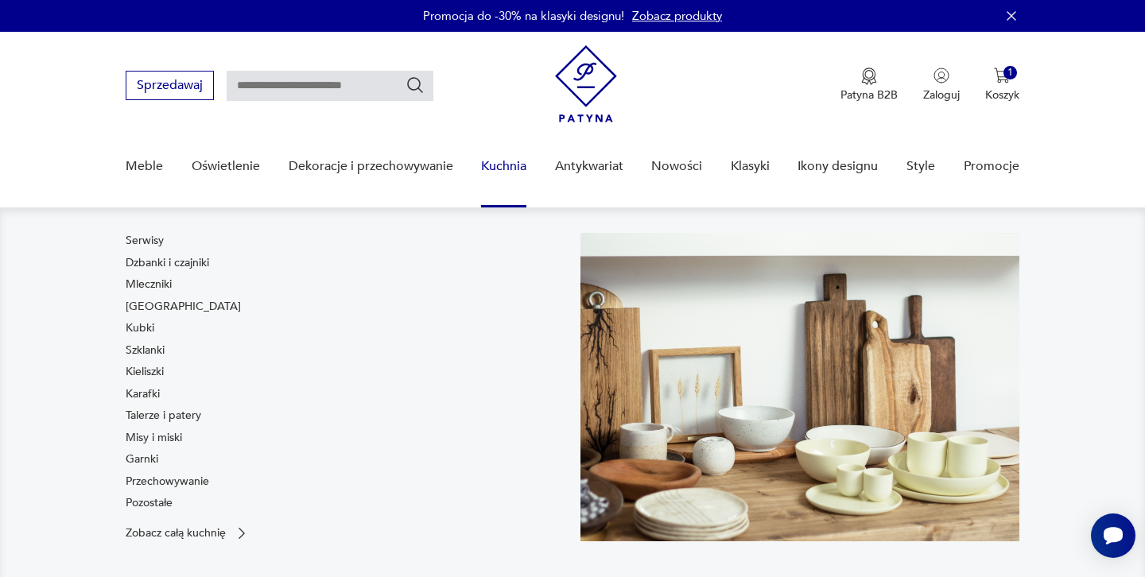
click at [502, 168] on link "Kuchnia" at bounding box center [503, 166] width 45 height 61
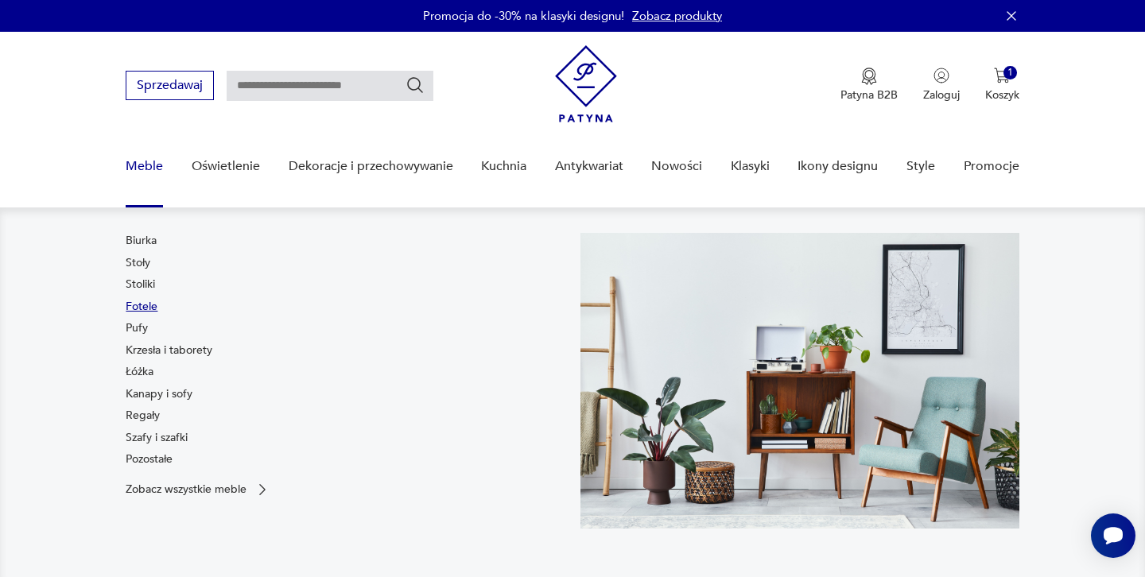
click at [144, 307] on link "Fotele" at bounding box center [142, 307] width 32 height 16
click at [143, 351] on link "Krzesła i taborety" at bounding box center [169, 351] width 87 height 16
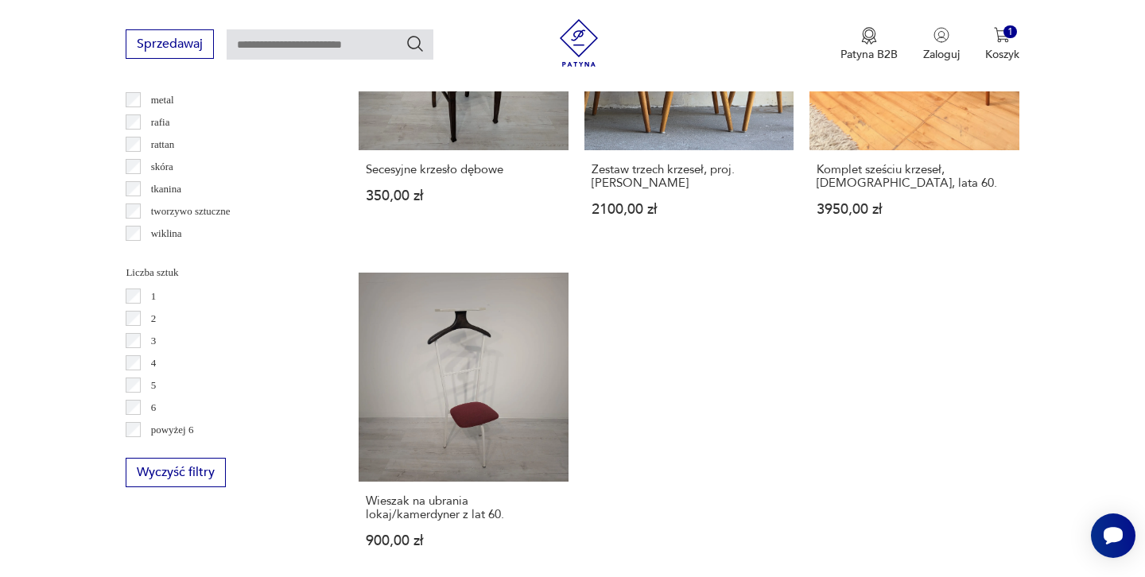
scroll to position [2187, 0]
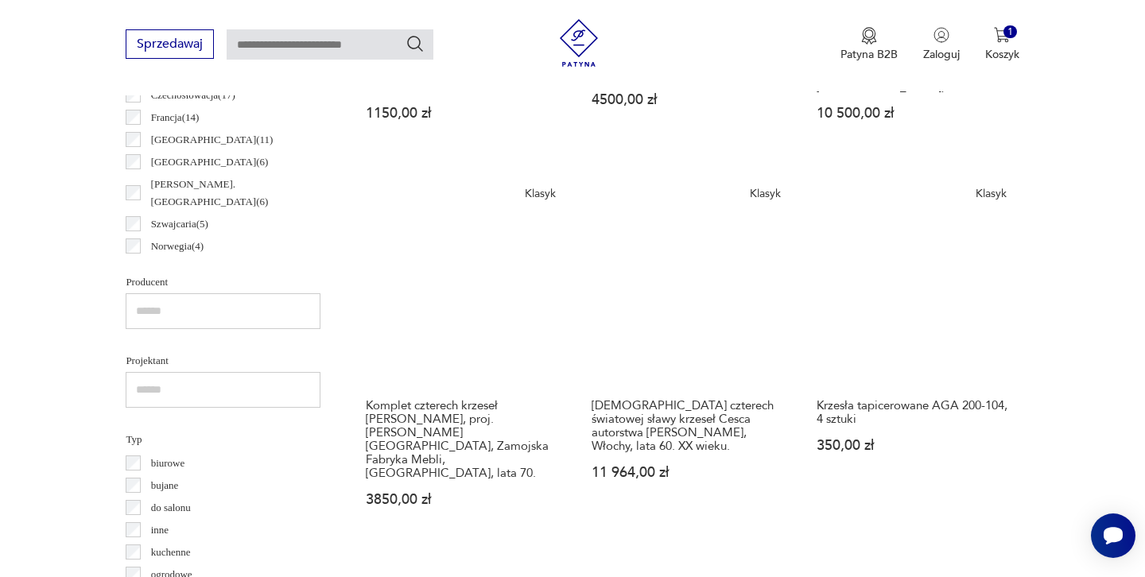
scroll to position [894, 0]
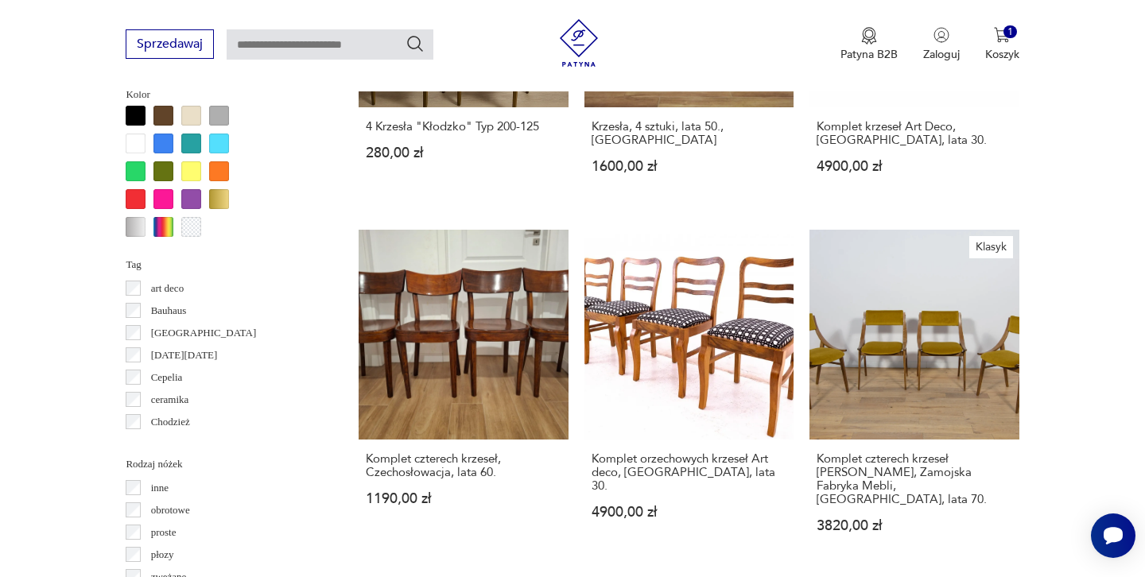
scroll to position [1552, 0]
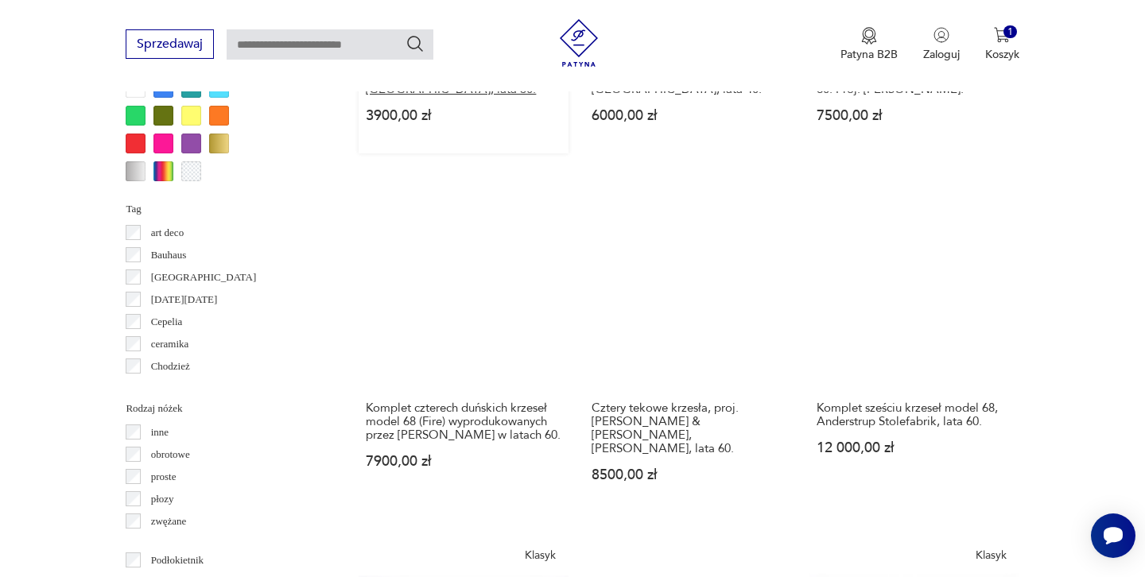
scroll to position [1606, 0]
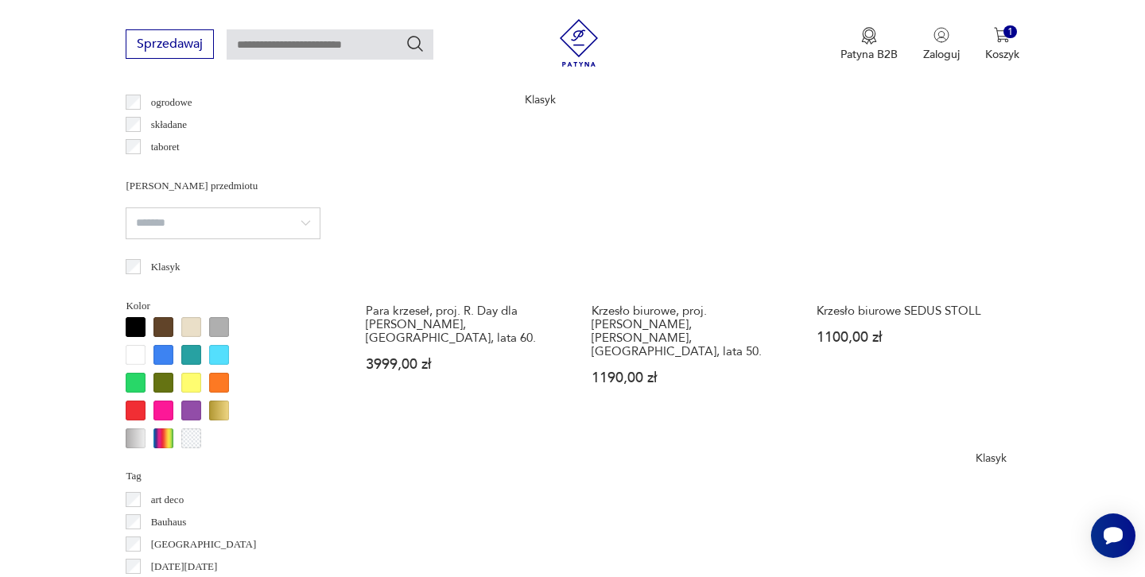
scroll to position [1349, 0]
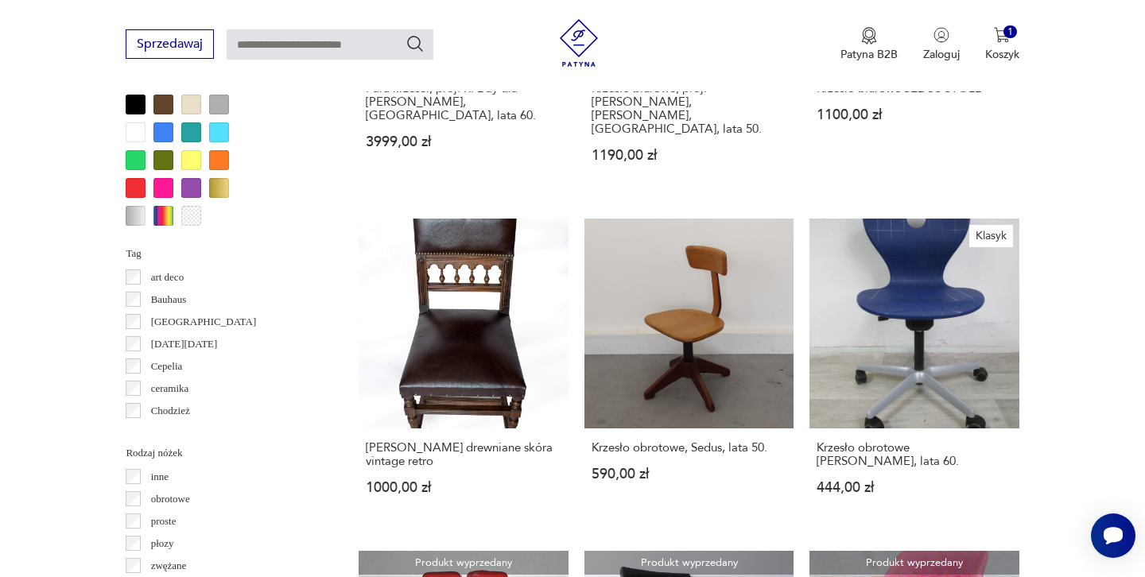
scroll to position [1565, 0]
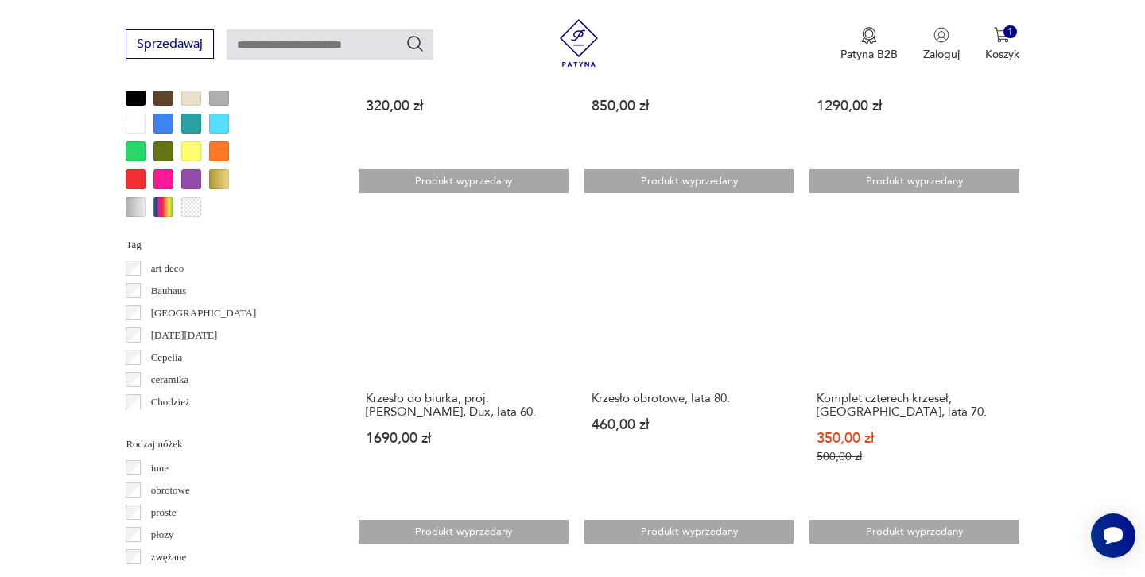
scroll to position [1594, 0]
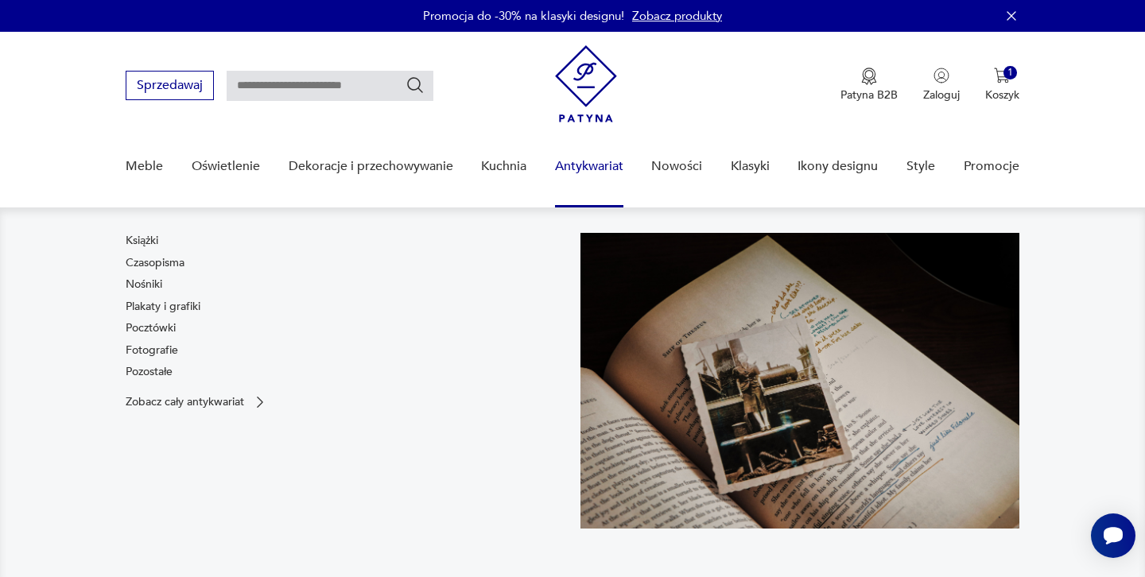
click at [575, 165] on link "Antykwariat" at bounding box center [589, 166] width 68 height 61
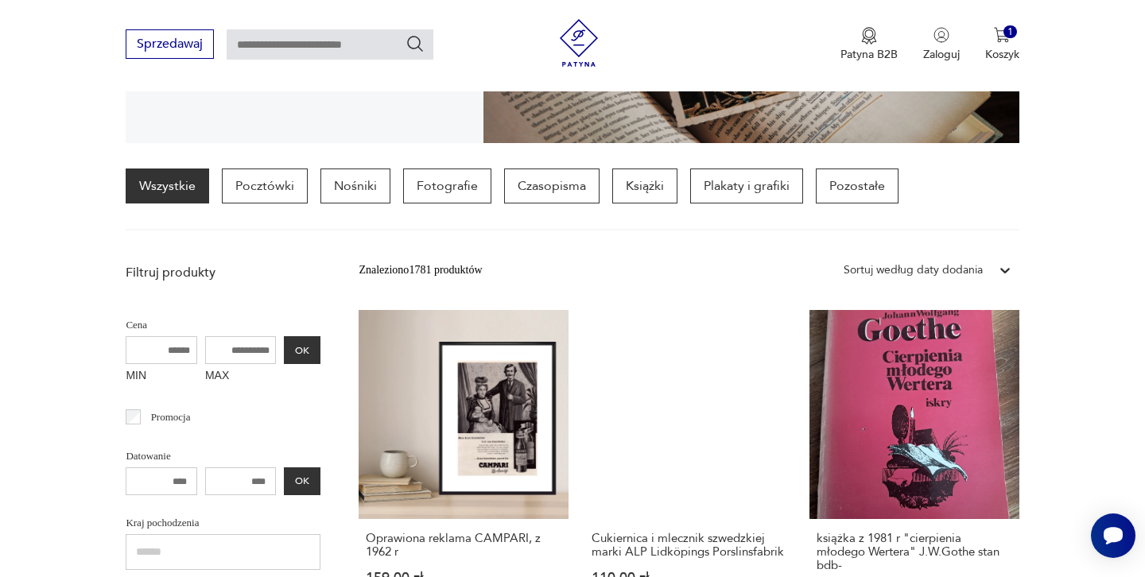
scroll to position [359, 0]
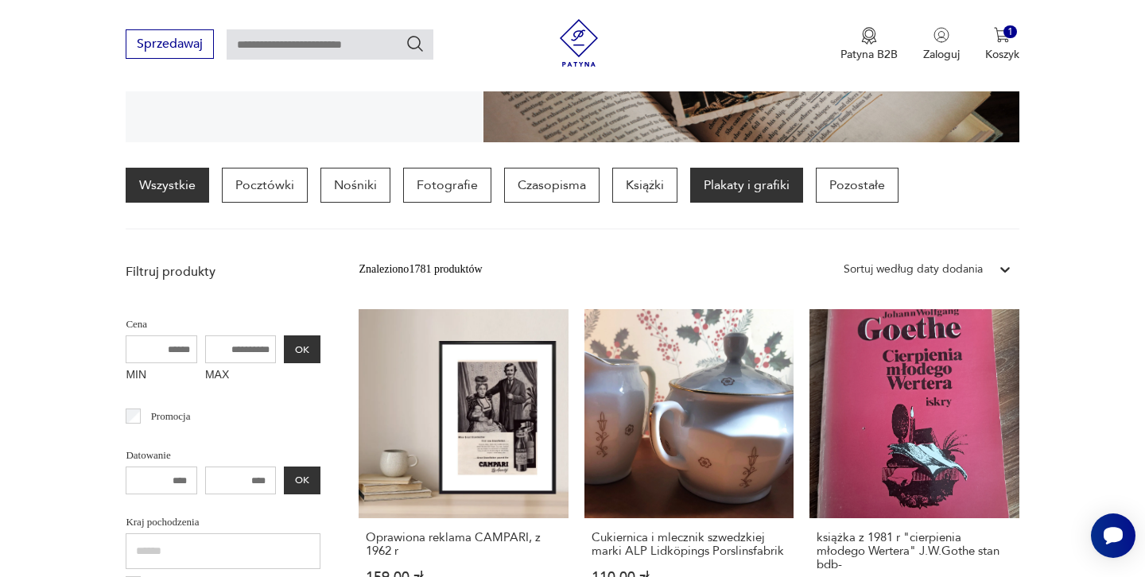
click at [755, 182] on p "Plakaty i grafiki" at bounding box center [746, 185] width 113 height 35
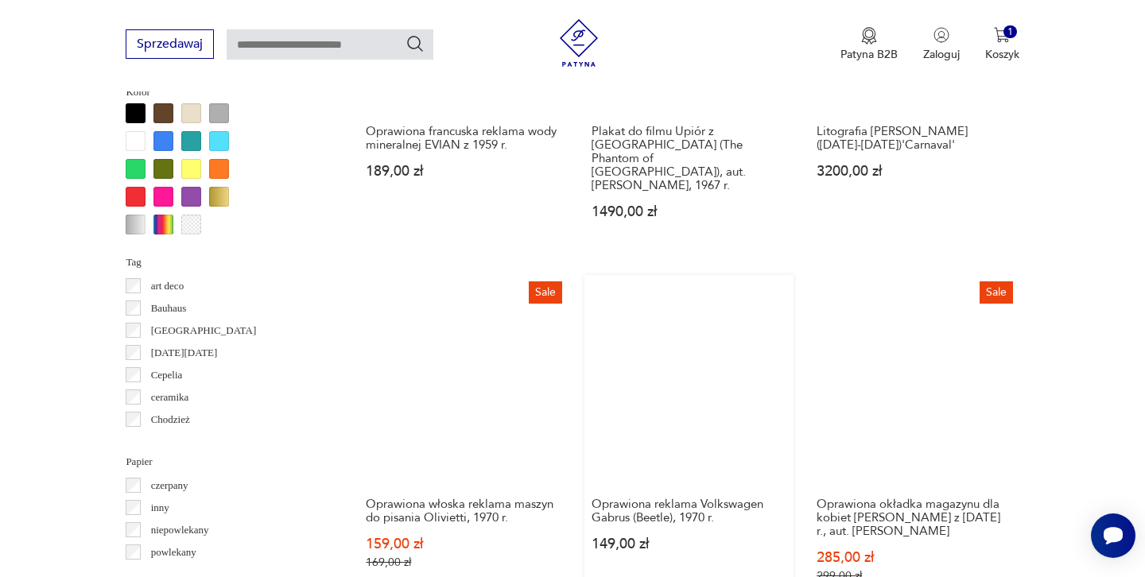
scroll to position [1481, 0]
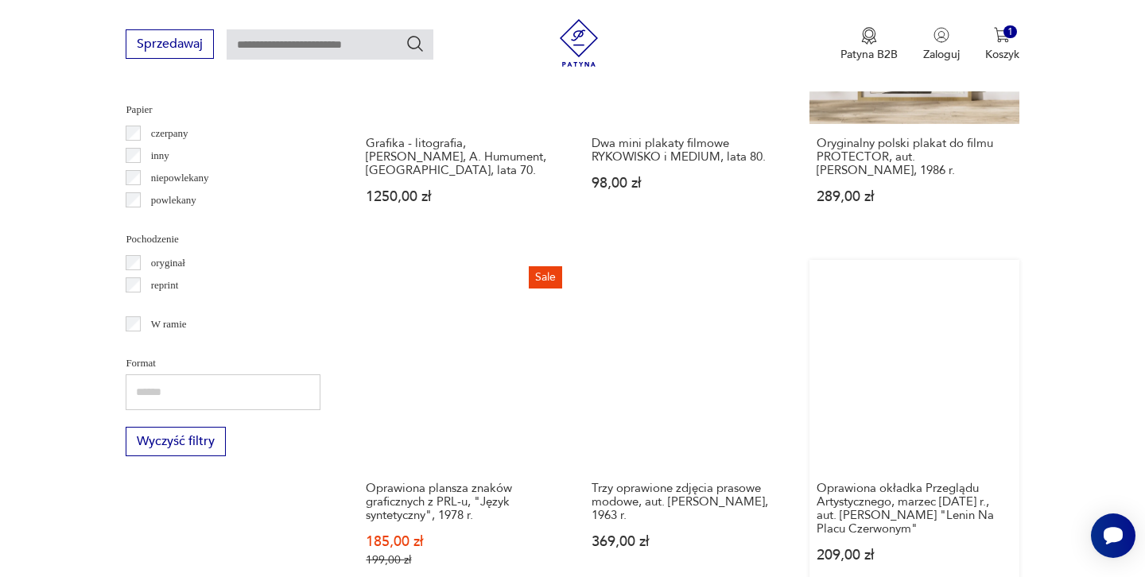
scroll to position [1748, 0]
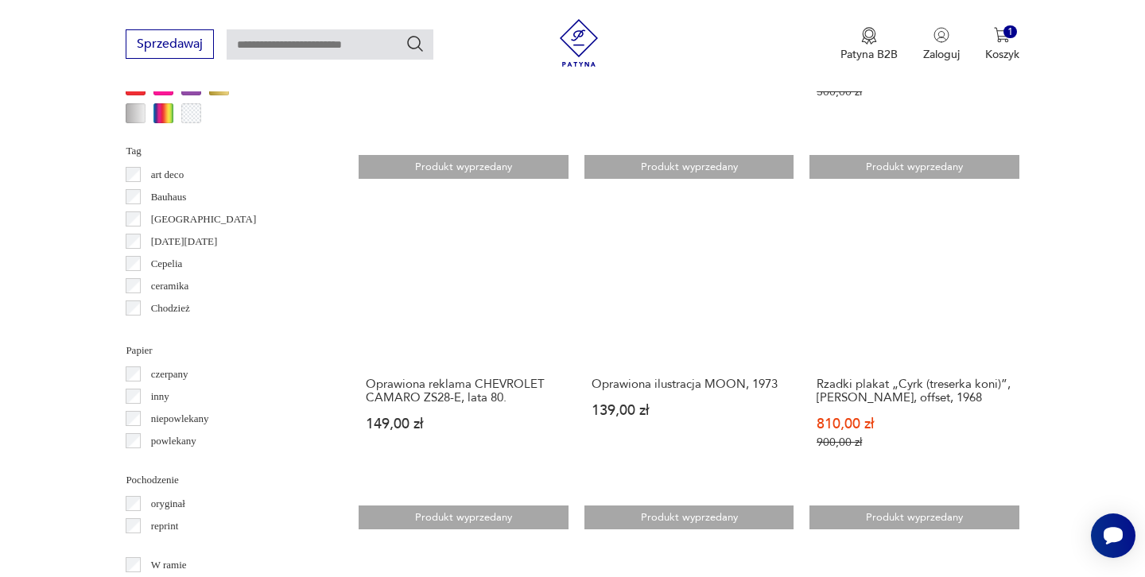
scroll to position [1563, 0]
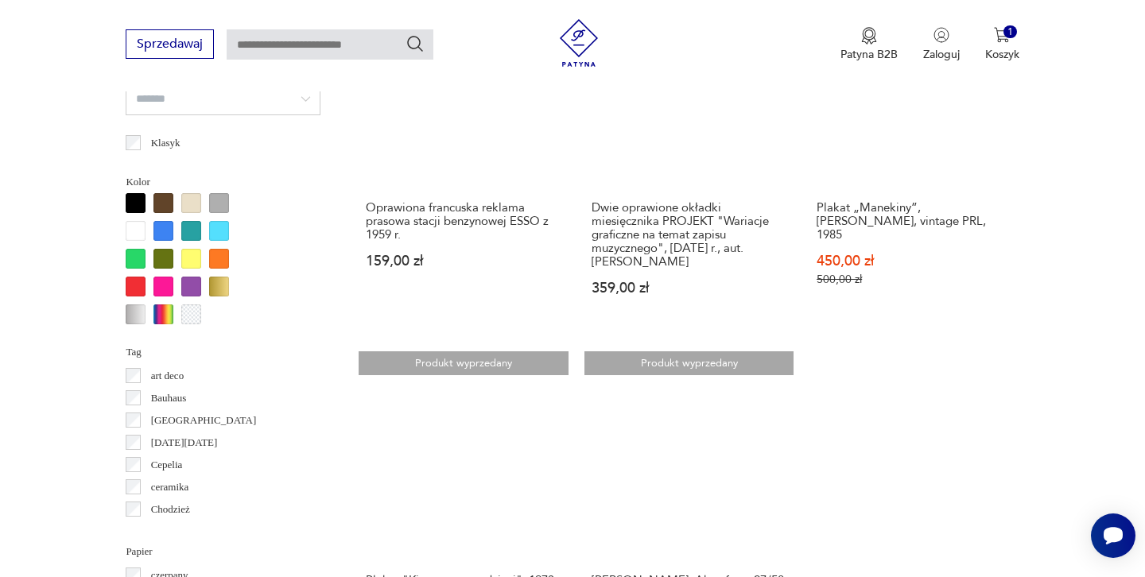
scroll to position [1375, 0]
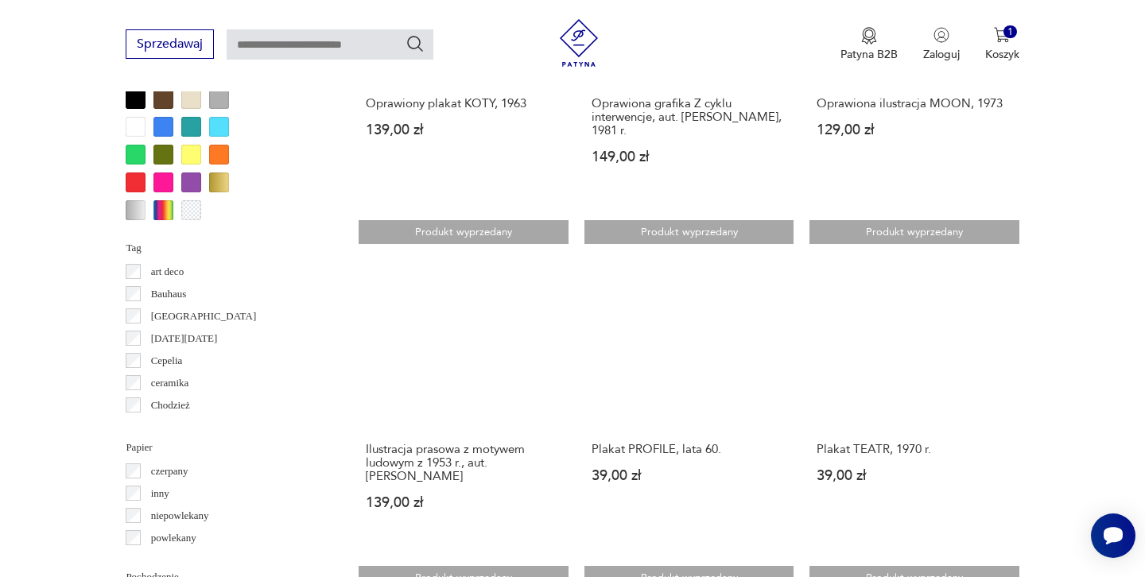
scroll to position [1475, 0]
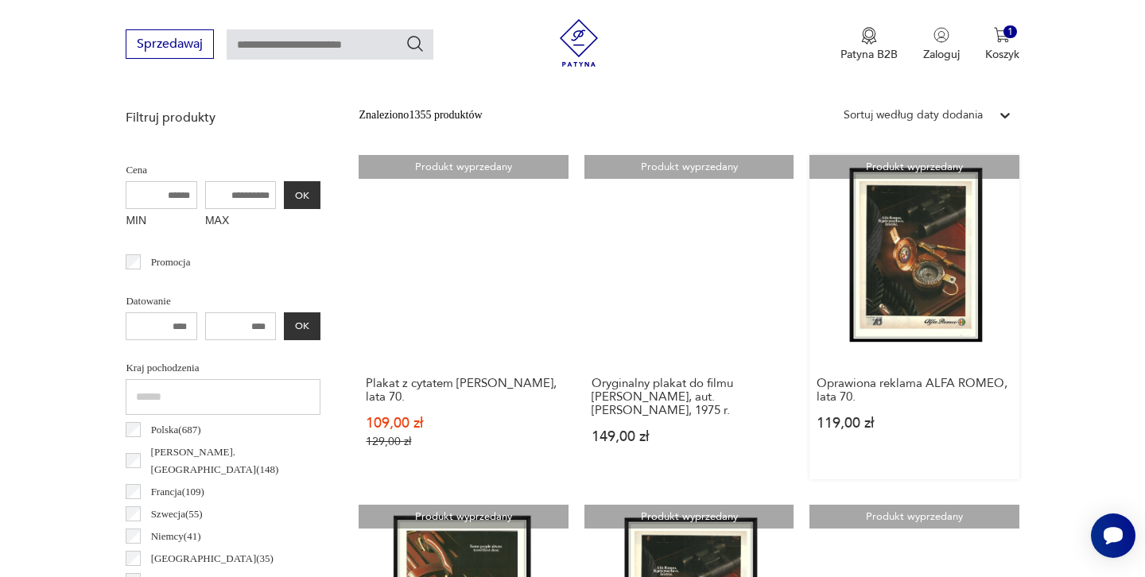
scroll to position [514, 0]
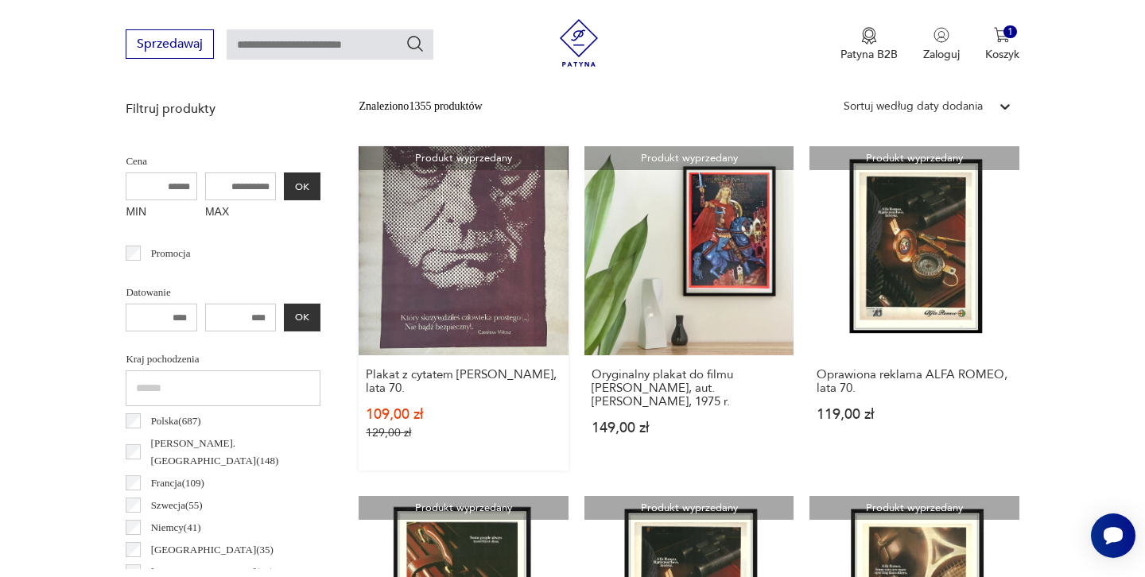
click at [404, 251] on link "Produkt wyprzedany Plakat z cytatem [PERSON_NAME], lata 70. 109,00 zł 129,00 zł" at bounding box center [463, 308] width 209 height 324
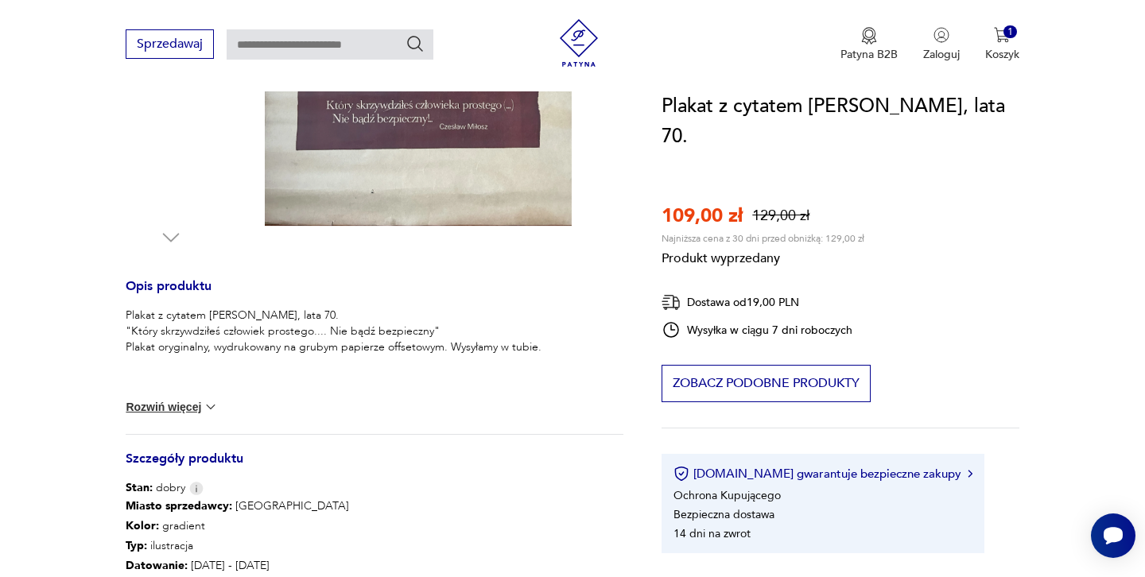
scroll to position [509, 0]
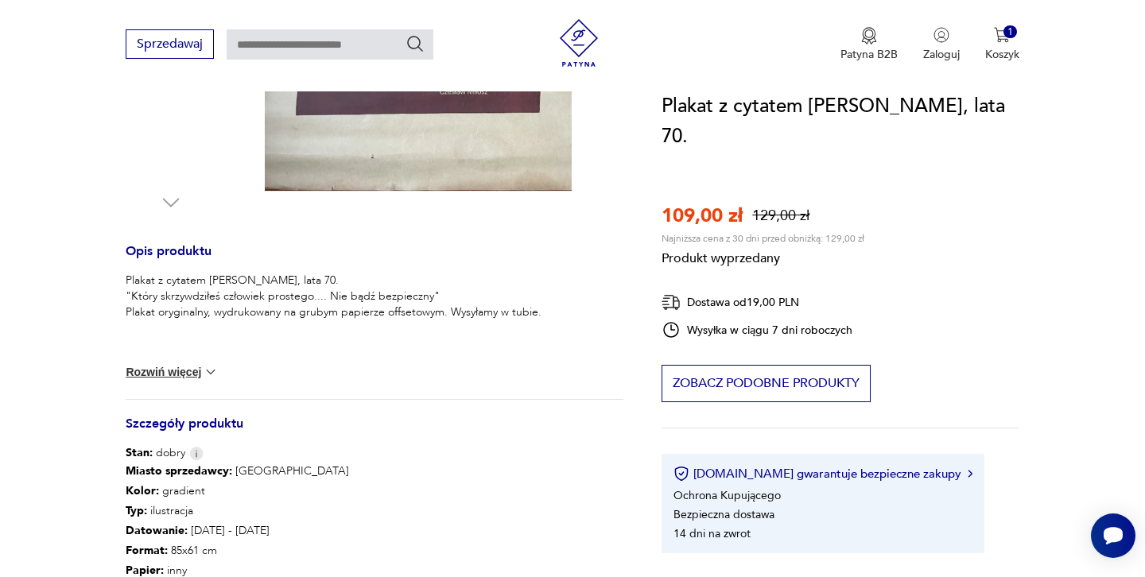
click at [173, 371] on button "Rozwiń więcej" at bounding box center [172, 372] width 92 height 16
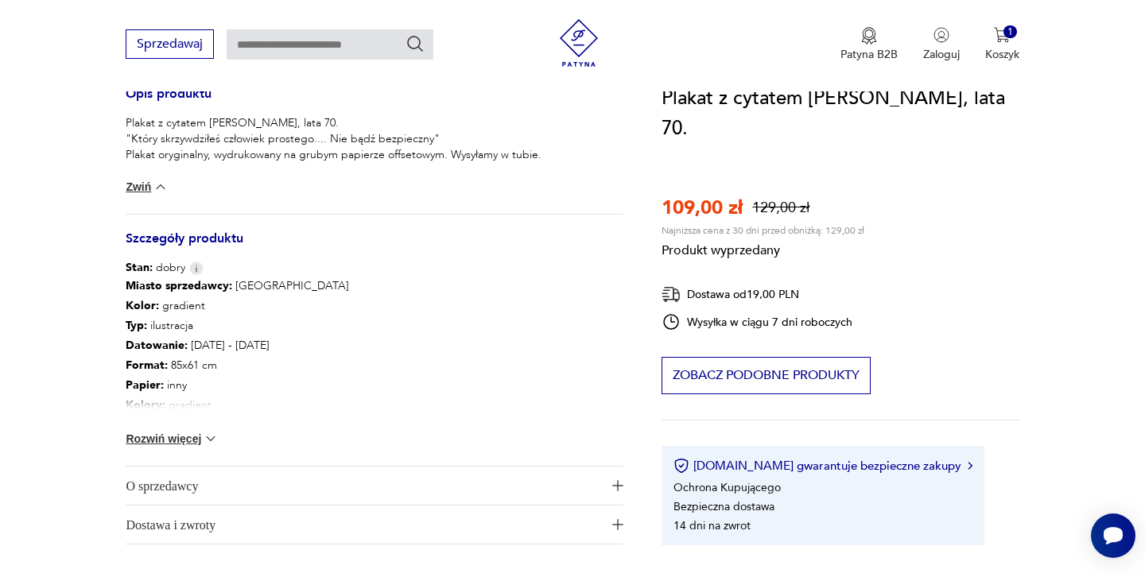
scroll to position [670, 0]
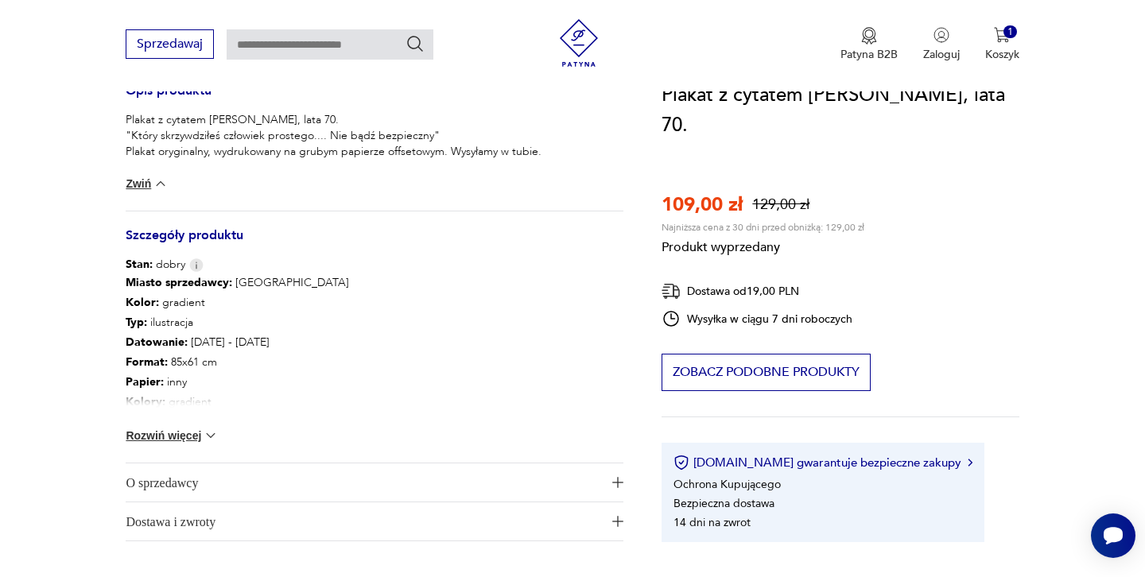
click at [162, 436] on button "Rozwiń więcej" at bounding box center [172, 436] width 92 height 16
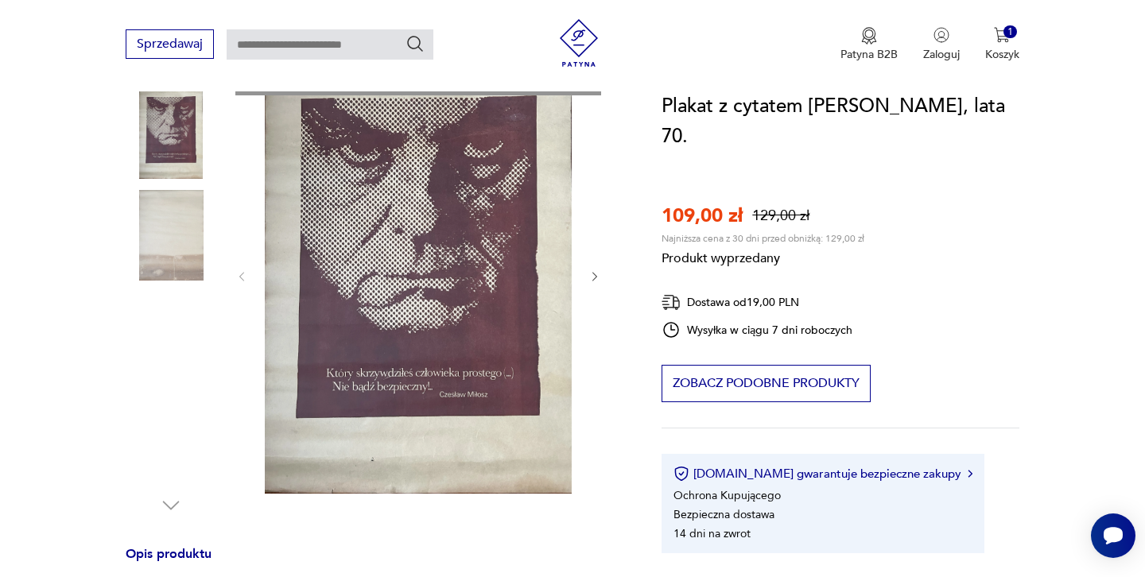
scroll to position [209, 0]
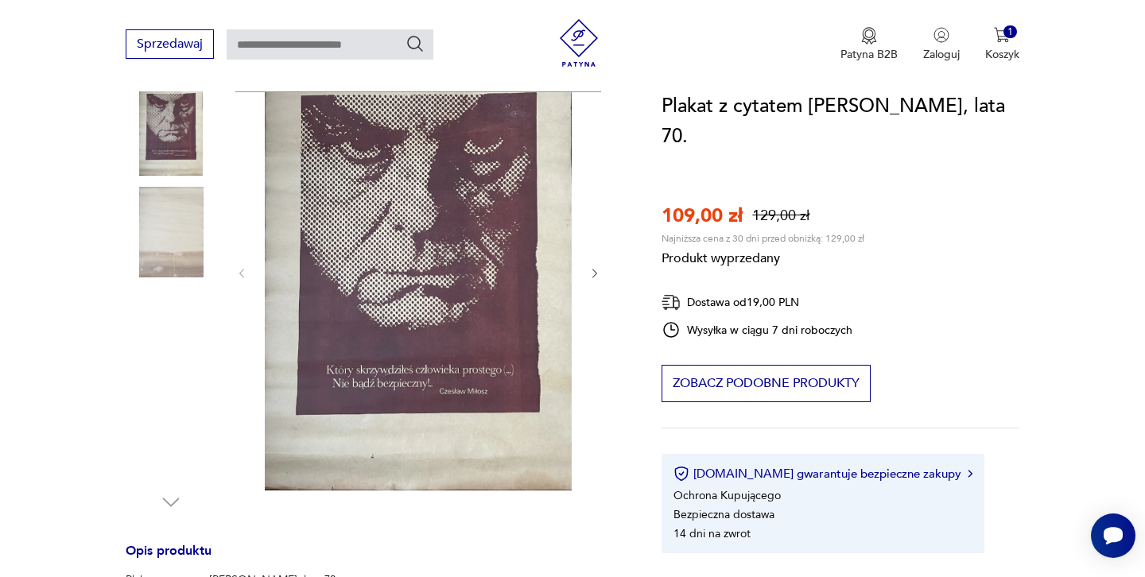
click at [177, 208] on div "Produkt wyprzedany Opis produktu Plakat z cytatem [PERSON_NAME], lata 70. "Któr…" at bounding box center [375, 547] width 498 height 988
click at [590, 273] on div "Produkt wyprzedany Opis produktu Plakat z cytatem [PERSON_NAME], lata 70. "Któr…" at bounding box center [375, 547] width 498 height 988
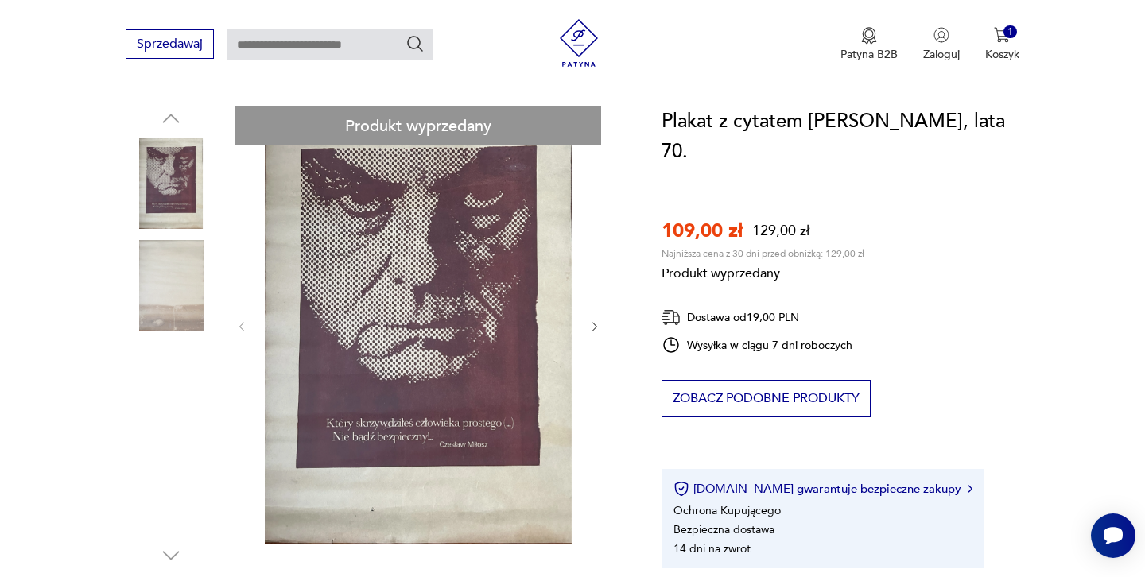
scroll to position [156, 0]
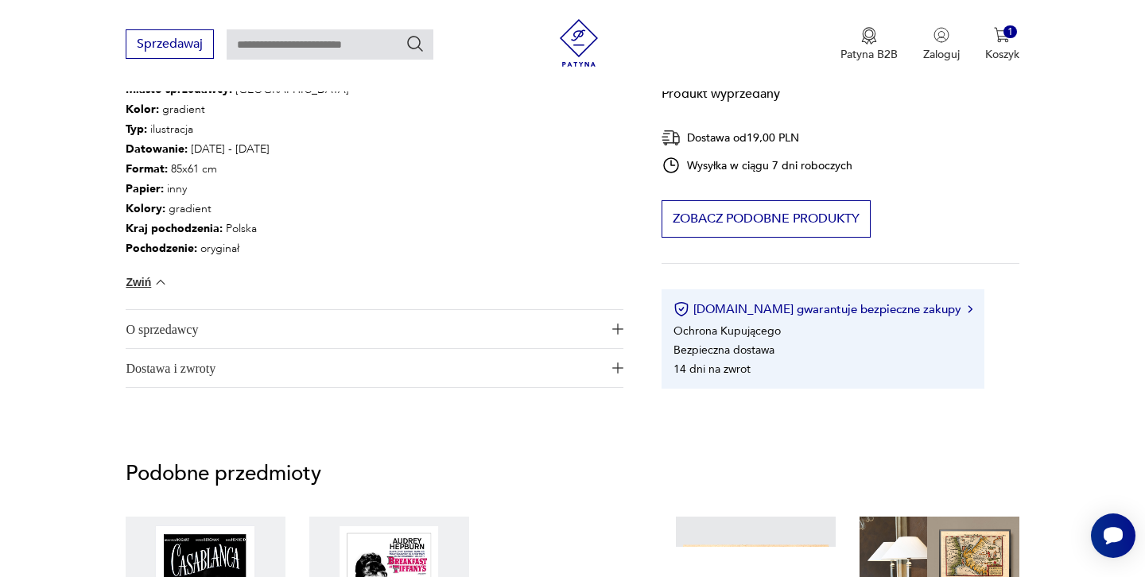
scroll to position [864, 0]
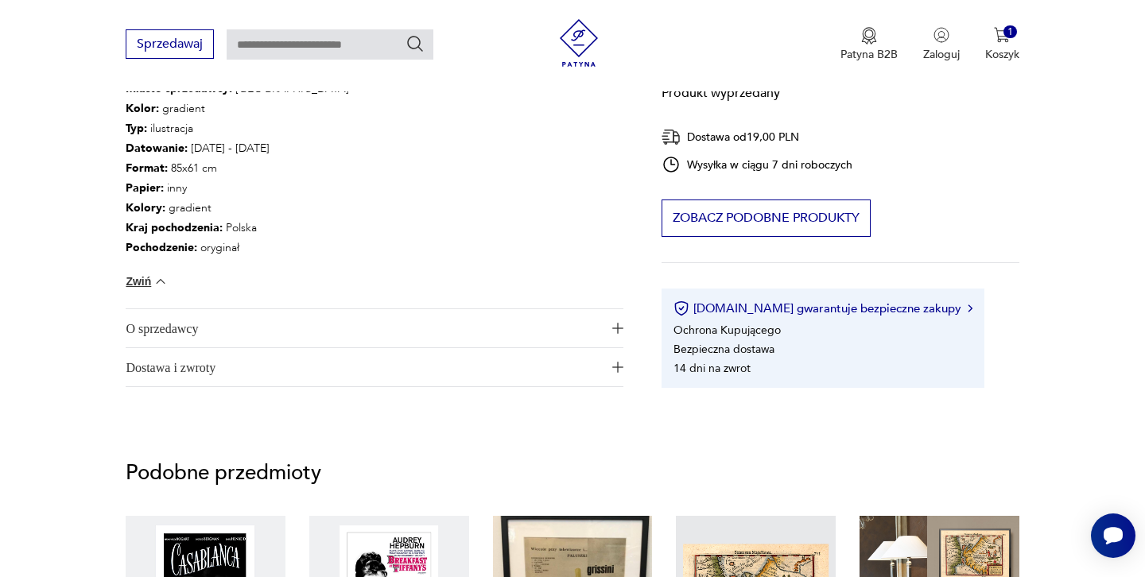
click at [179, 328] on span "O sprzedawcy" at bounding box center [364, 328] width 476 height 38
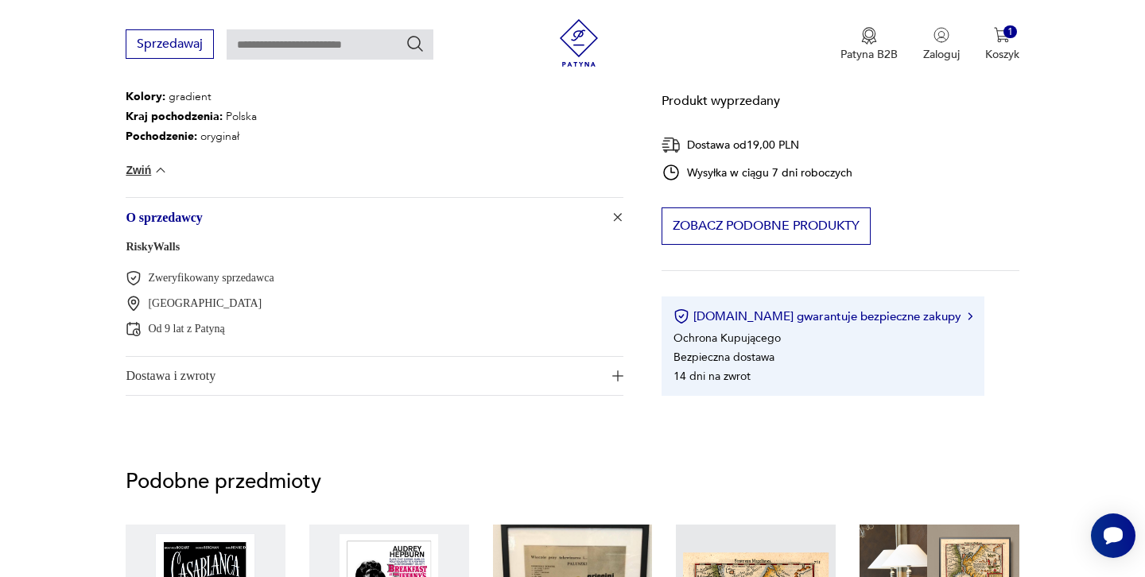
scroll to position [978, 0]
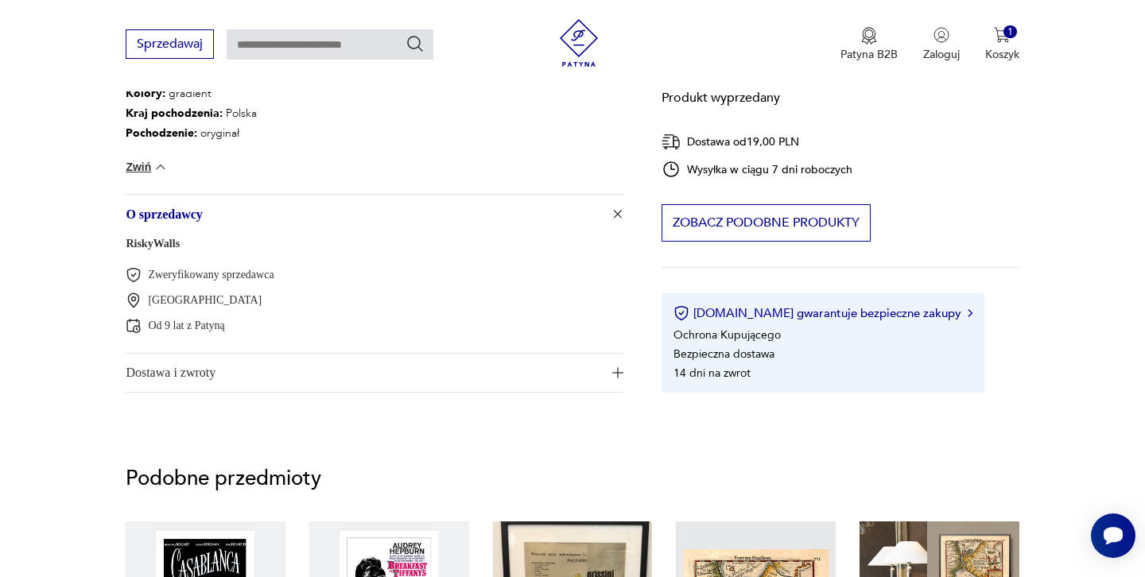
click at [182, 371] on span "Dostawa i zwroty" at bounding box center [364, 373] width 476 height 38
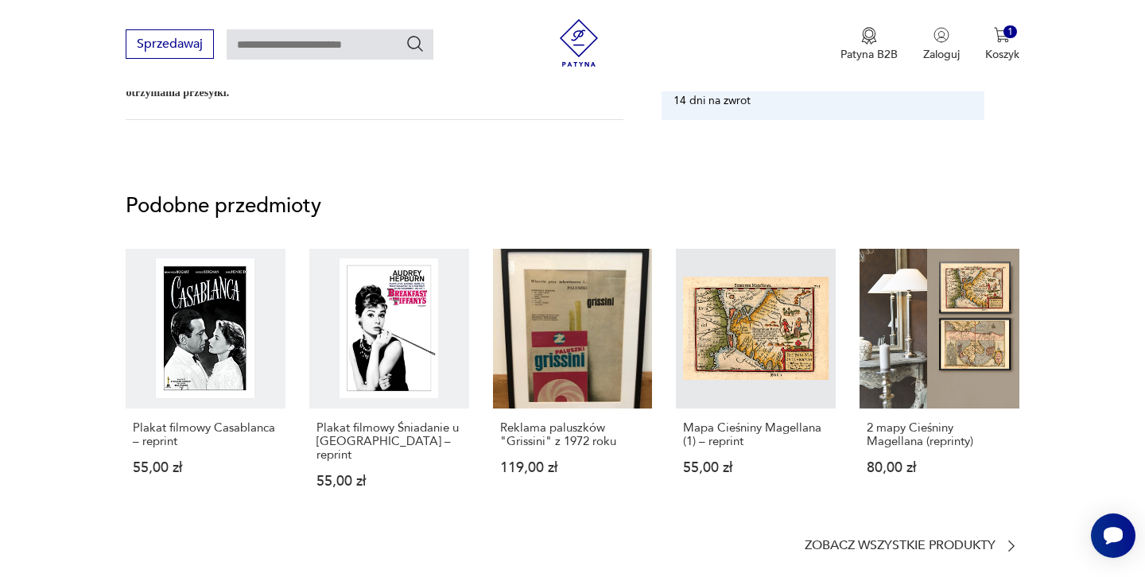
scroll to position [1395, 0]
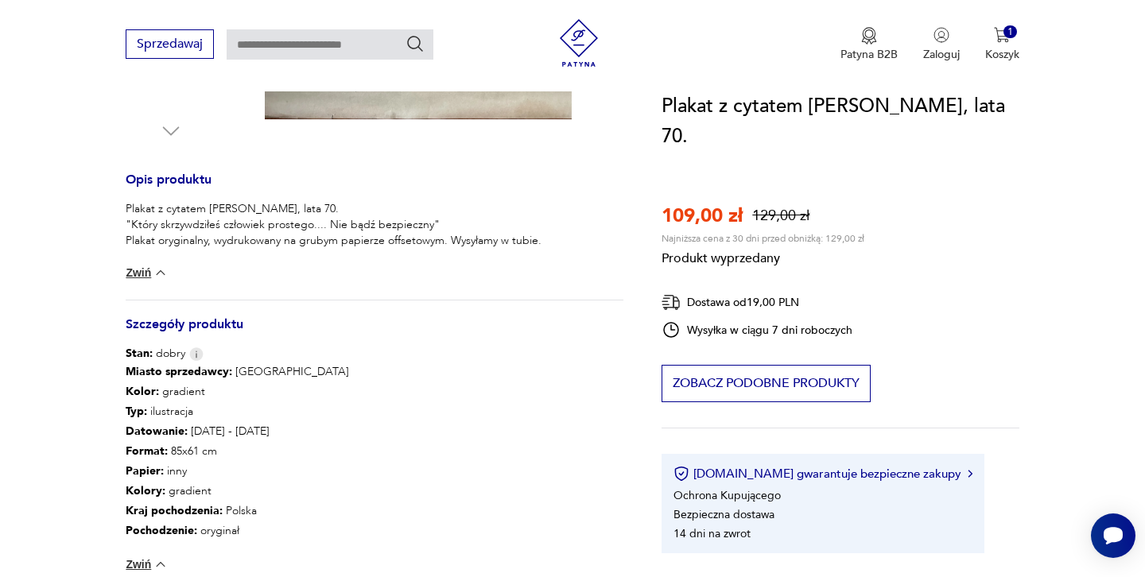
click at [65, 381] on section "Produkt wyprzedany Opis produktu Plakat z cytatem [PERSON_NAME], lata 70. "Któr…" at bounding box center [572, 326] width 1145 height 1288
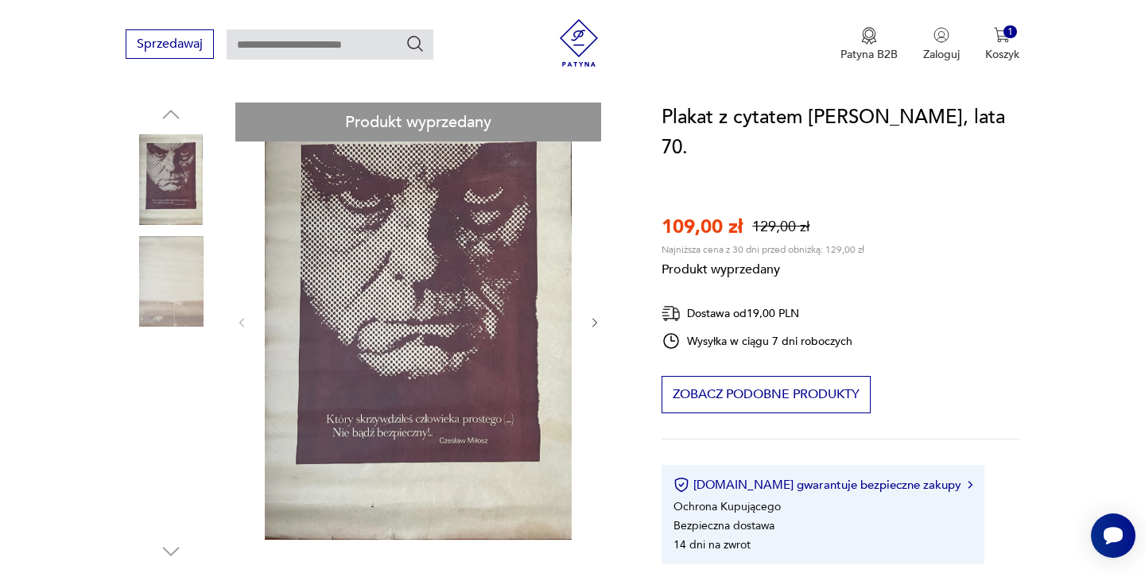
scroll to position [175, 0]
